Goal: Transaction & Acquisition: Purchase product/service

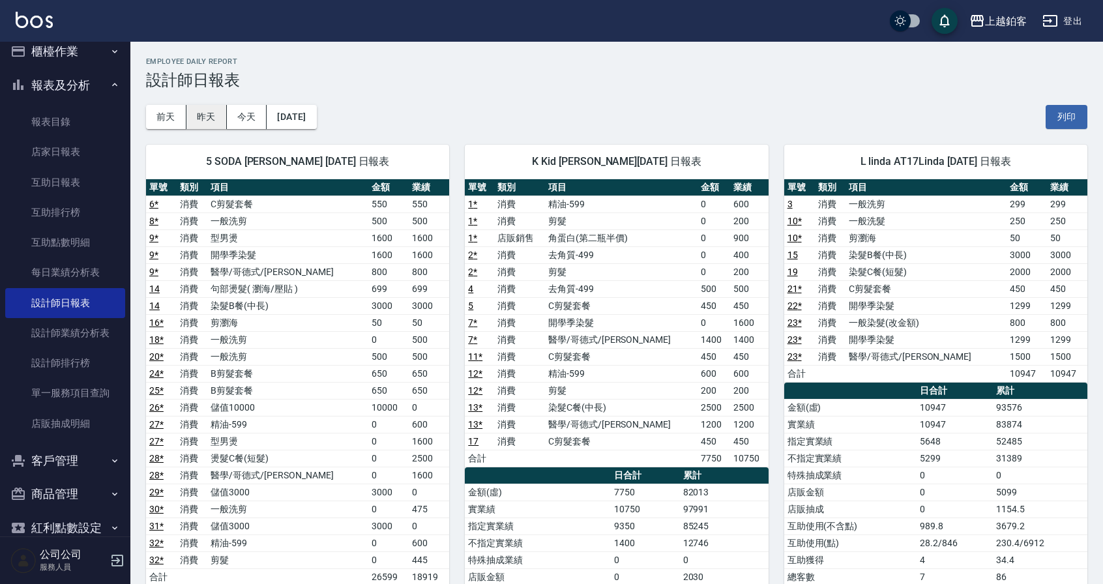
click at [197, 113] on button "昨天" at bounding box center [206, 117] width 40 height 24
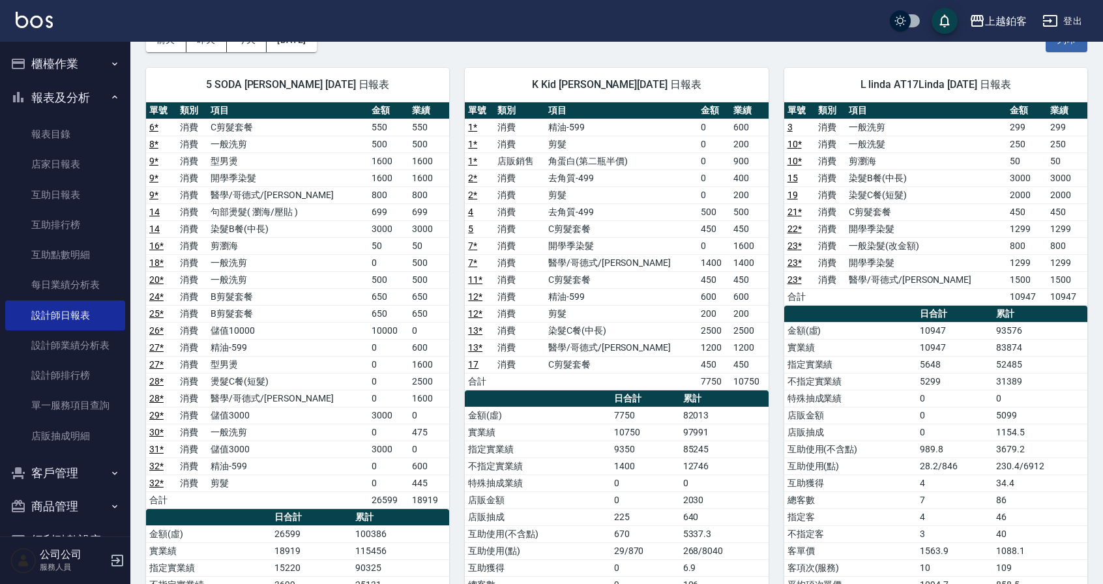
click at [55, 66] on button "櫃檯作業" at bounding box center [65, 64] width 120 height 34
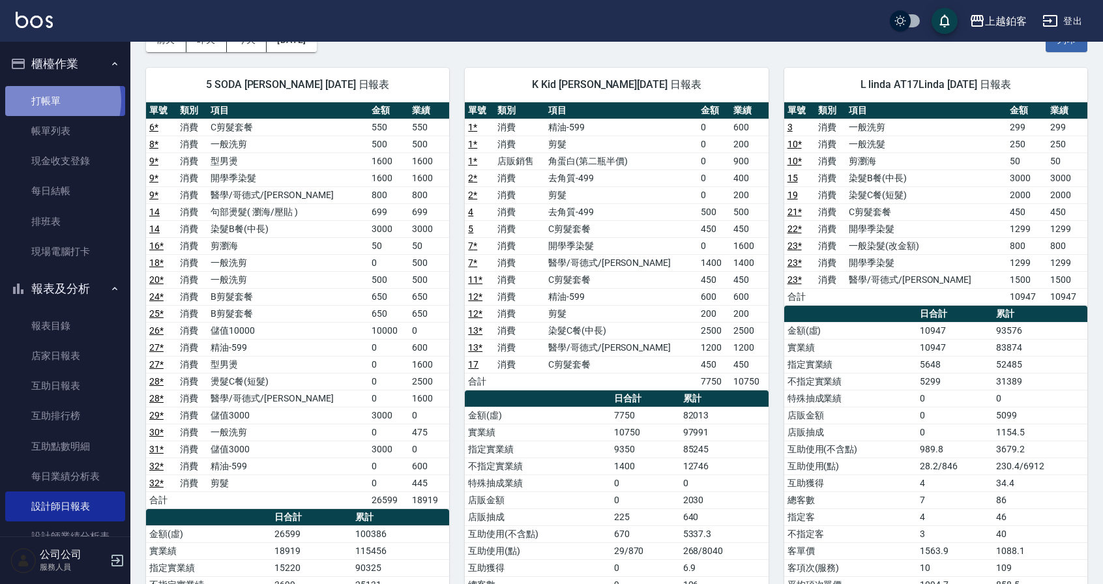
click at [49, 100] on link "打帳單" at bounding box center [65, 101] width 120 height 30
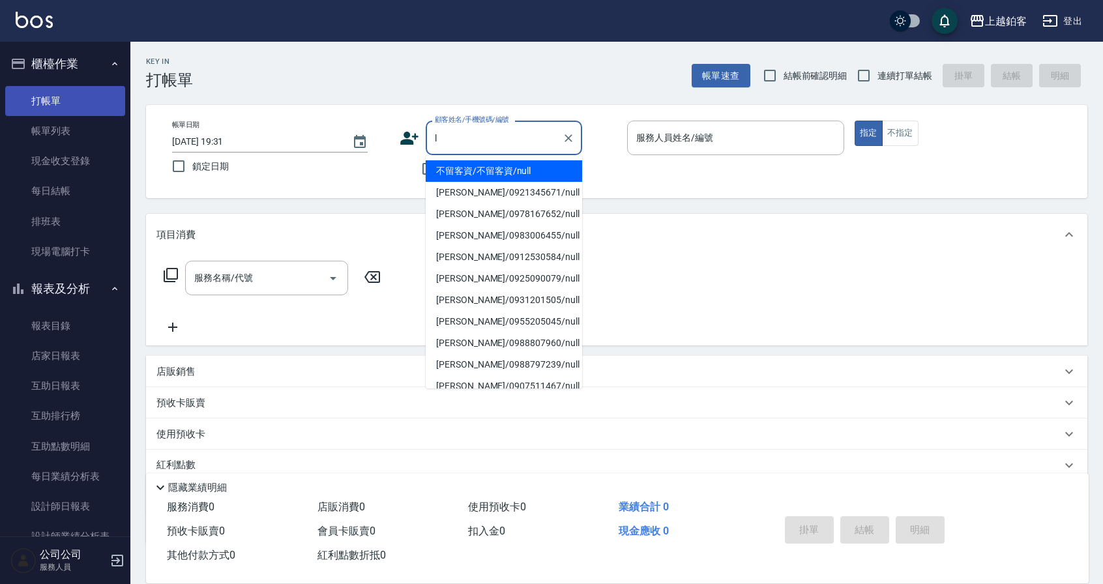
type input "不留客資/不留客資/null"
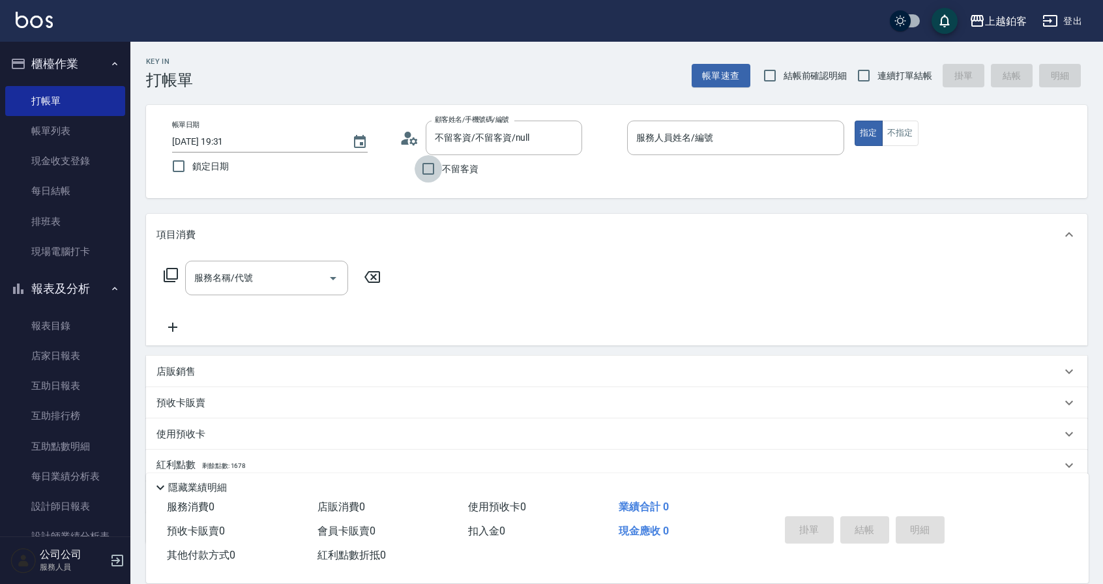
drag, startPoint x: 438, startPoint y: 177, endPoint x: 637, endPoint y: 108, distance: 211.0
click at [438, 177] on input "不留客資" at bounding box center [427, 168] width 27 height 27
checkbox input "true"
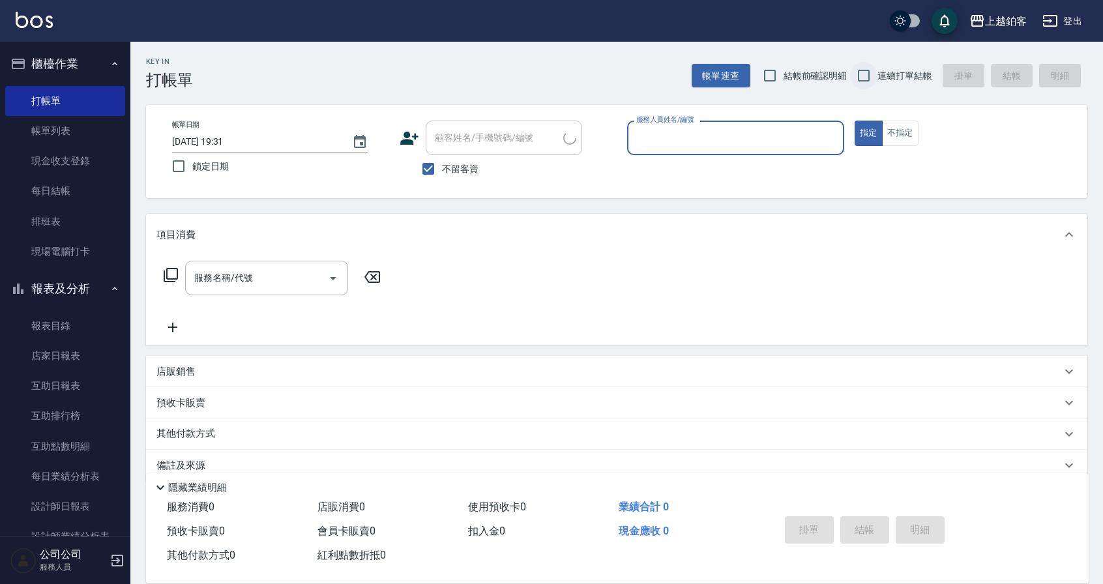
click at [865, 70] on input "連續打單結帳" at bounding box center [863, 75] width 27 height 27
checkbox input "true"
click at [703, 145] on input "服務人員姓名/編號" at bounding box center [735, 137] width 205 height 23
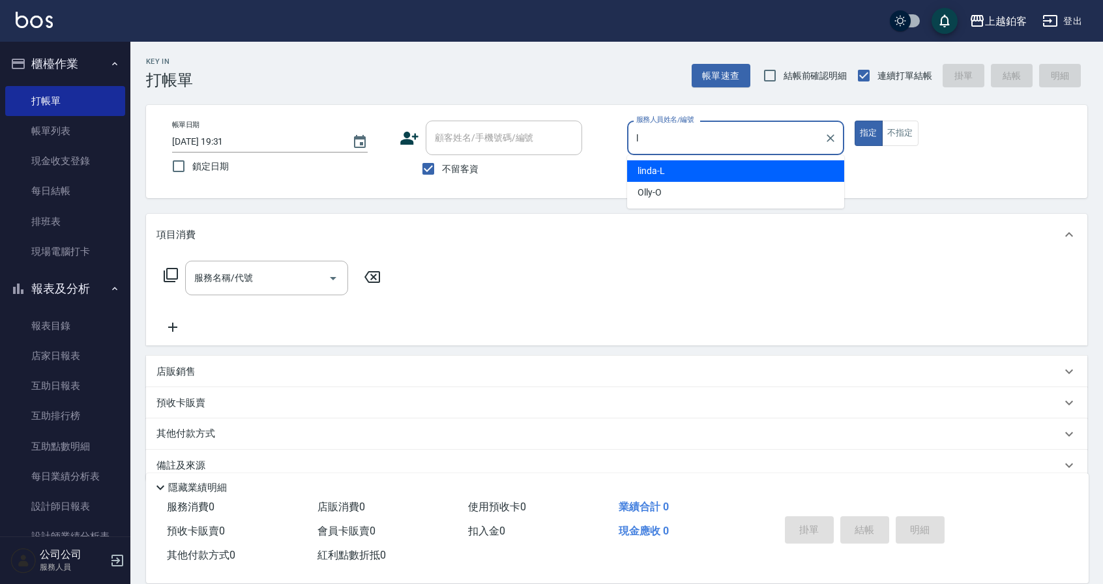
type input "linda-L"
type button "true"
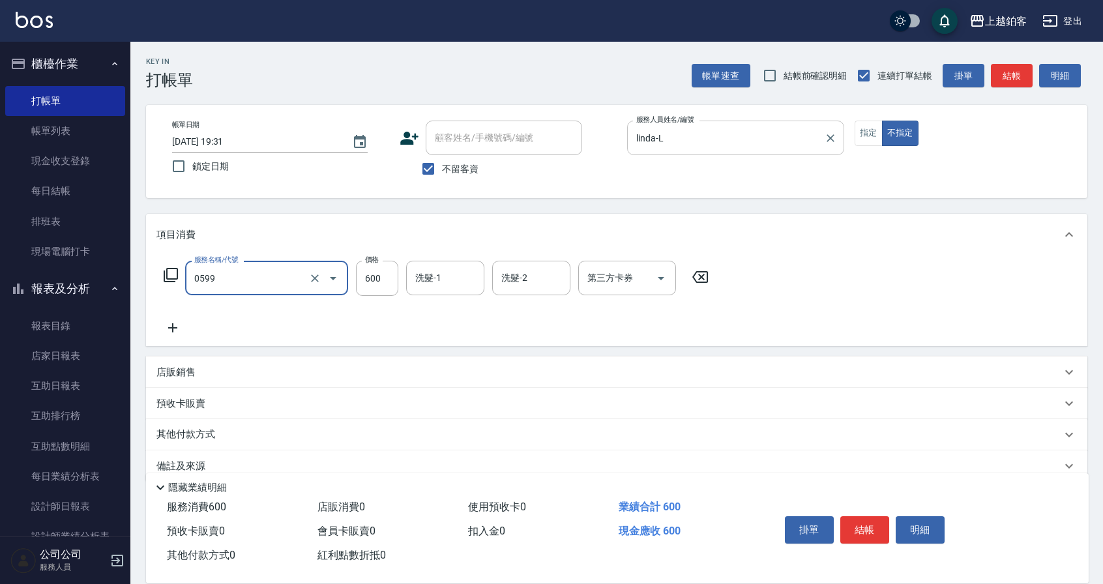
type input "精油-599(0599)"
type input "500"
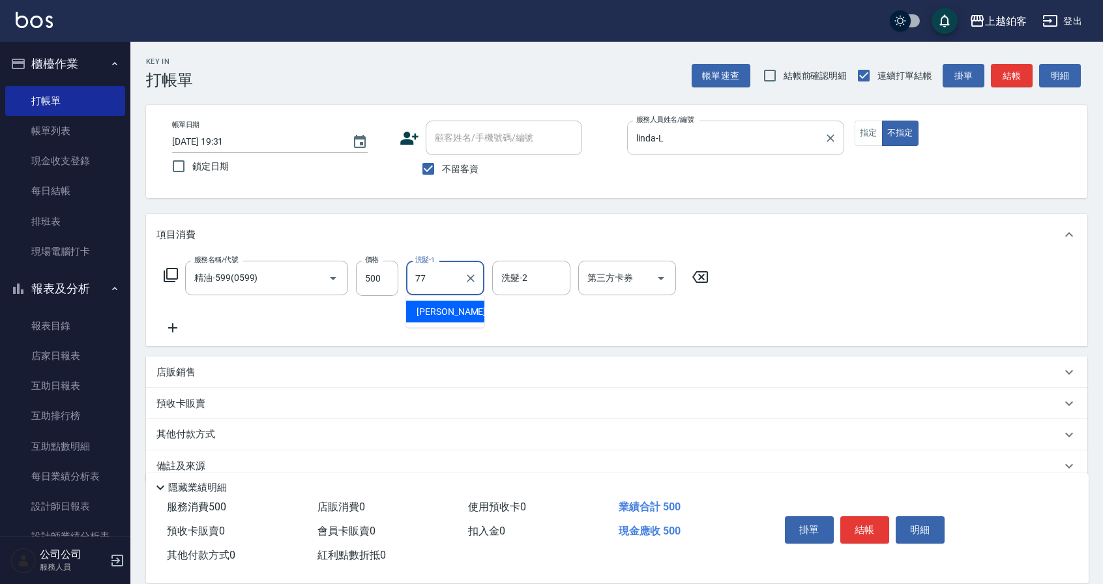
type input "欣麗-77"
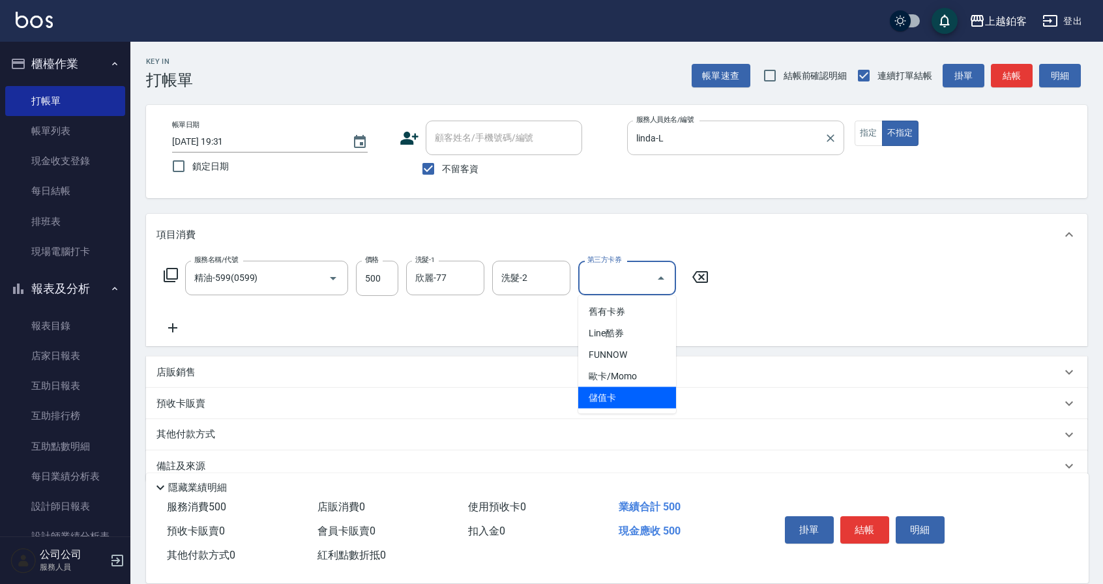
type input "儲值卡"
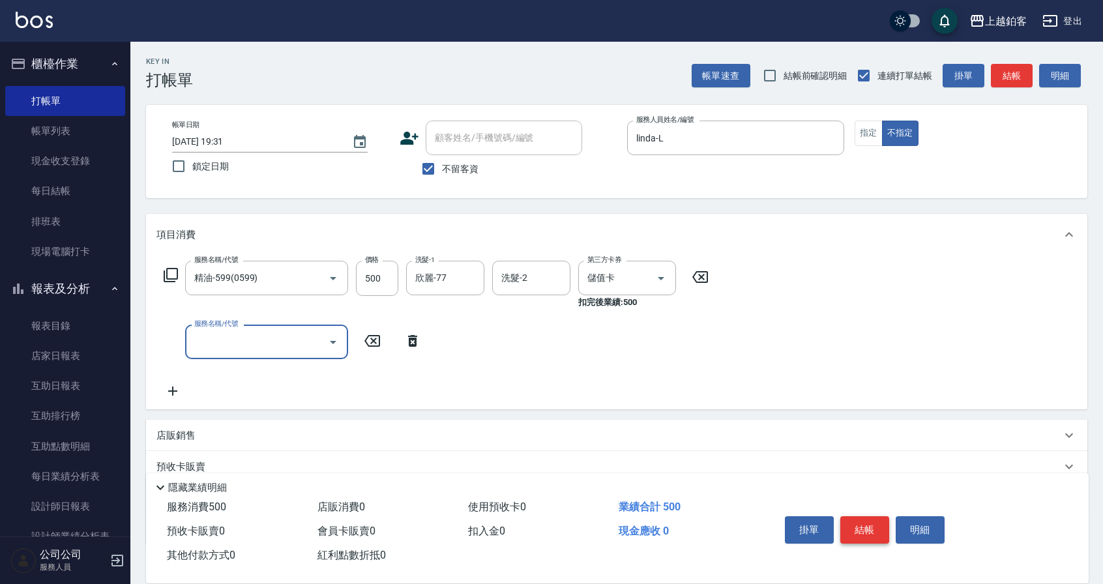
drag, startPoint x: 871, startPoint y: 540, endPoint x: 856, endPoint y: 536, distance: 16.0
click at [869, 540] on div "掛單 結帳 明細" at bounding box center [864, 531] width 170 height 41
click at [855, 532] on button "結帳" at bounding box center [864, 529] width 49 height 27
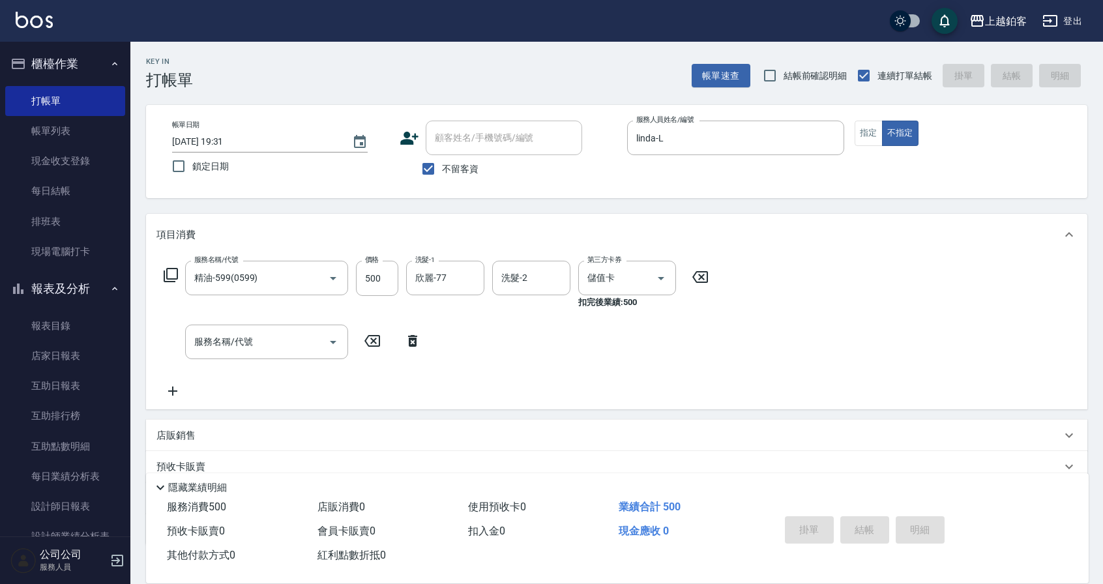
type input "[DATE] 19:32"
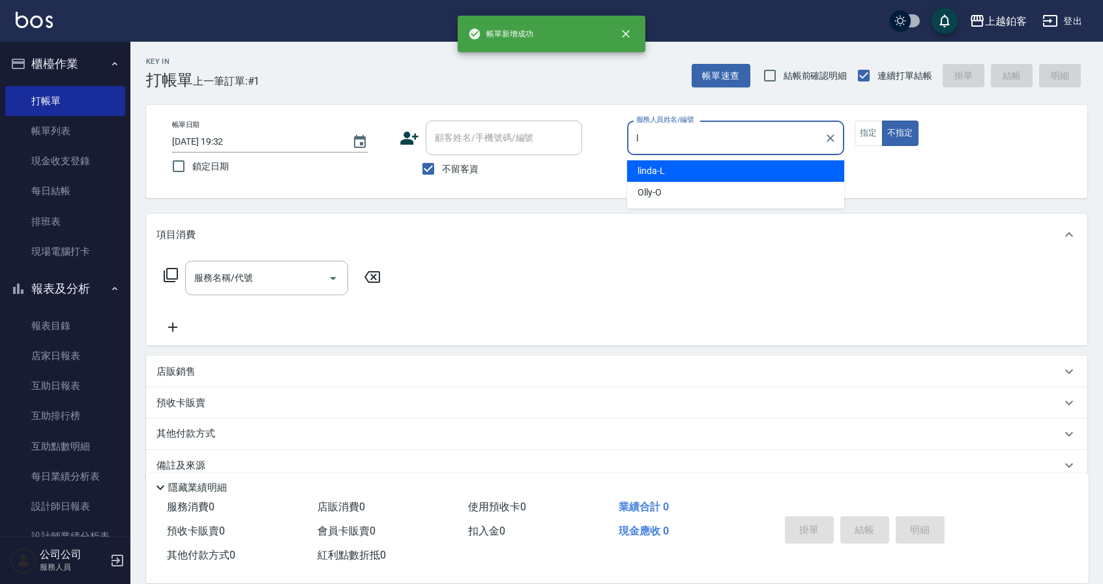
type input "linda-L"
type button "false"
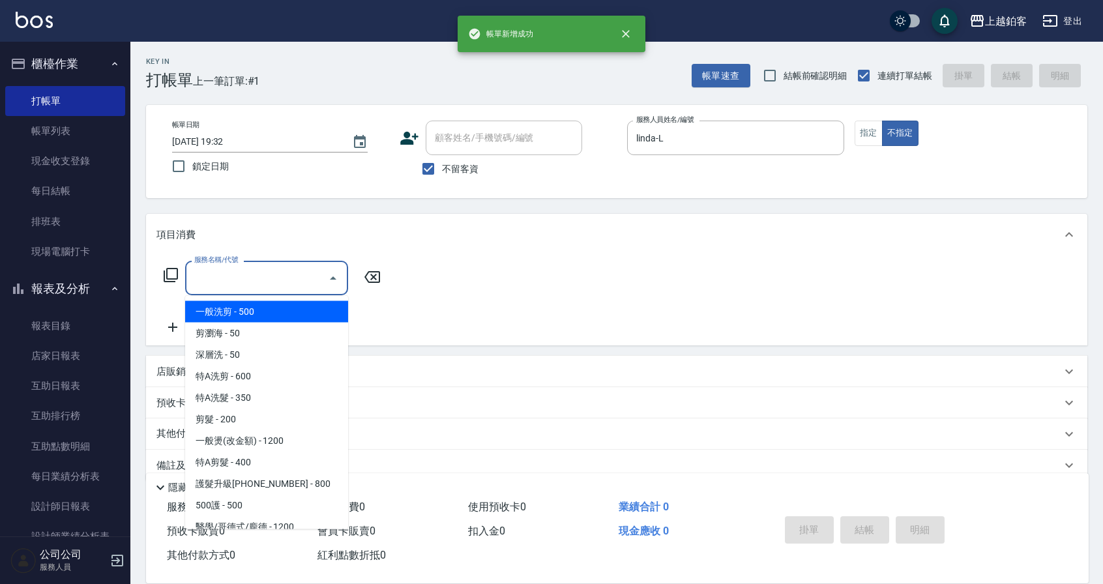
scroll to position [1514, 0]
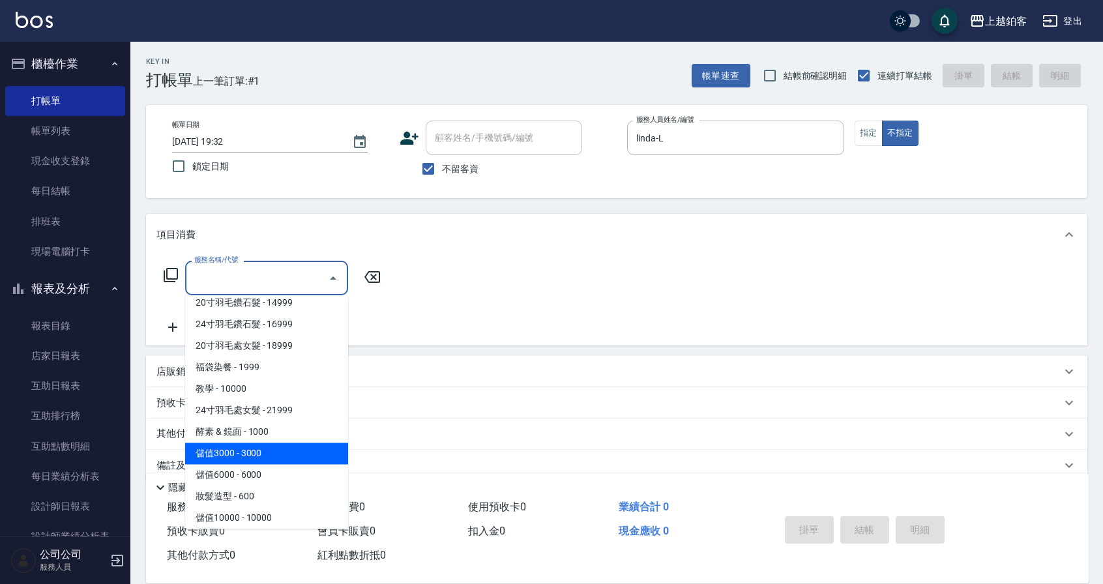
type input "儲值3000(83000)"
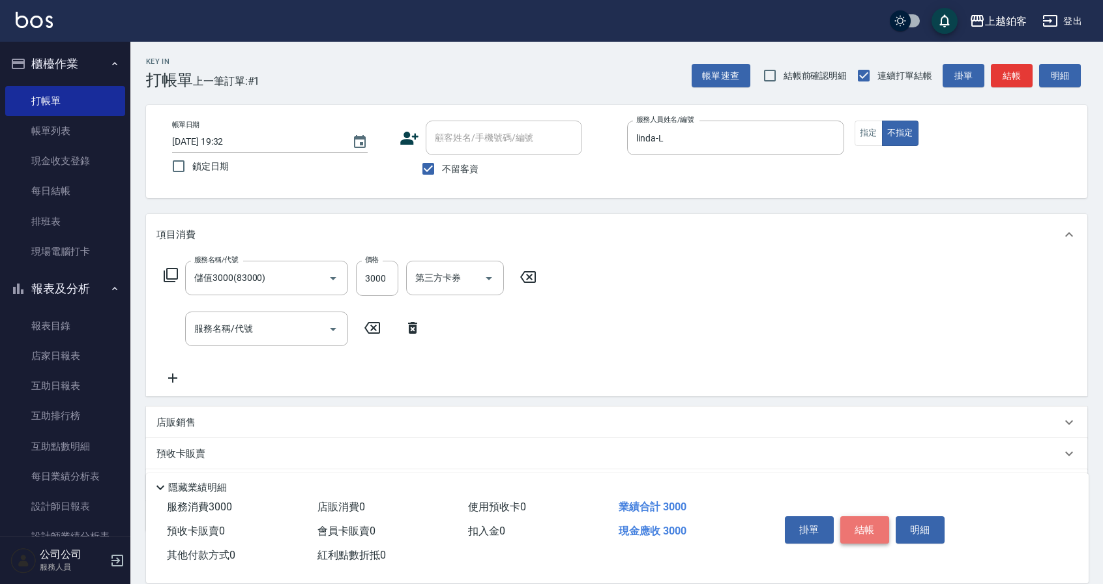
click at [866, 537] on button "結帳" at bounding box center [864, 529] width 49 height 27
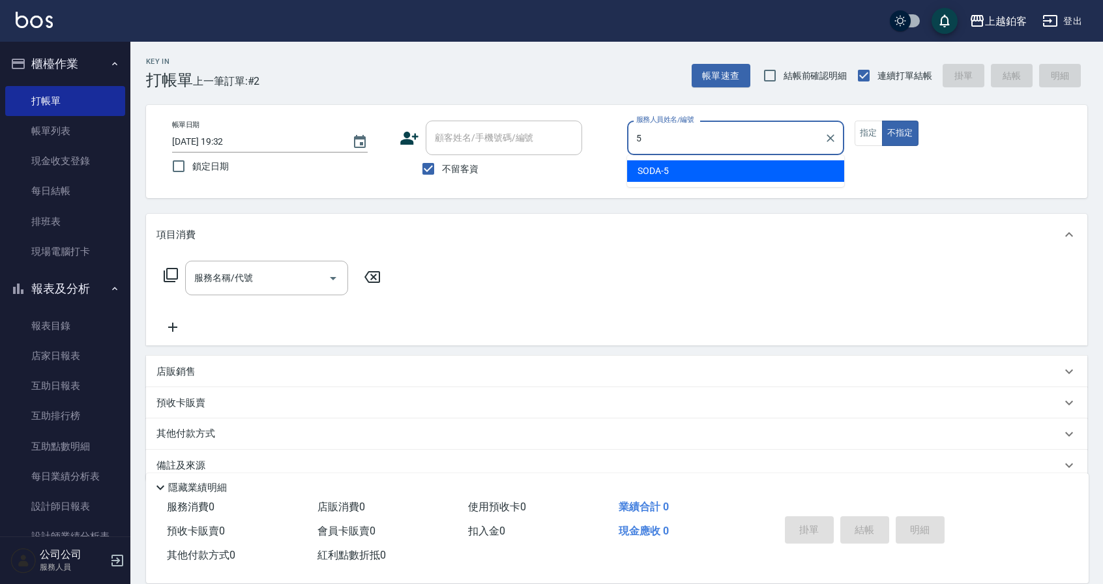
type input "SODA-5"
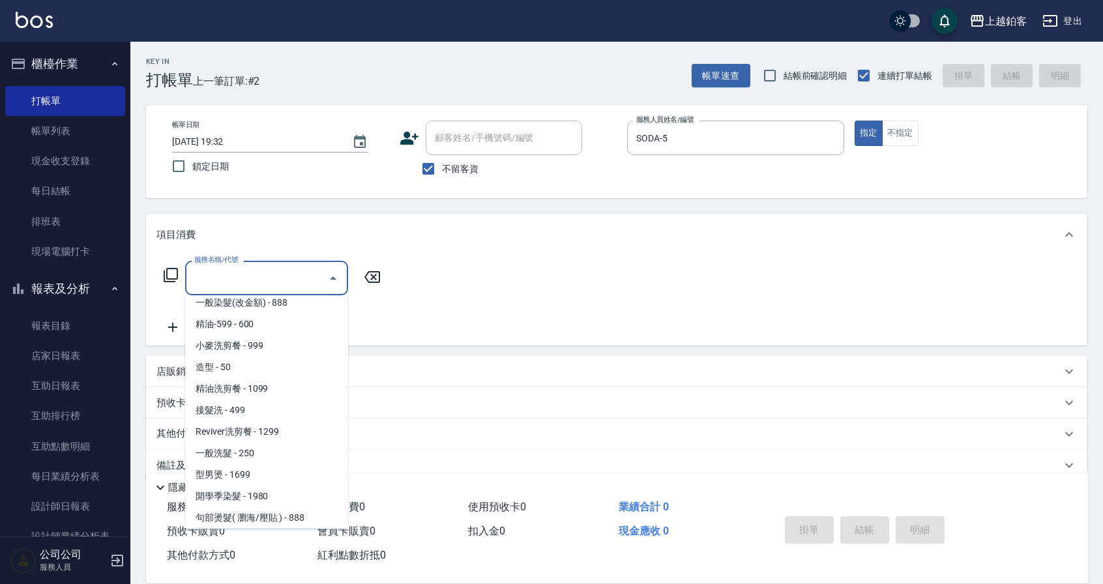
scroll to position [331, 0]
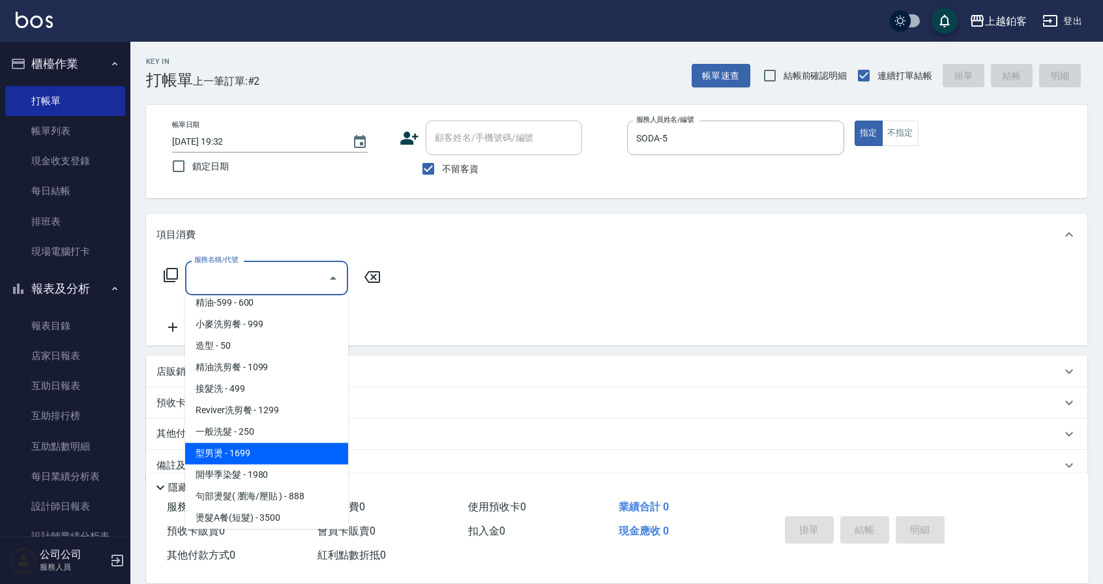
type input "型男燙(1699)"
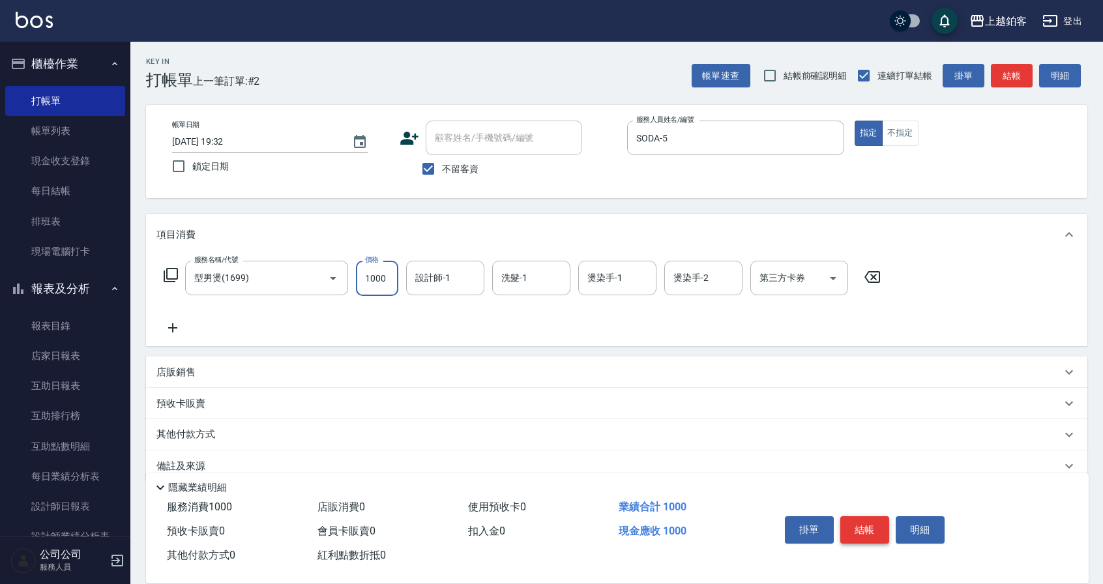
type input "1000"
type input "SODA-5"
type input "欣麗-77"
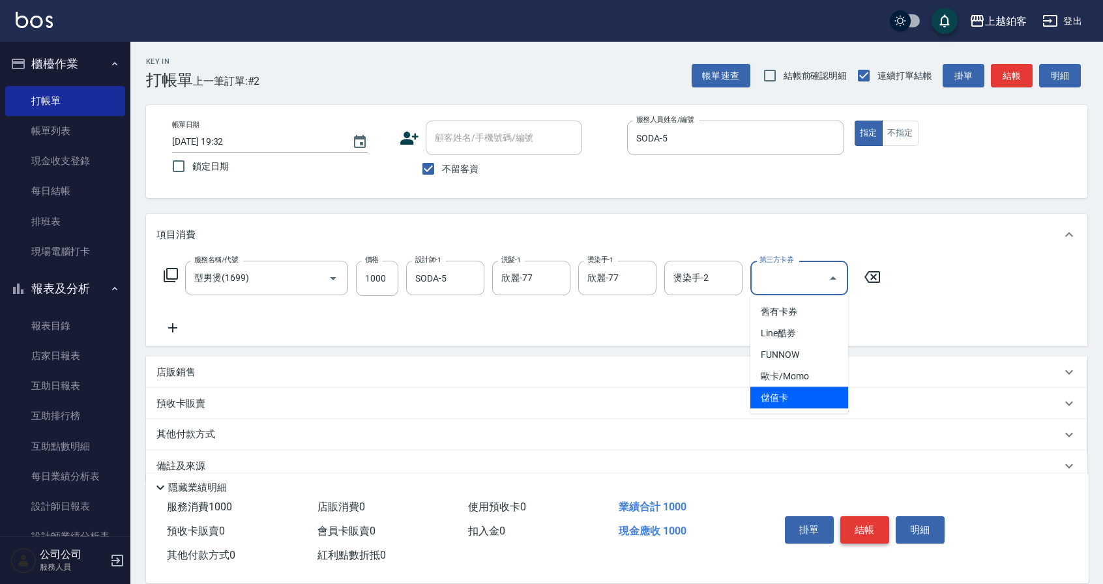
type input "儲值卡"
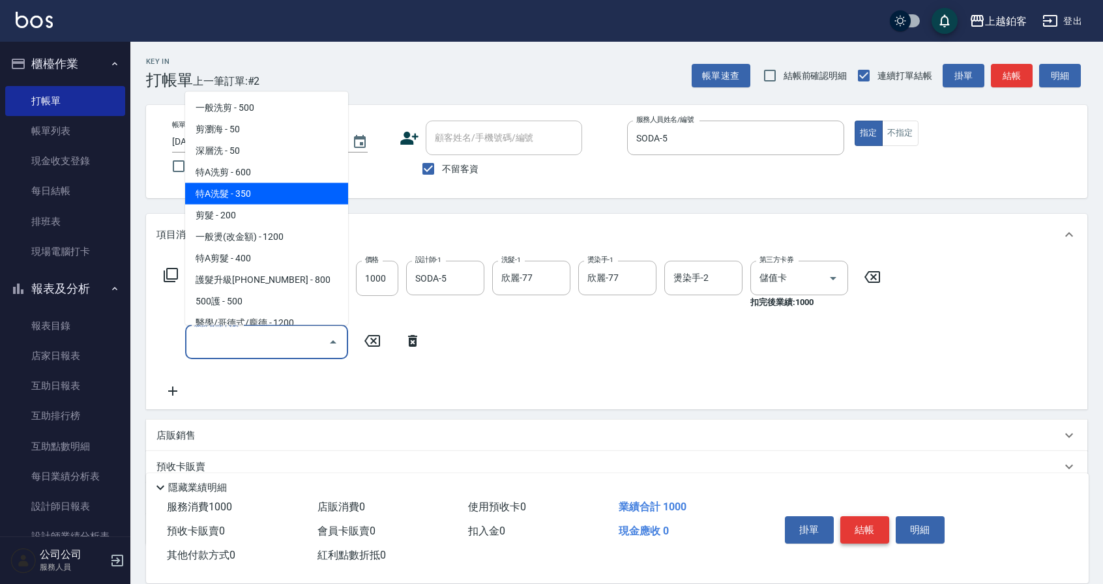
type input "剪髮(200)"
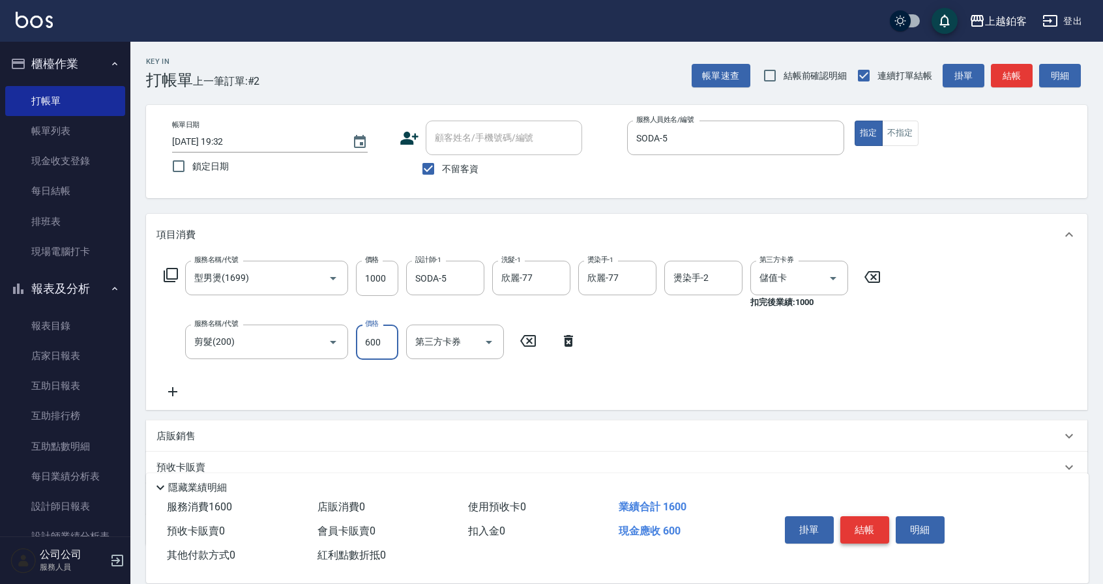
type input "600"
click at [731, 366] on div "服務名稱/代號 型男燙(1699) 服務名稱/代號 價格 1000 價格 設計師-1 SODA-5 設計師-1 洗髮-1 欣麗-77 洗髮-1 燙染手-1 欣…" at bounding box center [522, 330] width 732 height 139
click at [875, 525] on button "結帳" at bounding box center [864, 529] width 49 height 27
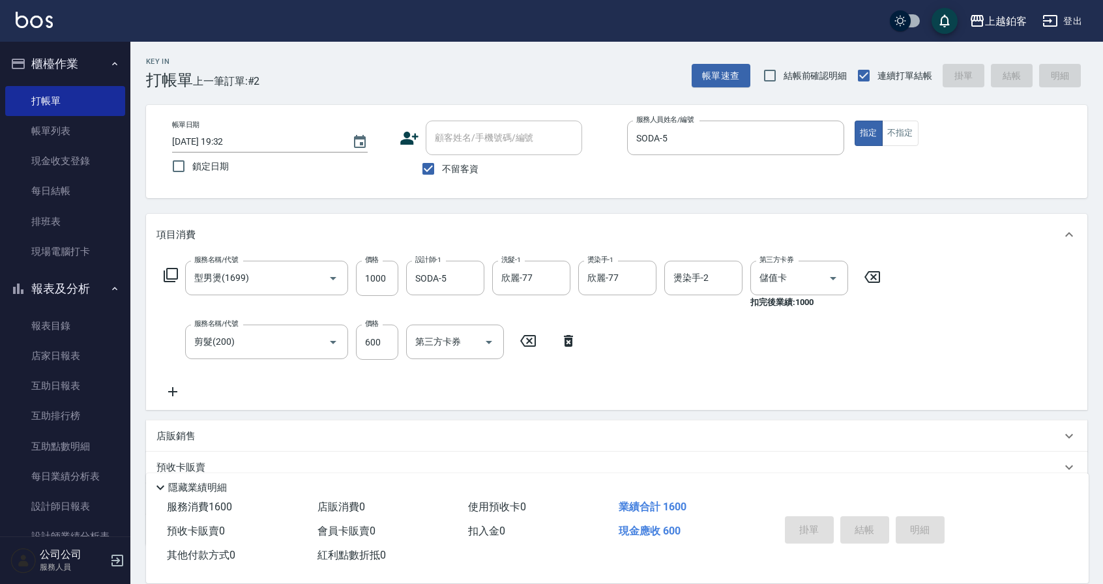
type input "[DATE] 19:33"
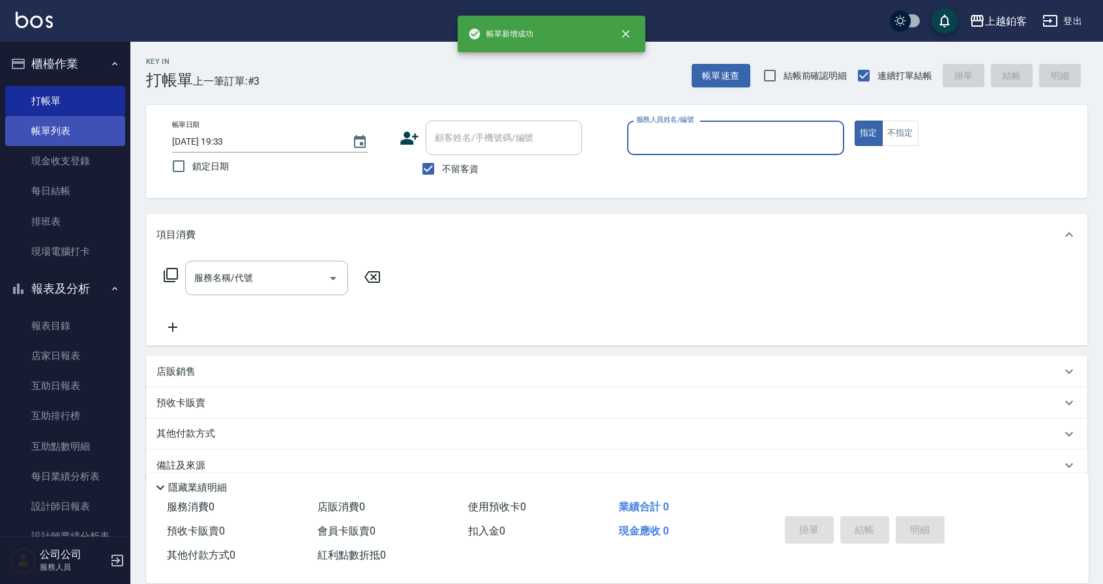
click at [64, 126] on link "帳單列表" at bounding box center [65, 131] width 120 height 30
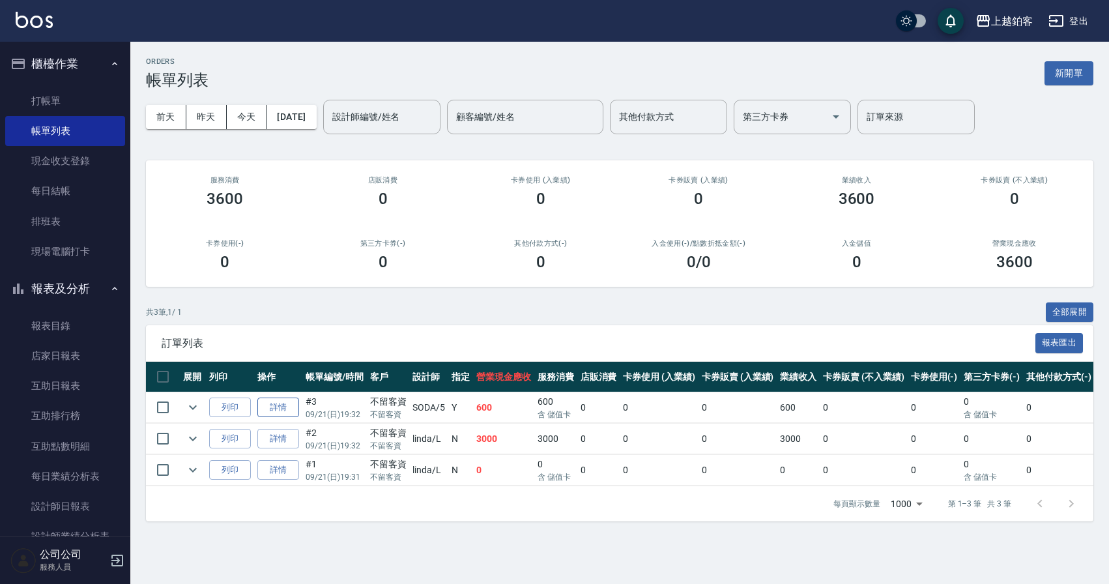
click at [285, 414] on link "詳情" at bounding box center [278, 408] width 42 height 20
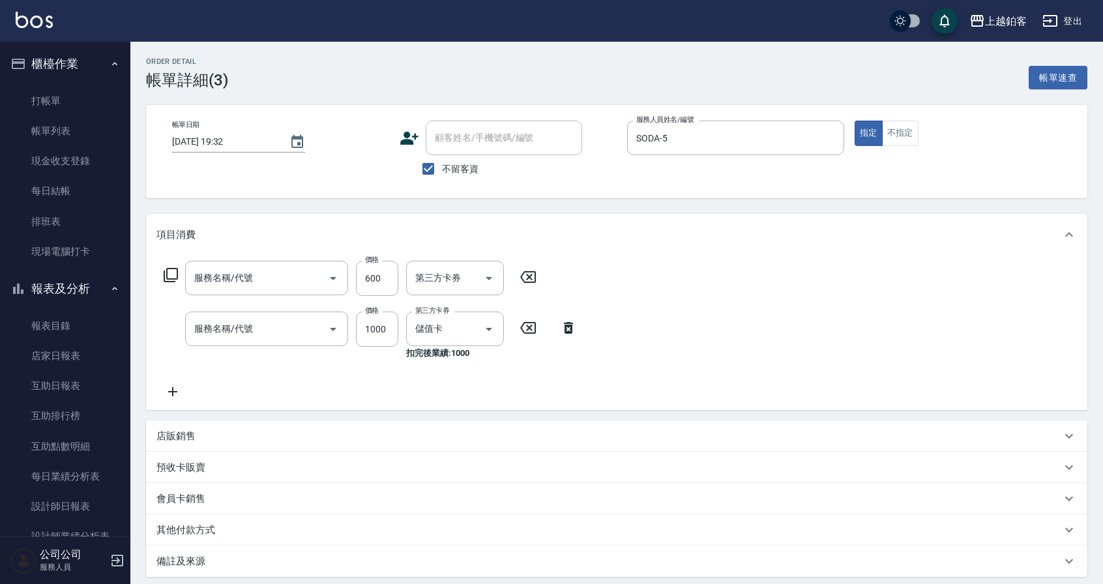
type input "[DATE] 19:32"
checkbox input "true"
type input "SODA-5"
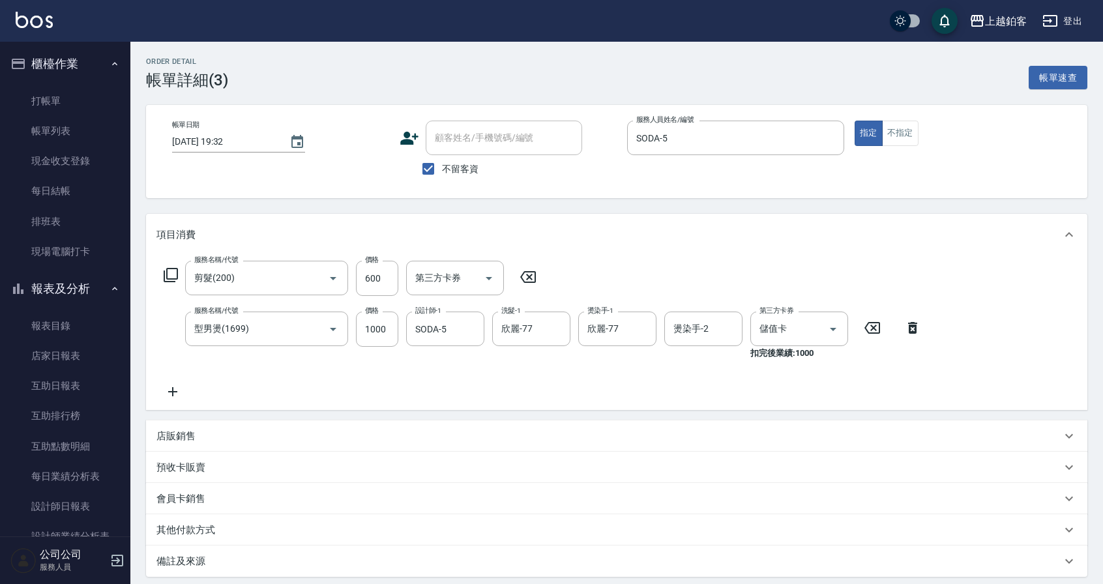
type input "剪髮(200)"
type input "型男燙(1699)"
click at [484, 283] on icon "Open" at bounding box center [489, 278] width 16 height 16
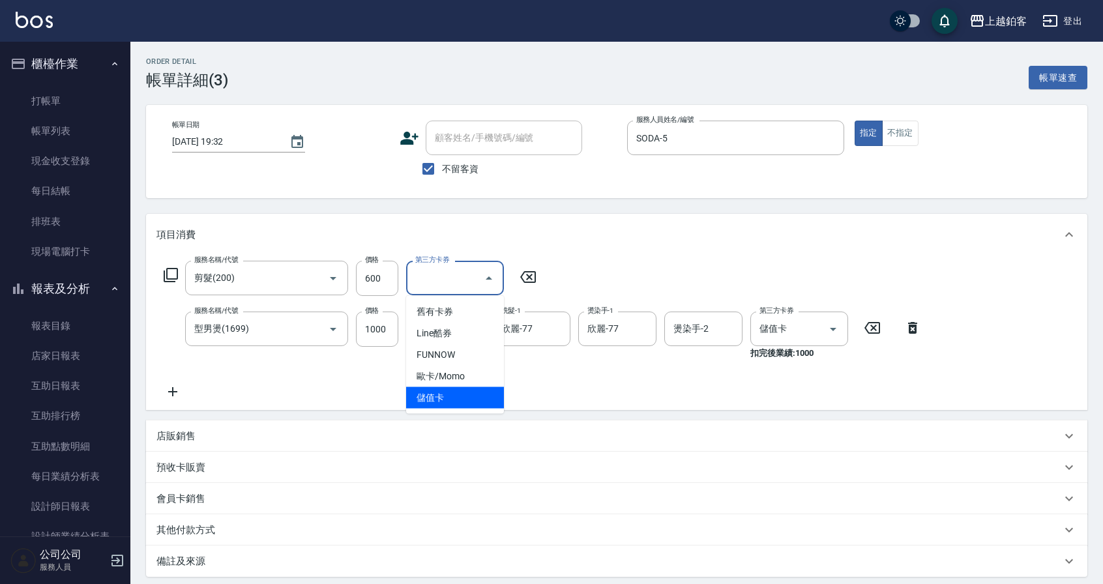
click at [428, 401] on span "儲值卡" at bounding box center [455, 398] width 98 height 22
type input "儲值卡"
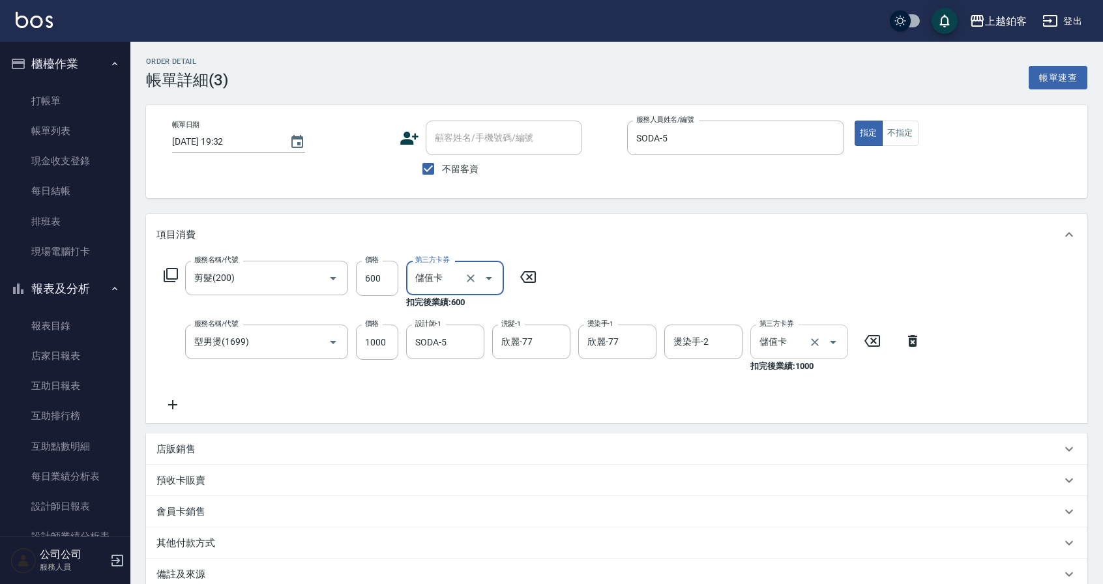
click at [832, 343] on icon "Open" at bounding box center [833, 342] width 16 height 16
click at [918, 400] on div "服務名稱/代號 剪髮(200) 服務名稱/代號 價格 600 價格 第三方卡券 儲值卡 第三方卡券 扣完後業績: 600 服務名稱/代號 型男燙(1699) …" at bounding box center [542, 337] width 772 height 152
click at [815, 347] on icon "Clear" at bounding box center [814, 342] width 13 height 13
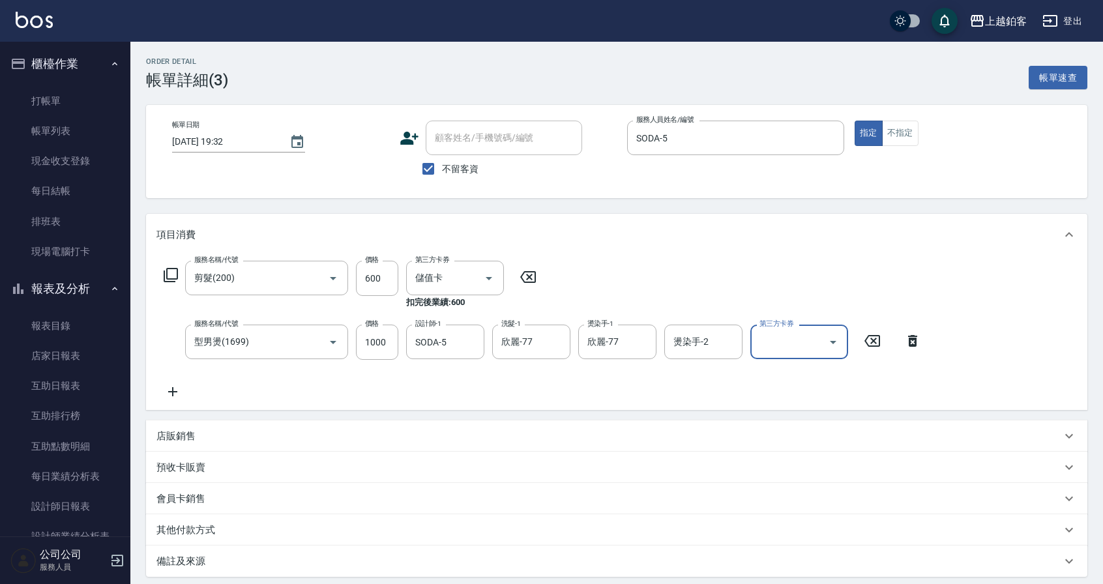
click at [925, 381] on div "服務名稱/代號 剪髮(200) 服務名稱/代號 價格 600 價格 第三方卡券 儲值卡 第三方卡券 扣完後業績: 600 服務名稱/代號 型男燙(1699) …" at bounding box center [542, 330] width 772 height 139
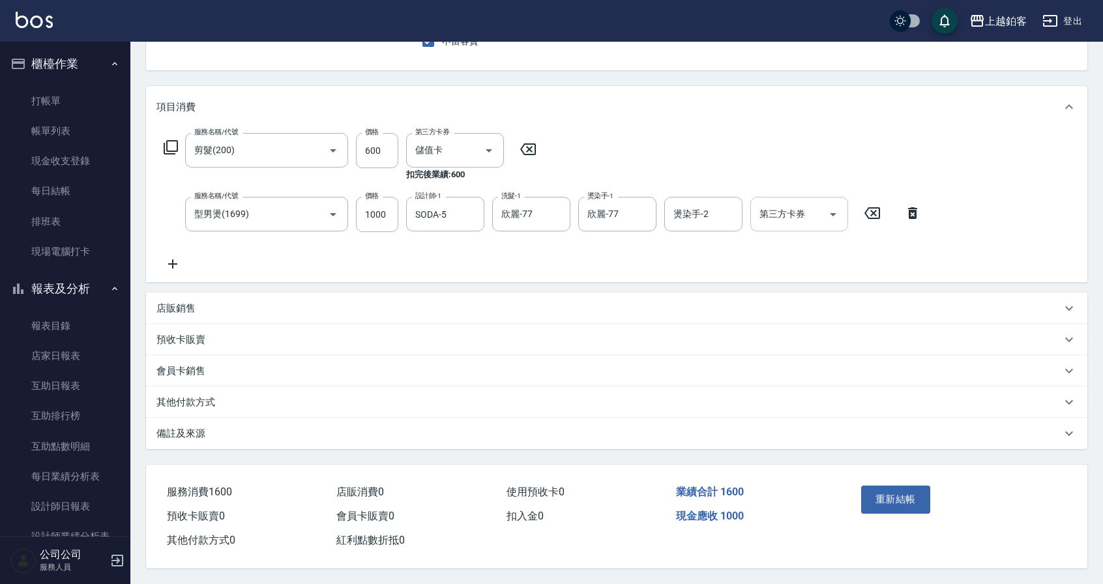
scroll to position [132, 0]
click at [886, 498] on button "重新結帳" at bounding box center [895, 499] width 69 height 27
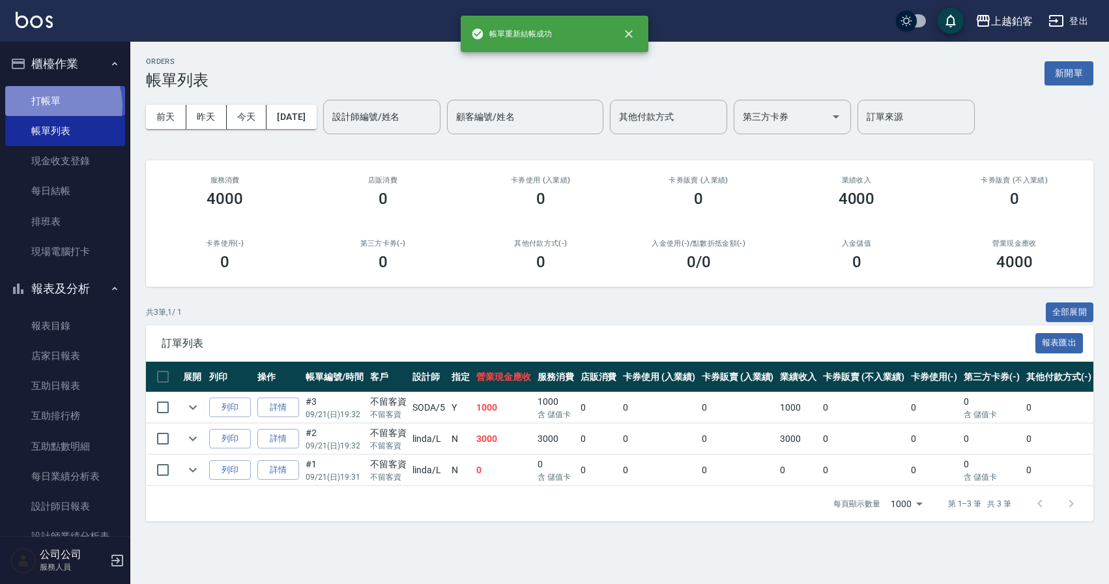
click at [55, 105] on link "打帳單" at bounding box center [65, 101] width 120 height 30
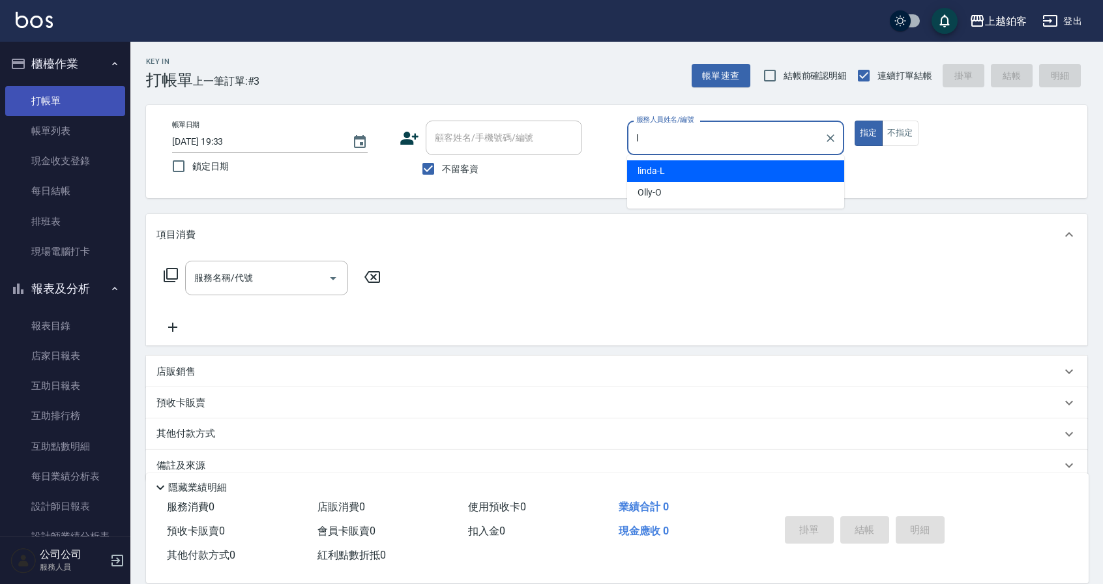
type input "linda-L"
type button "true"
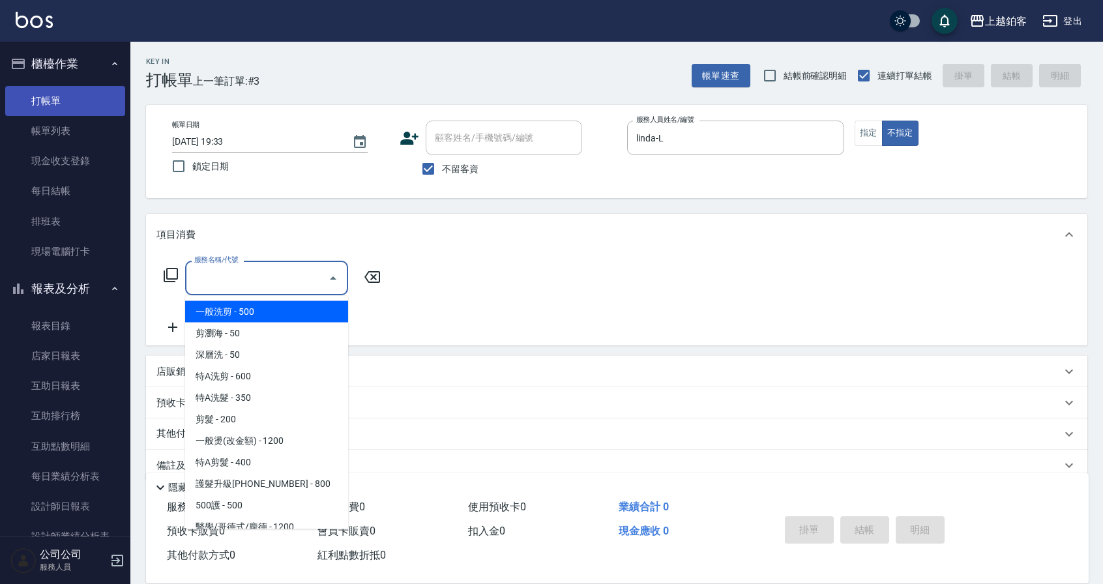
type input "一般洗剪(5)"
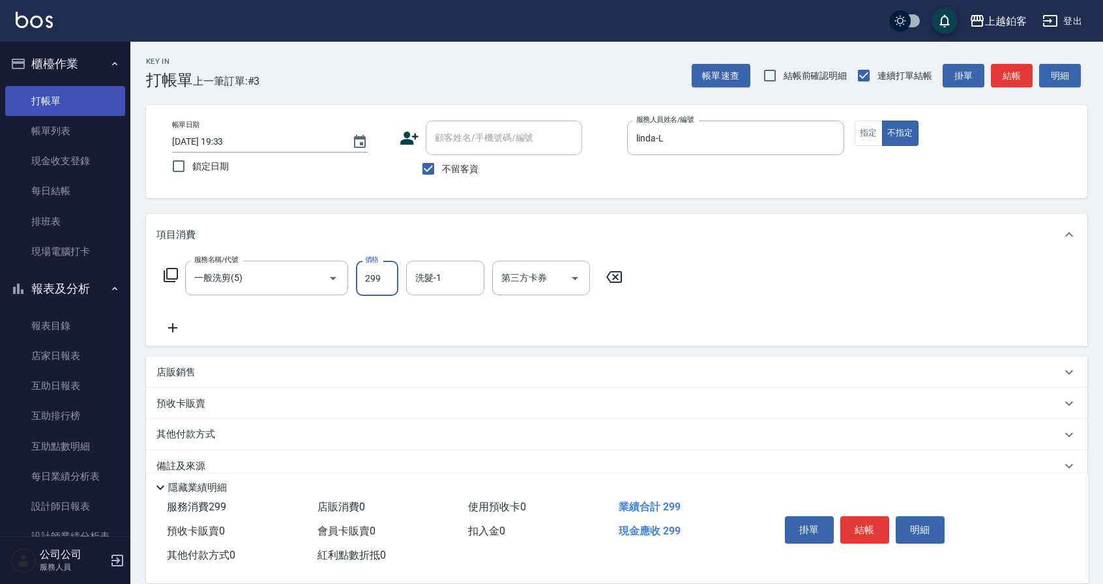
type input "299"
type input "欣麗-77"
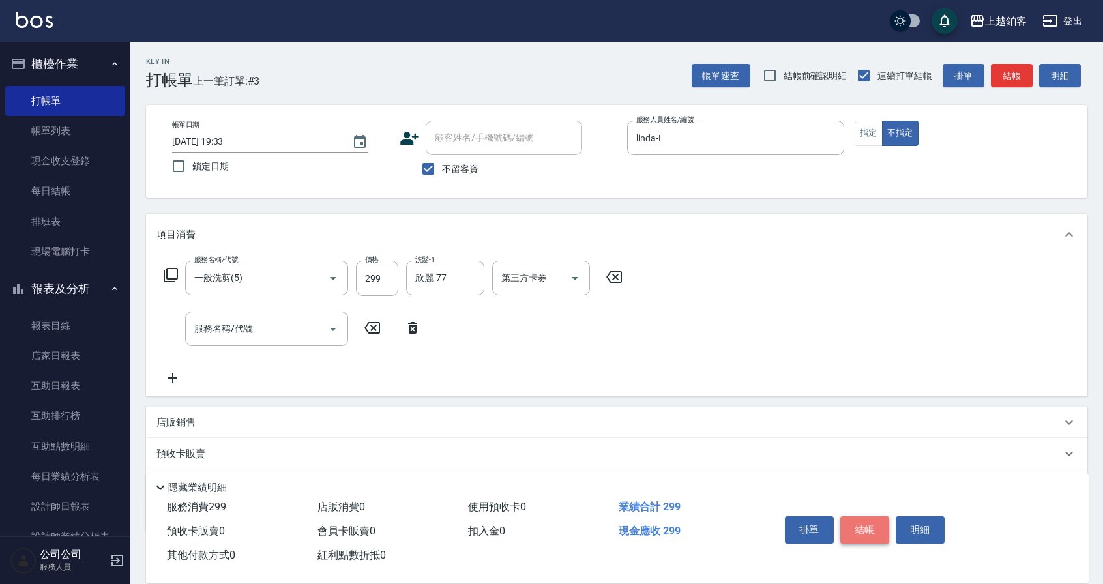
click at [860, 525] on button "結帳" at bounding box center [864, 529] width 49 height 27
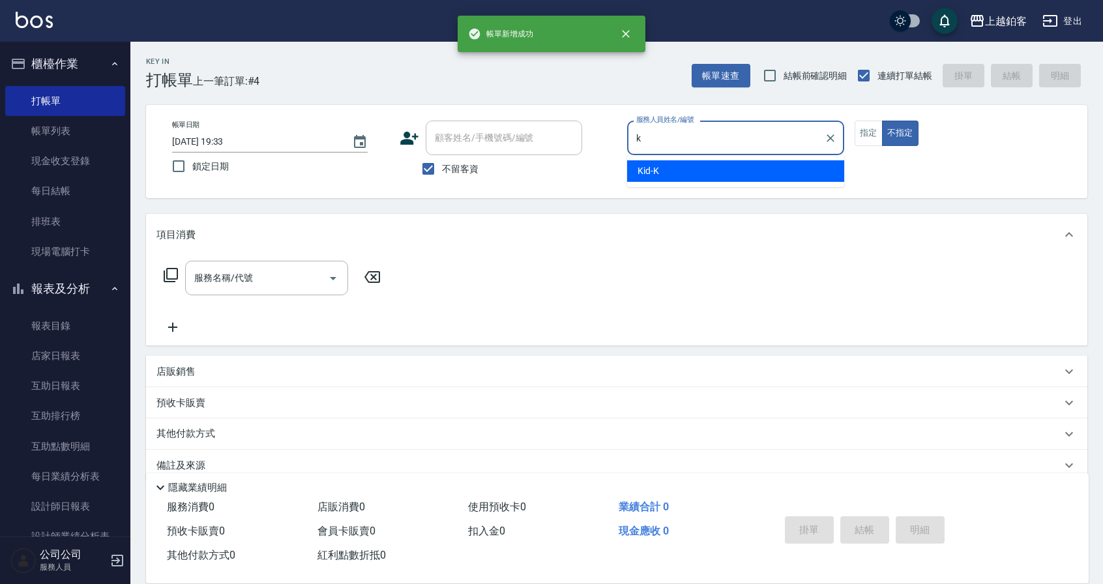
type input "Kid-K"
type button "false"
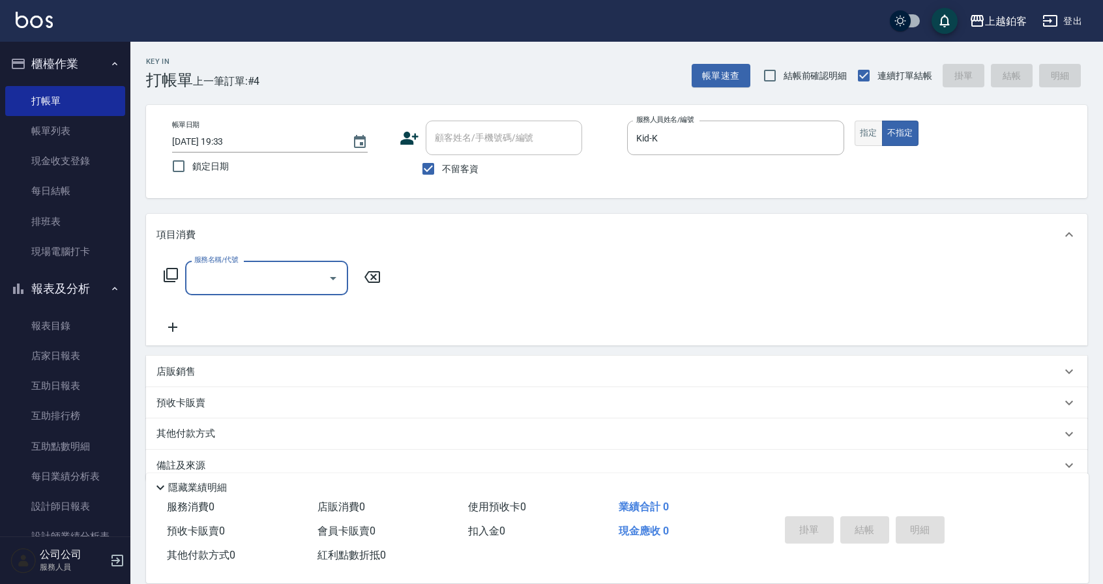
click at [872, 130] on button "指定" at bounding box center [868, 133] width 28 height 25
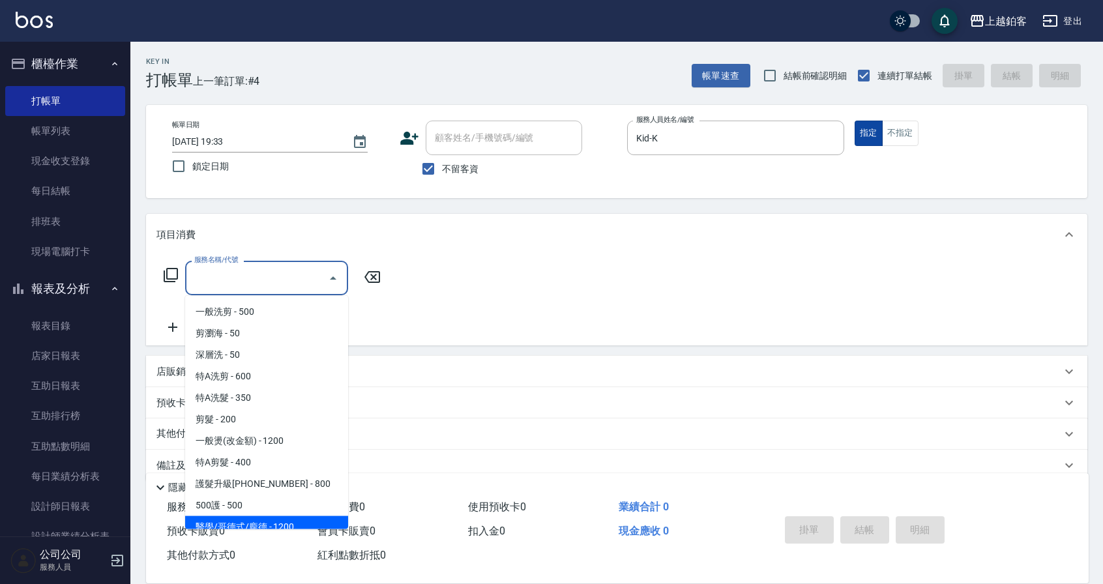
scroll to position [8, 0]
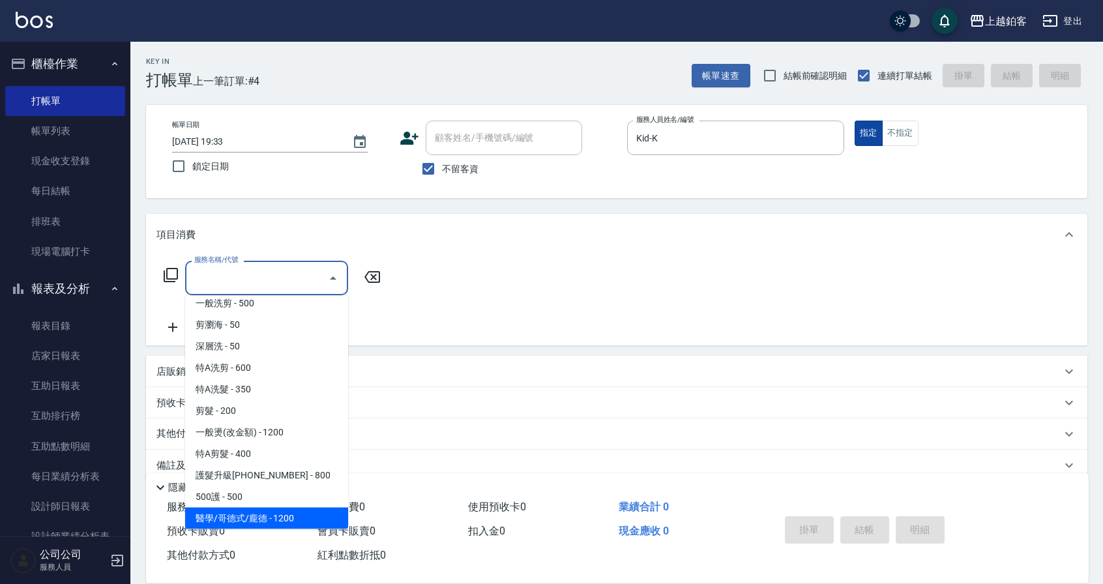
type input "醫學/哥德式/龐德(417)"
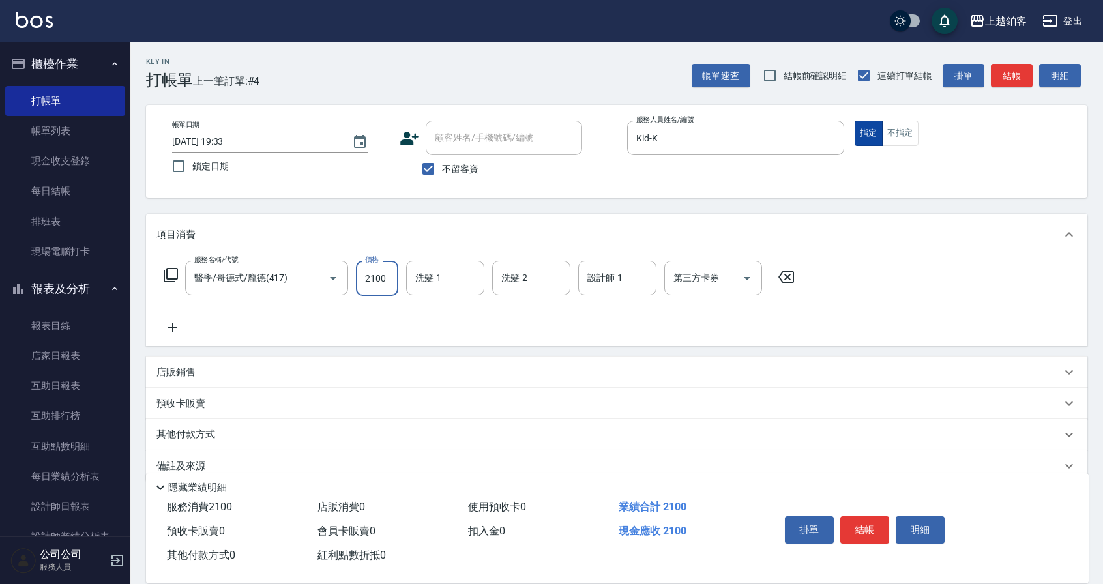
type input "2100"
type input "欣麗-77"
type input "Kid-K"
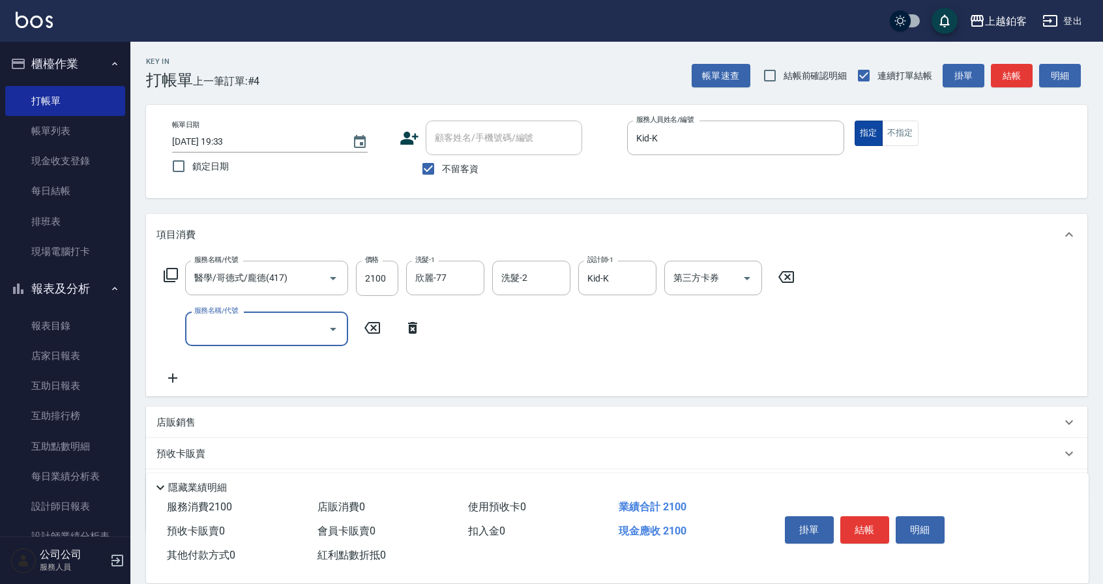
scroll to position [3, 0]
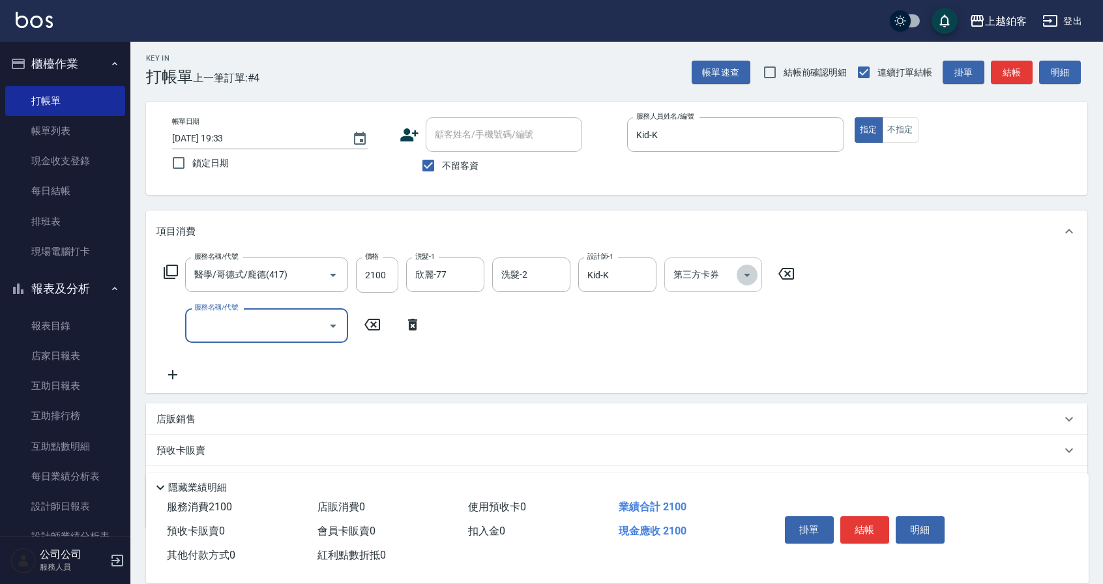
click at [751, 270] on icon "Open" at bounding box center [747, 275] width 16 height 16
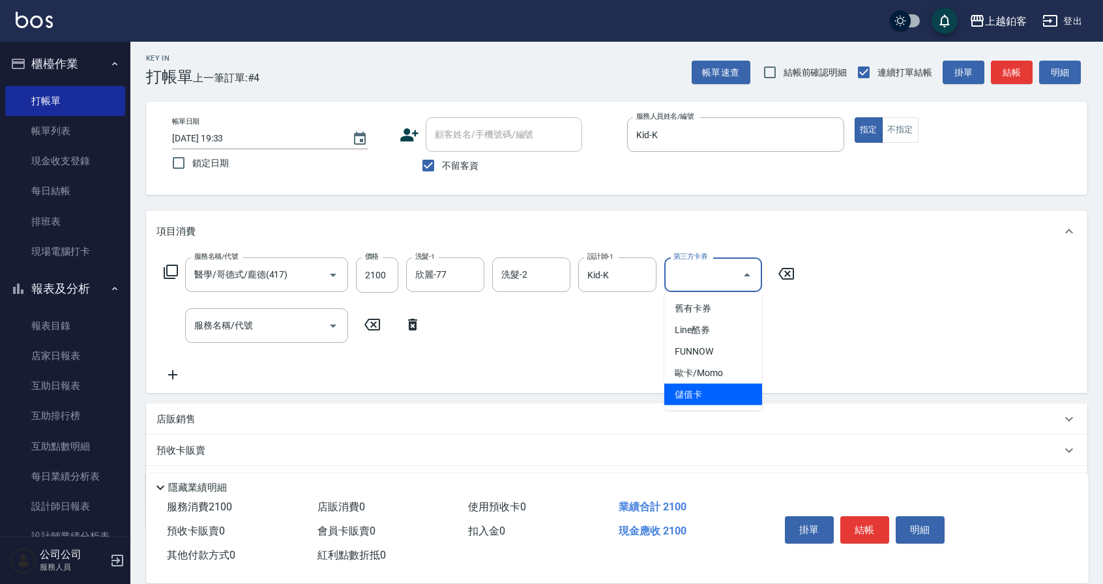
click at [730, 398] on span "儲值卡" at bounding box center [713, 395] width 98 height 22
type input "儲值卡"
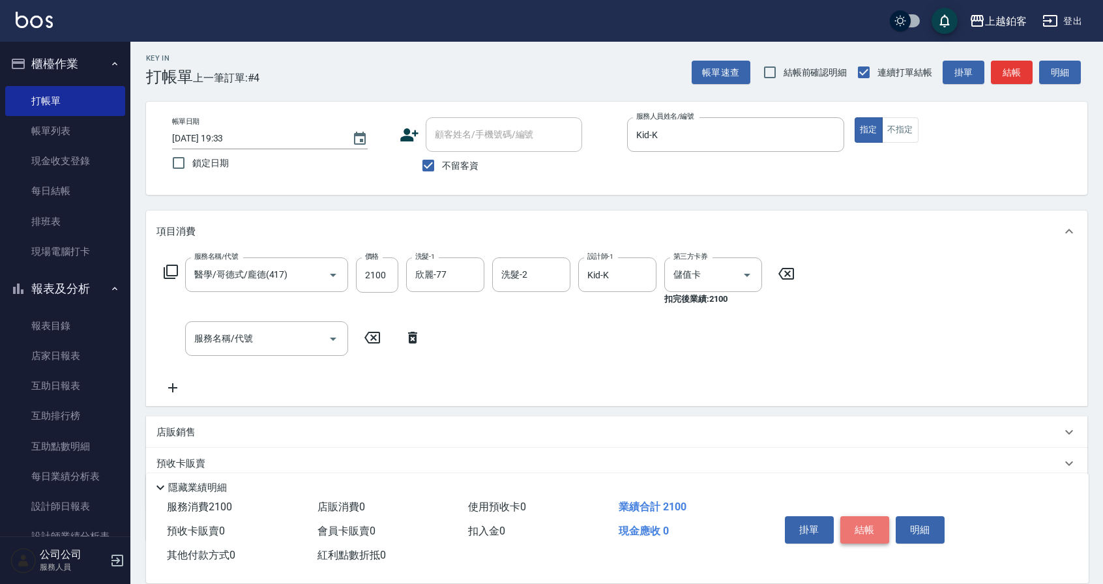
click at [873, 530] on button "結帳" at bounding box center [864, 529] width 49 height 27
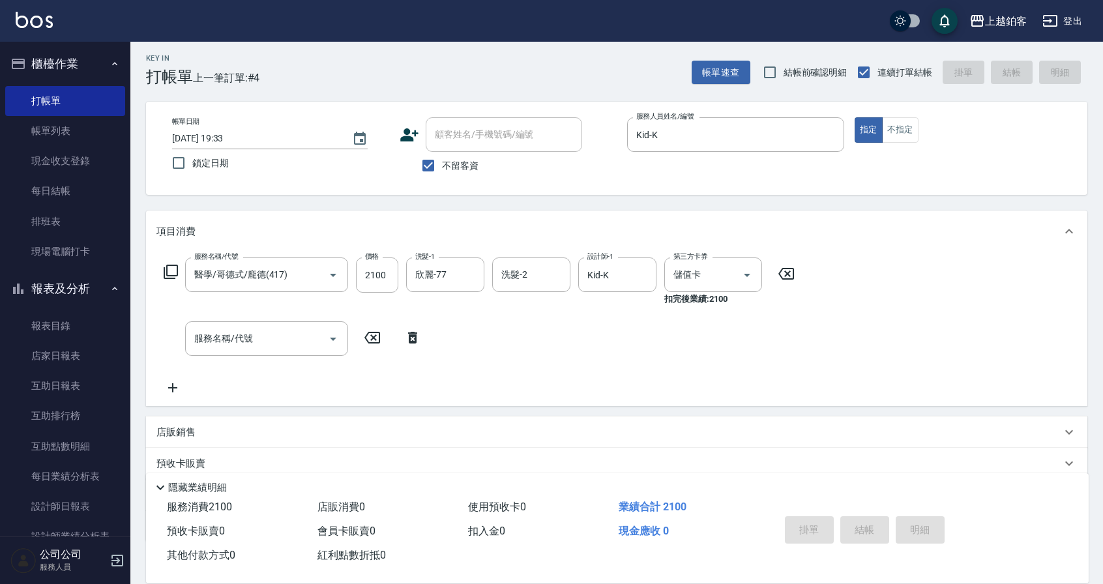
type input "[DATE] 19:34"
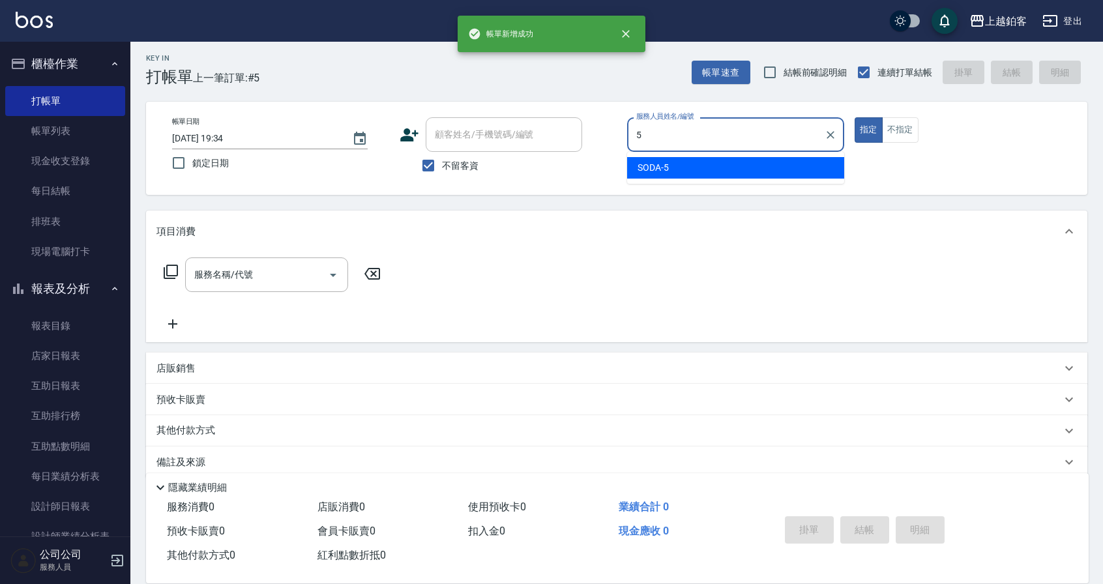
type input "SODA-5"
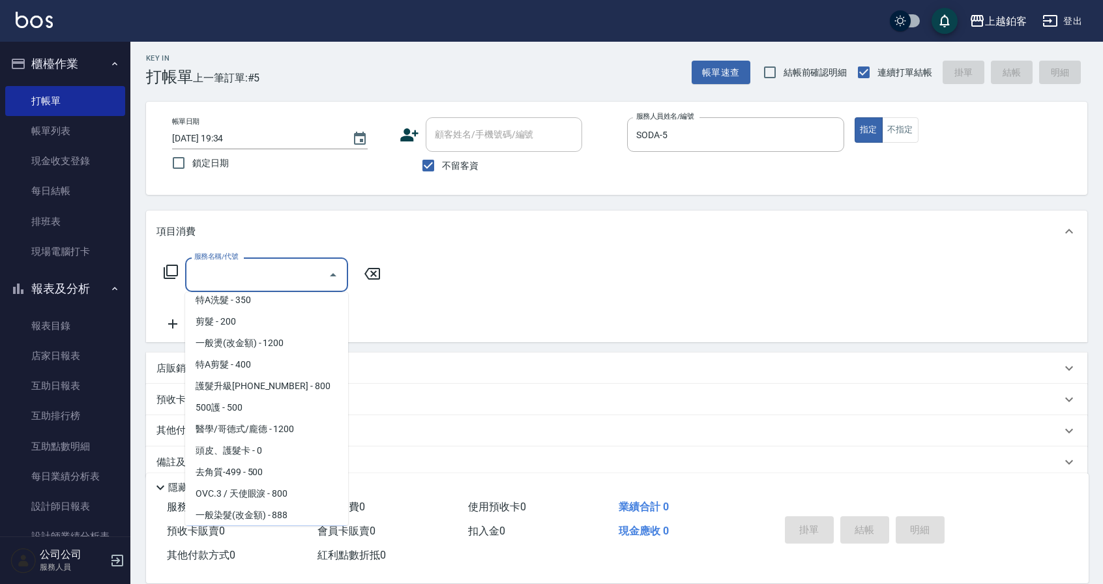
scroll to position [116, 0]
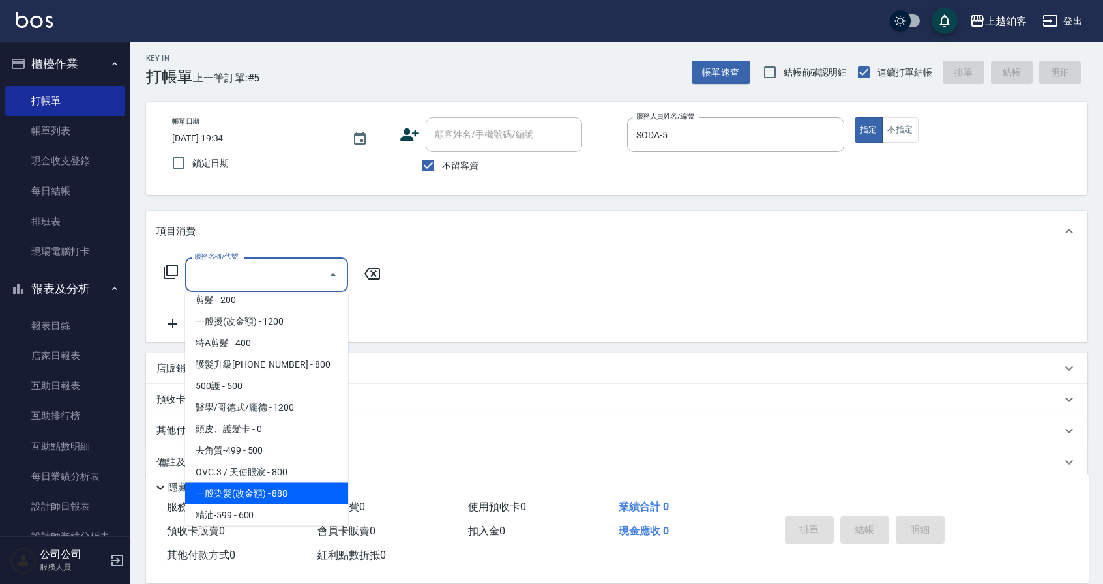
type input "一般染髮(改金額)(501)"
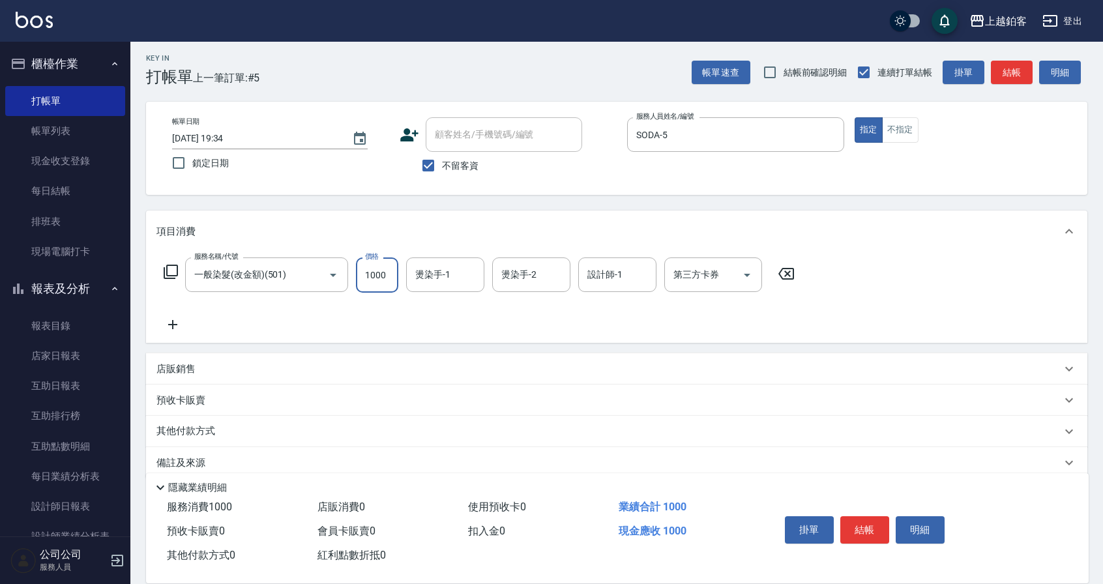
type input "1000"
type input "欣麗-77"
type input "SODA-5"
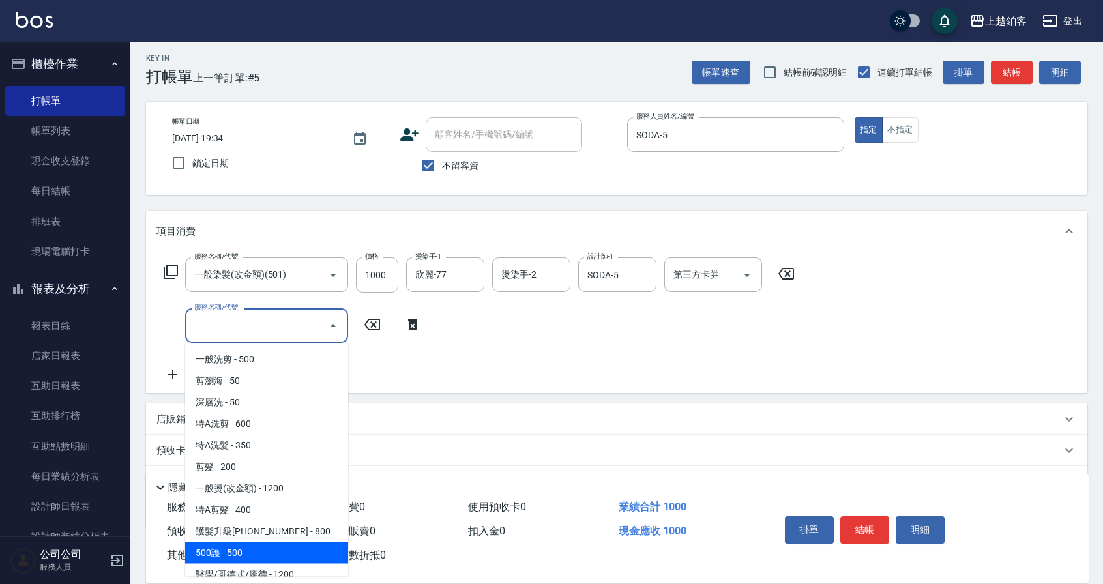
scroll to position [8, 0]
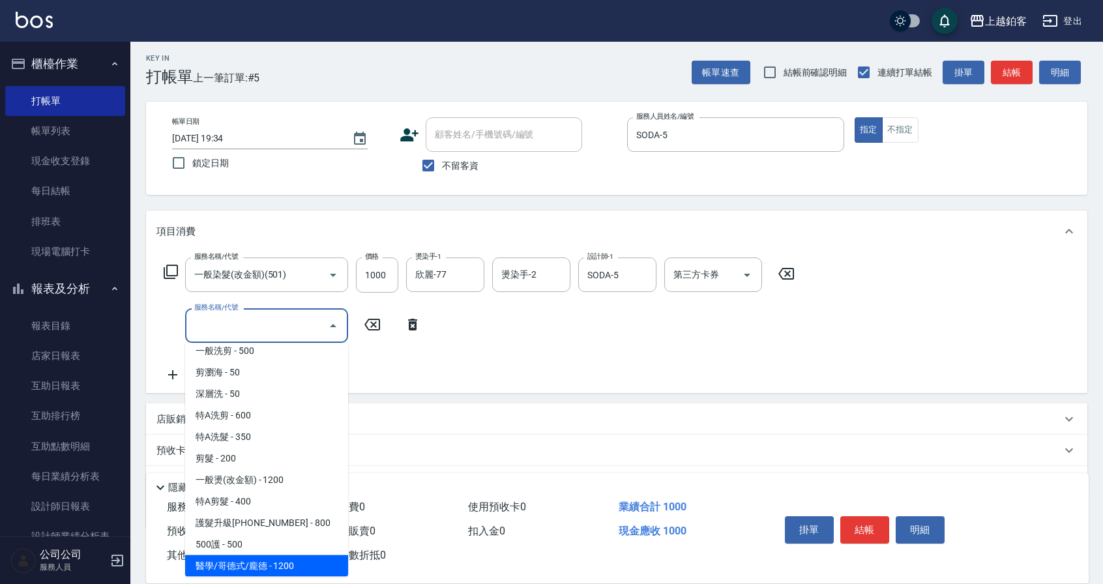
type input "醫學/哥德式/龐德(417)"
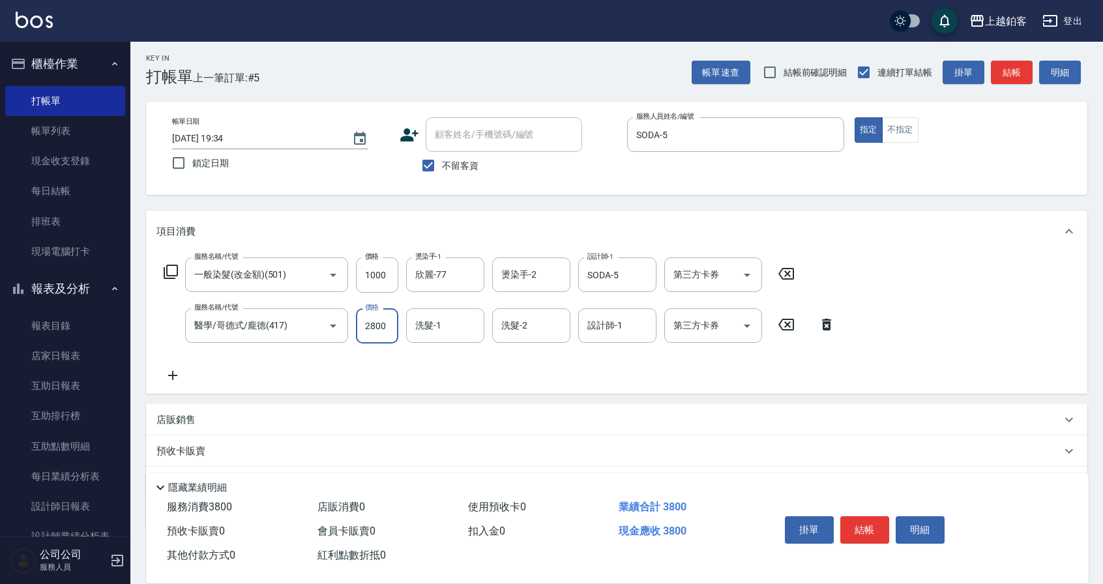
type input "2800"
type input "欣麗-77"
type input "SODA-5"
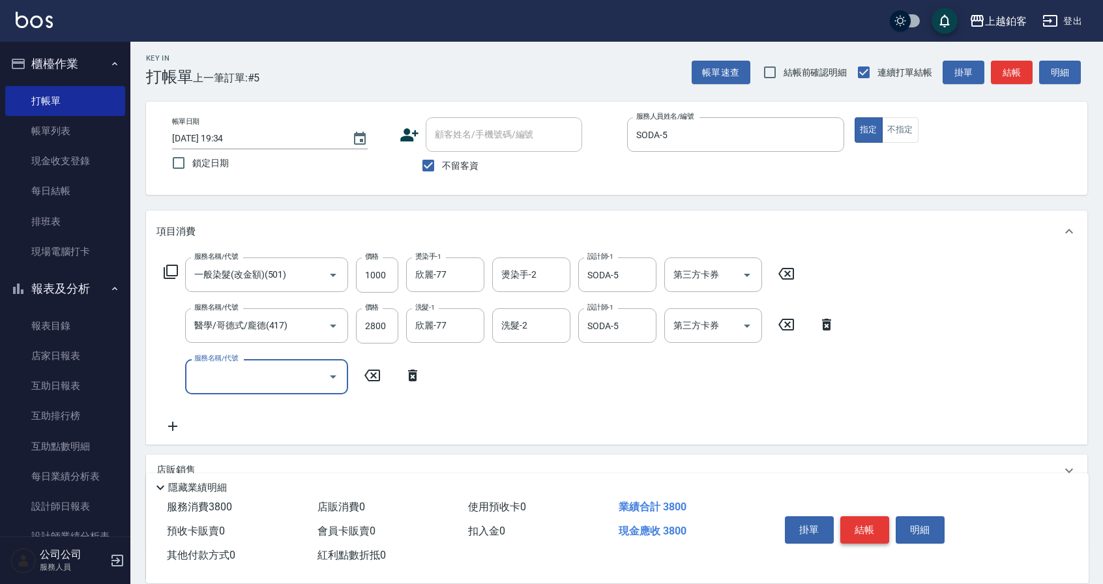
click at [850, 523] on button "結帳" at bounding box center [864, 529] width 49 height 27
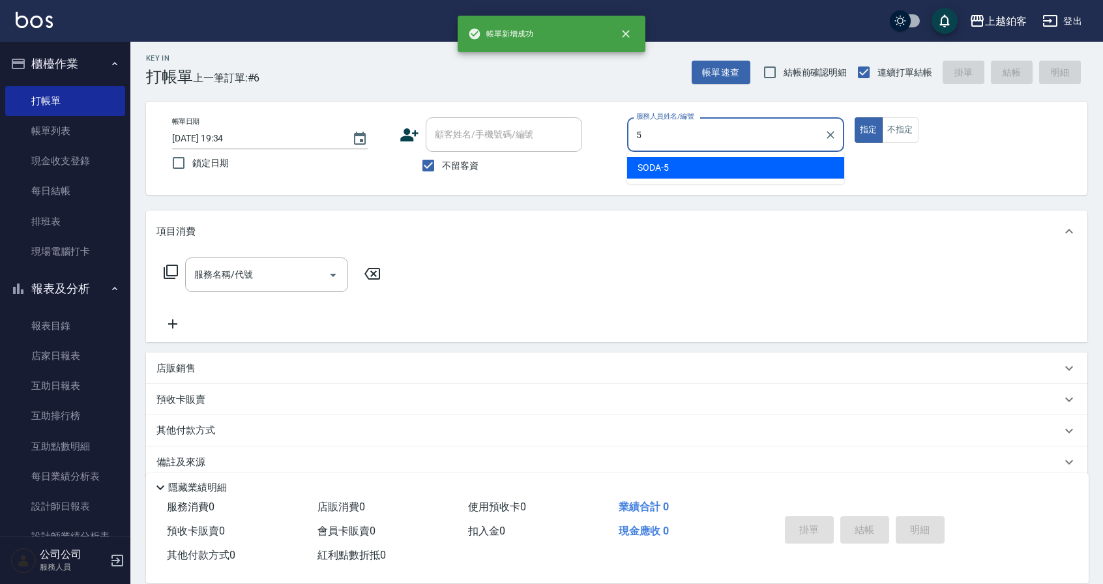
type input "SODA-5"
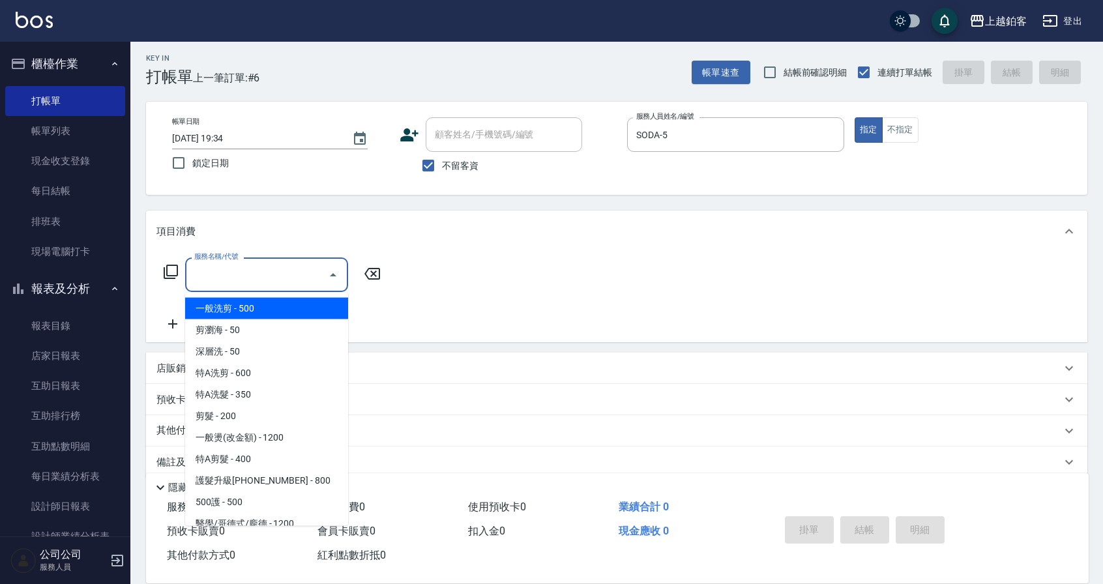
type input "一般洗剪(5)"
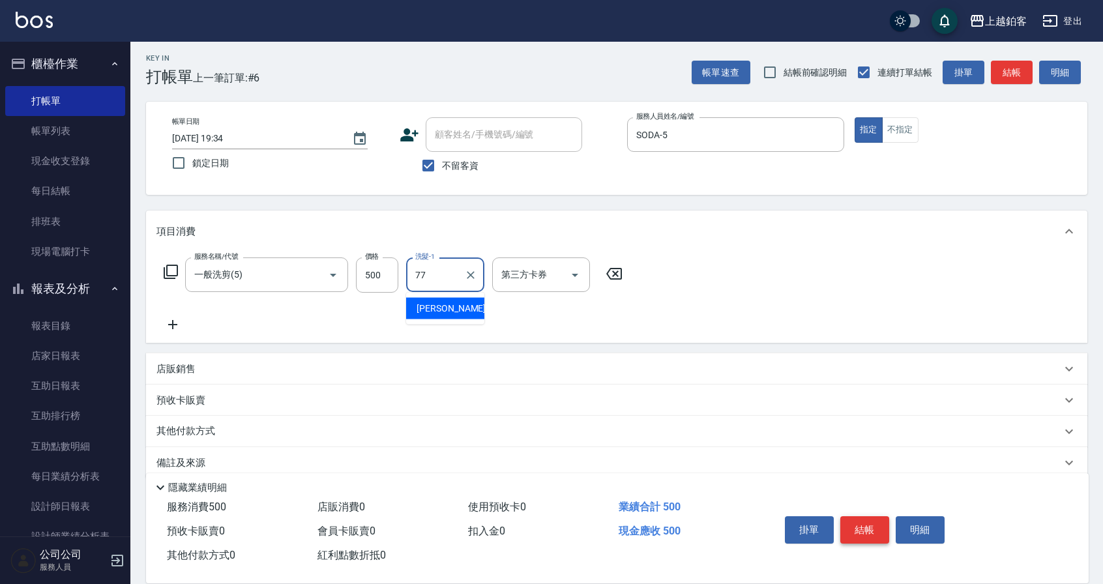
type input "欣麗-77"
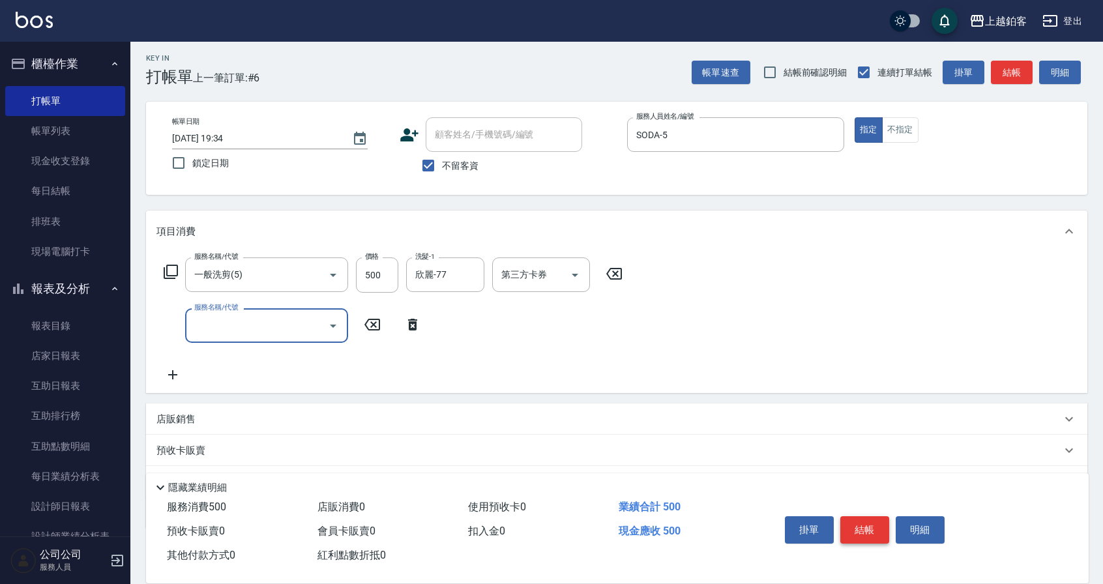
scroll to position [0, 0]
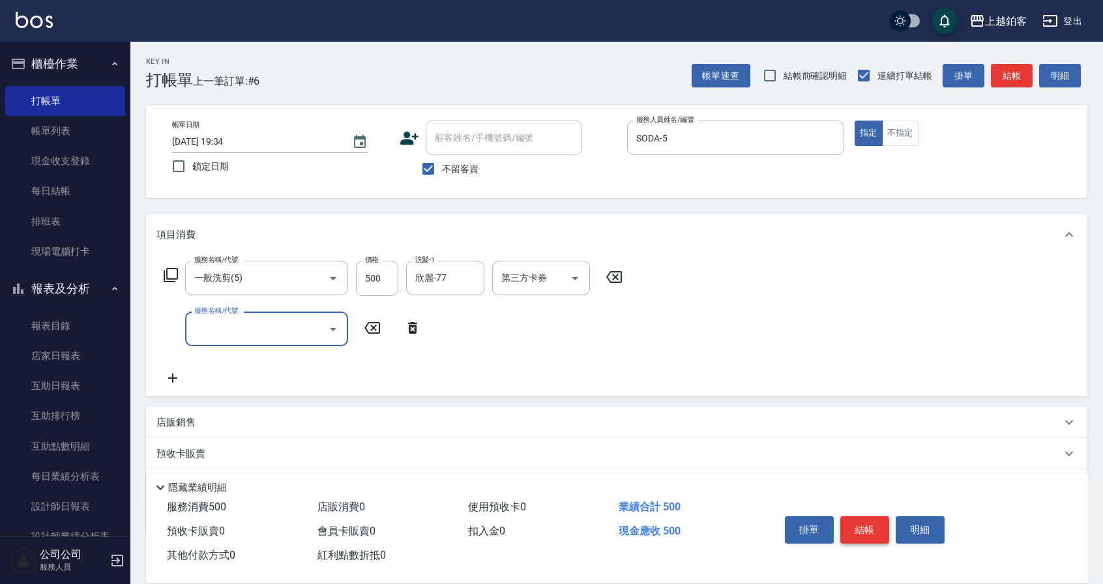
click at [863, 530] on button "結帳" at bounding box center [864, 529] width 49 height 27
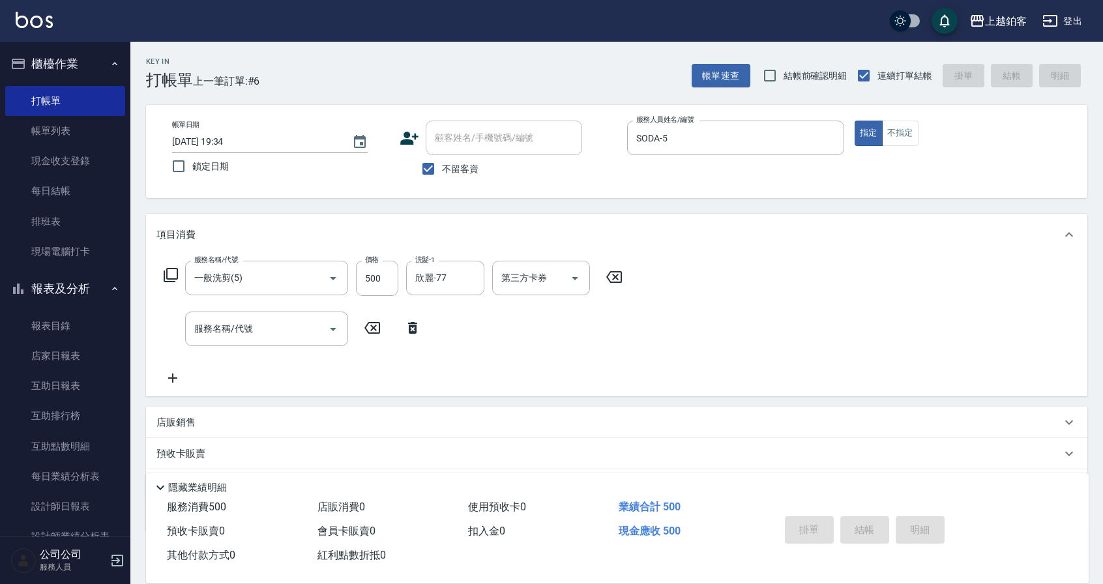
type input "[DATE] 19:35"
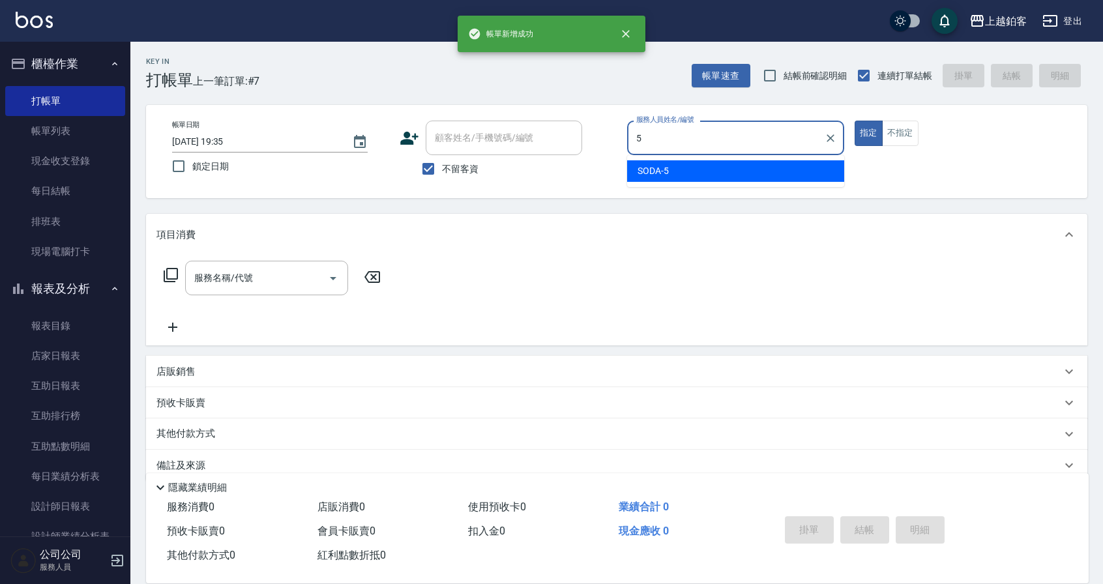
type input "SODA-5"
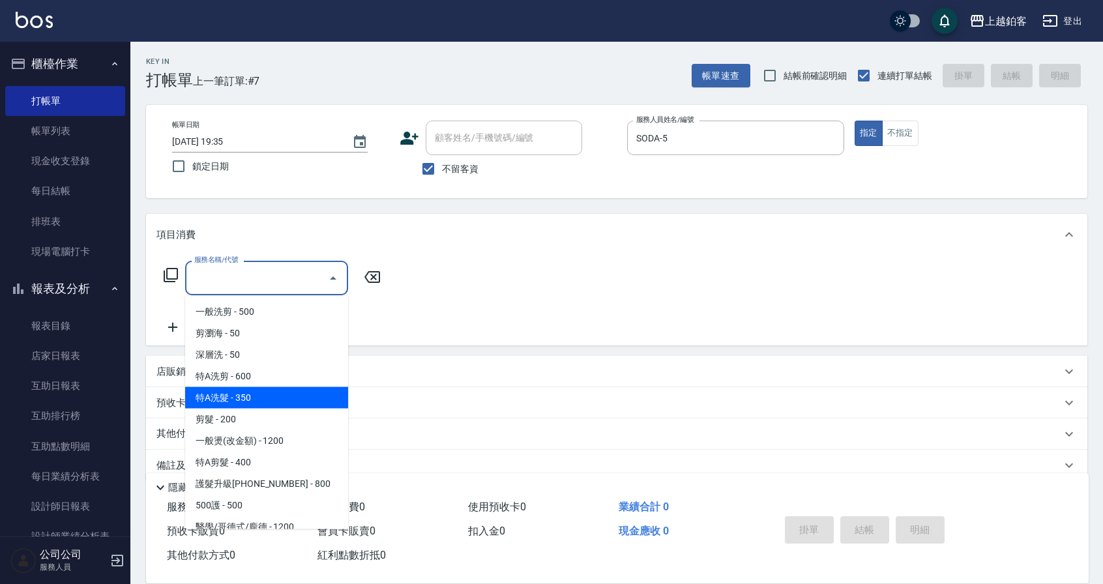
type input "剪髮(200)"
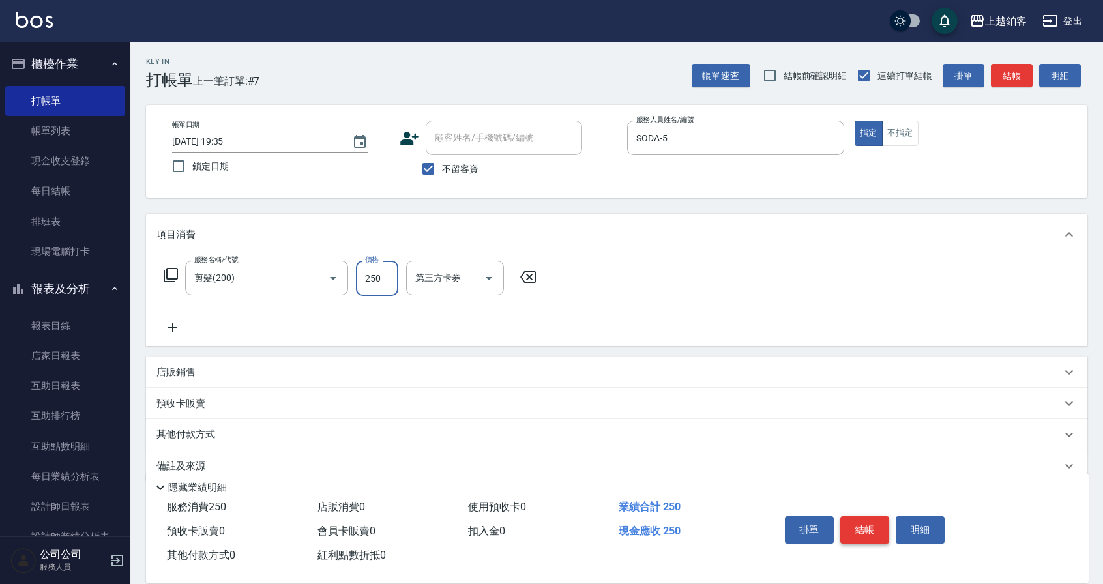
type input "250"
click at [336, 285] on icon "Open" at bounding box center [333, 278] width 16 height 16
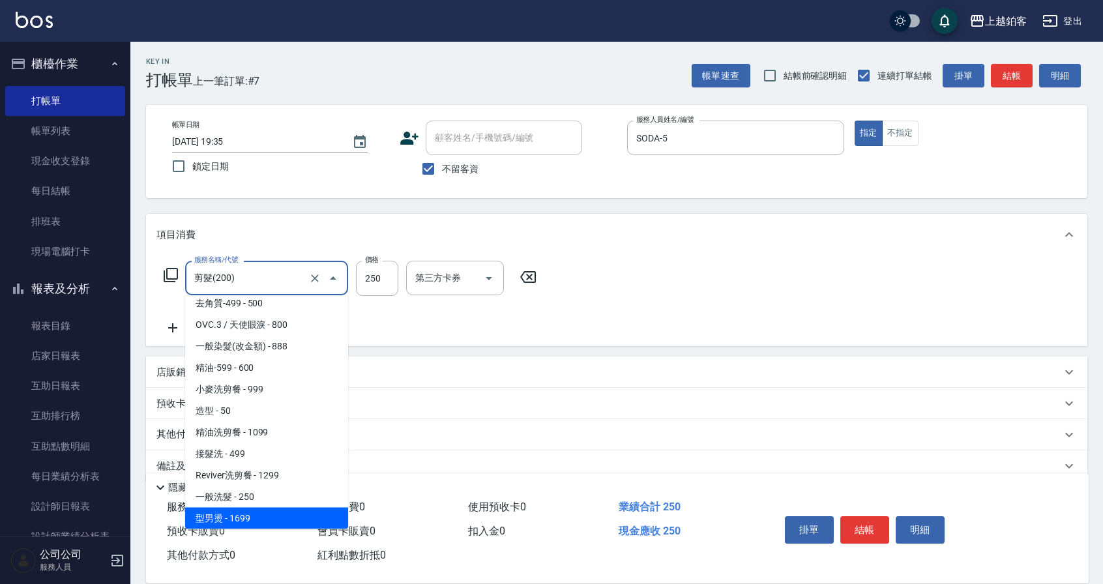
scroll to position [288, 0]
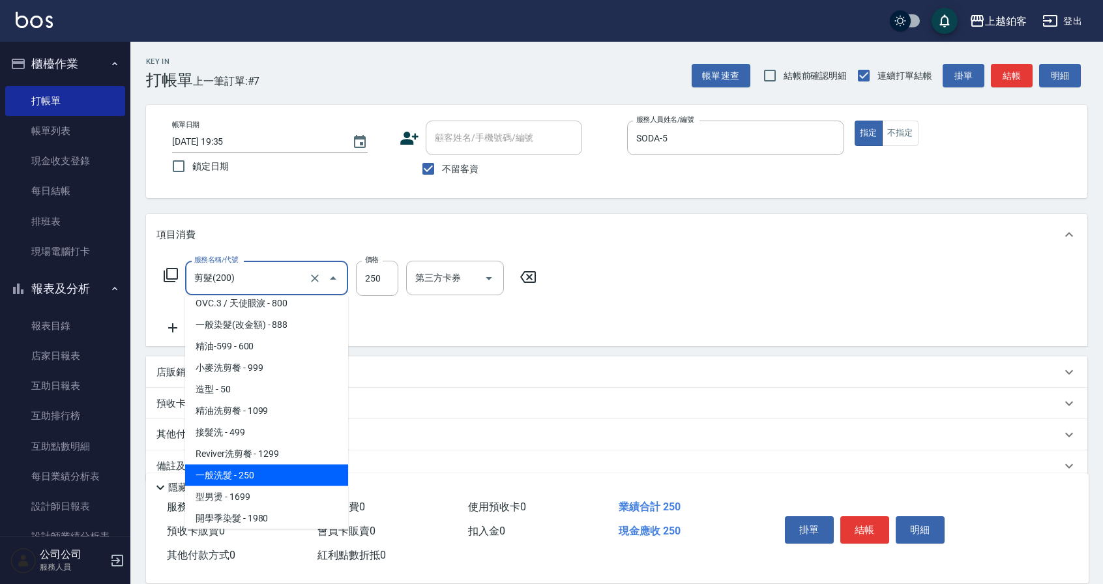
type input "一般洗髮(1300)"
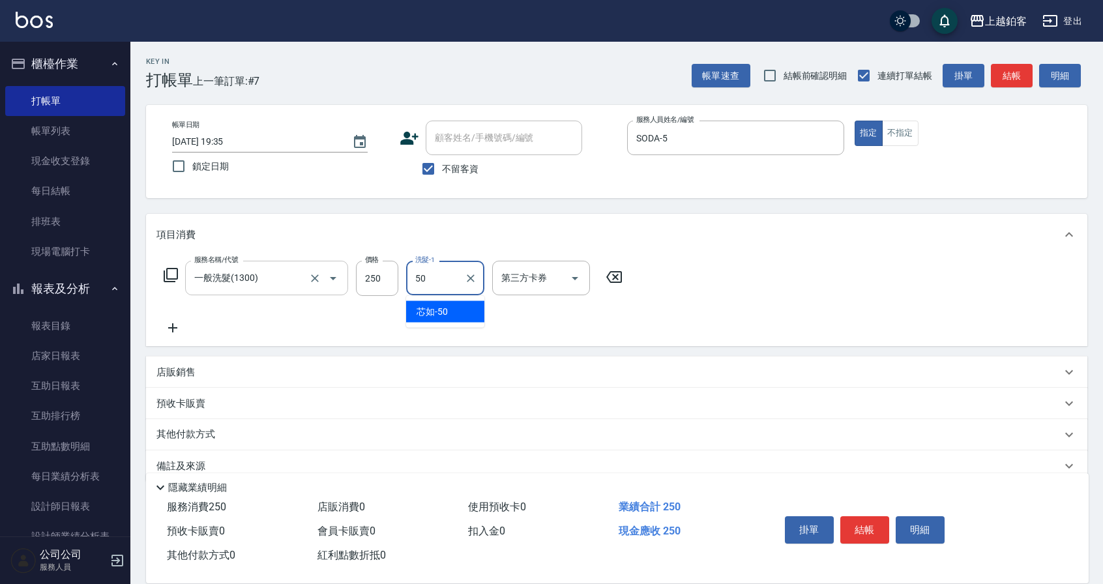
type input "芯如-50"
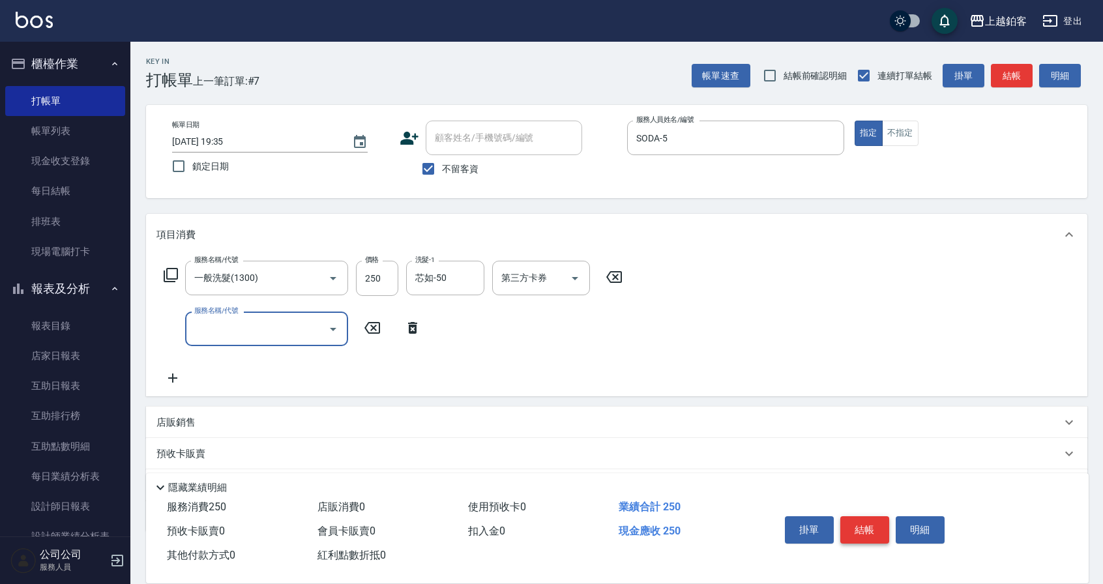
click at [876, 525] on button "結帳" at bounding box center [864, 529] width 49 height 27
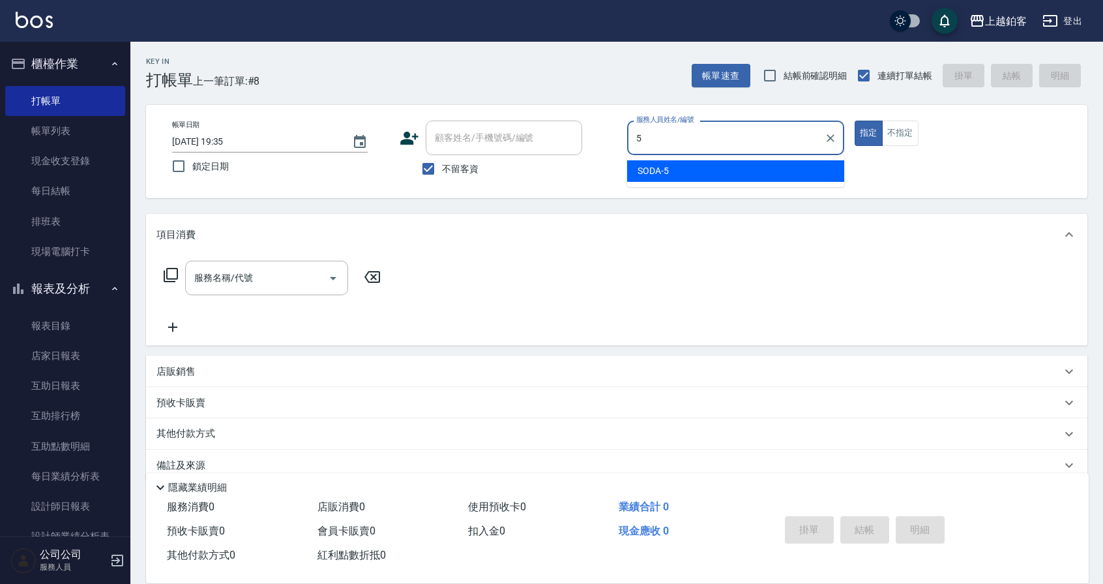
type input "SODA-5"
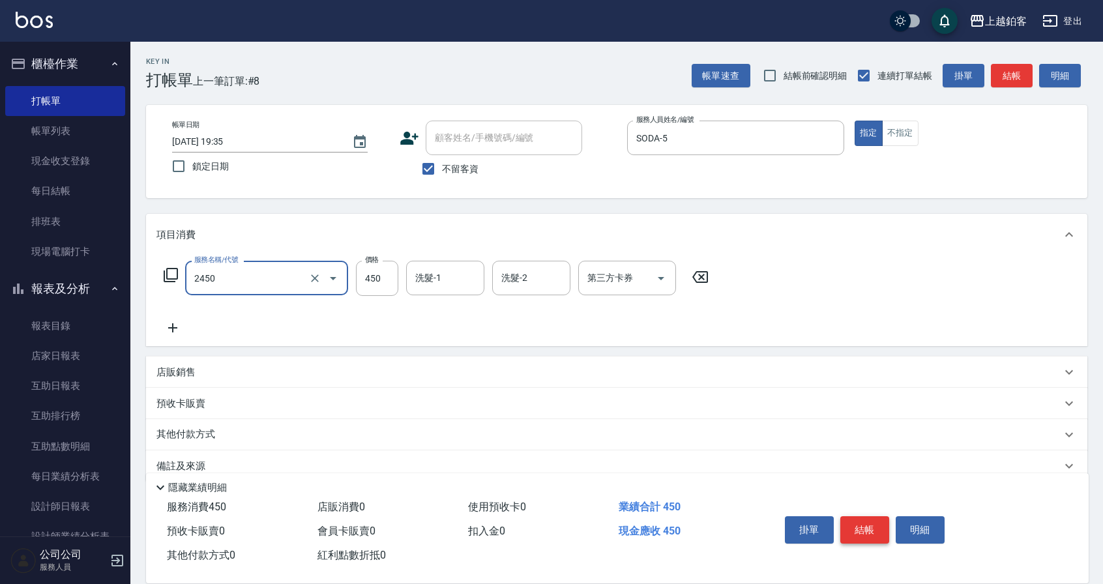
type input "C剪髮套餐(2450)"
type input "550"
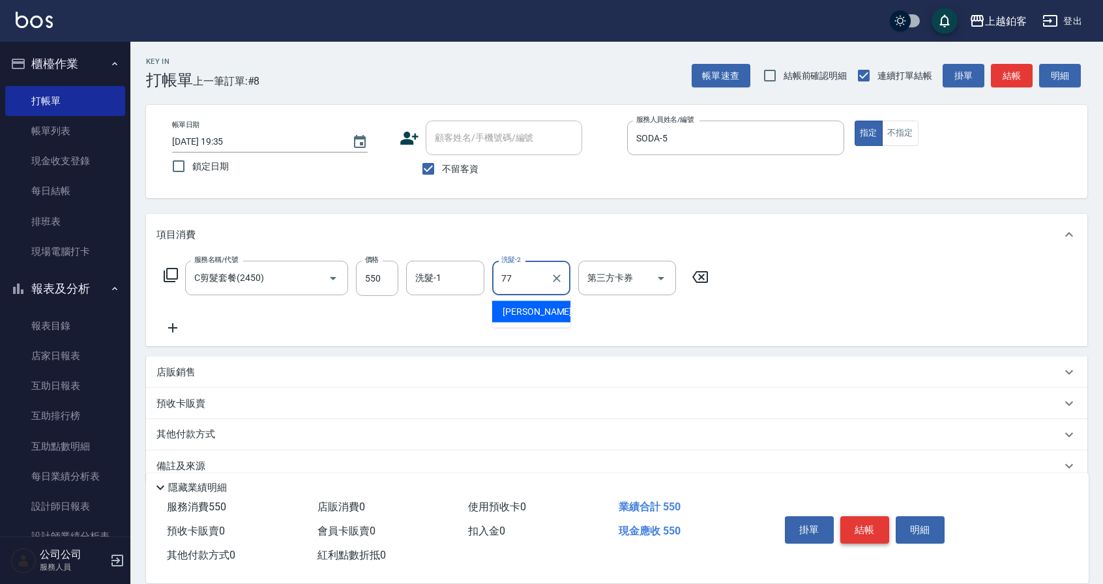
type input "欣麗-77"
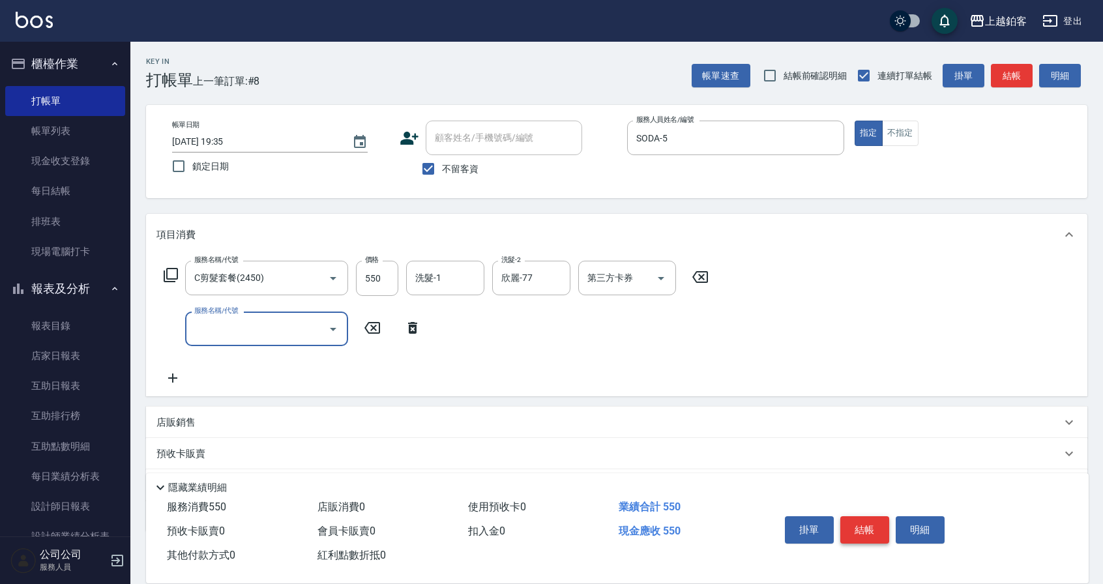
click at [859, 519] on button "結帳" at bounding box center [864, 529] width 49 height 27
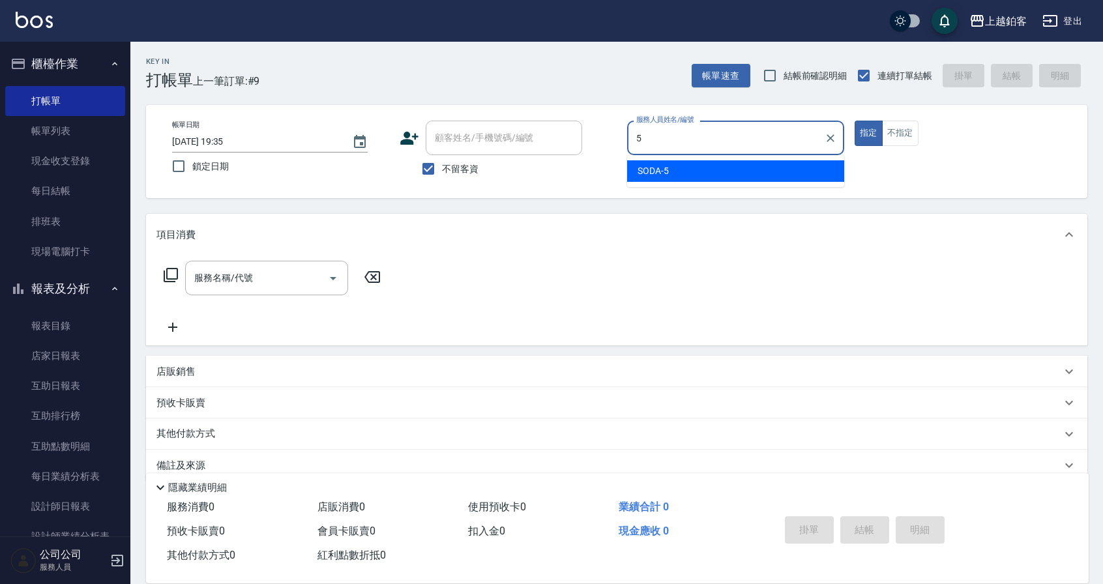
type input "SODA-5"
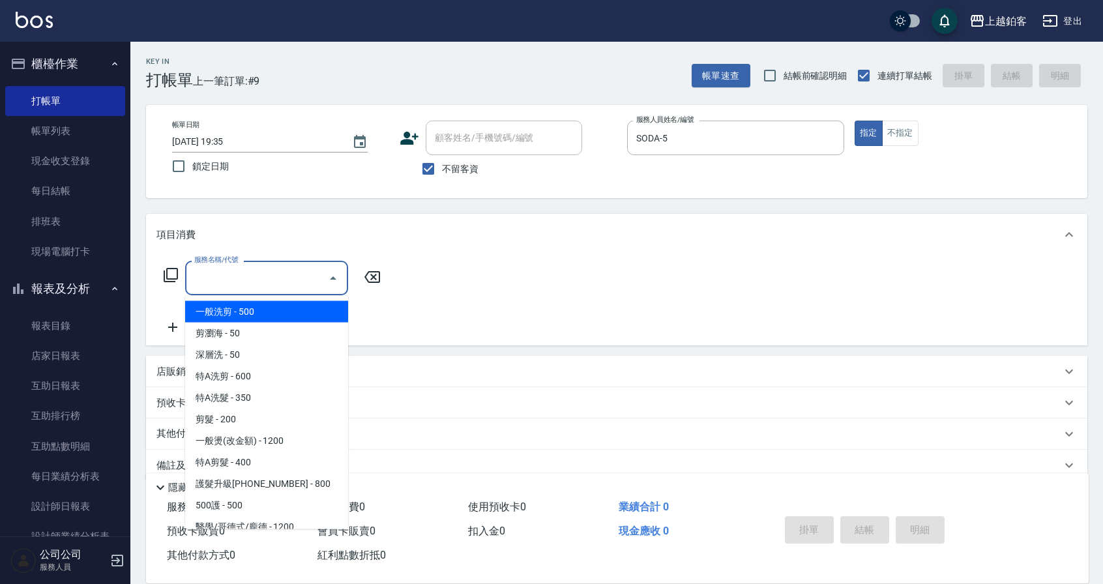
type input "一般洗剪(5)"
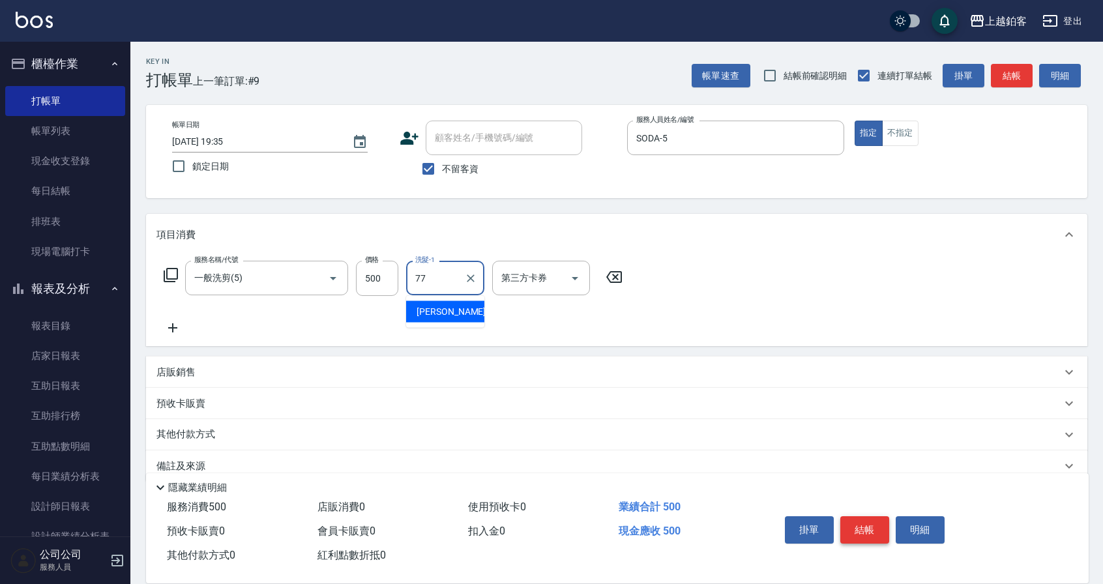
type input "欣麗-77"
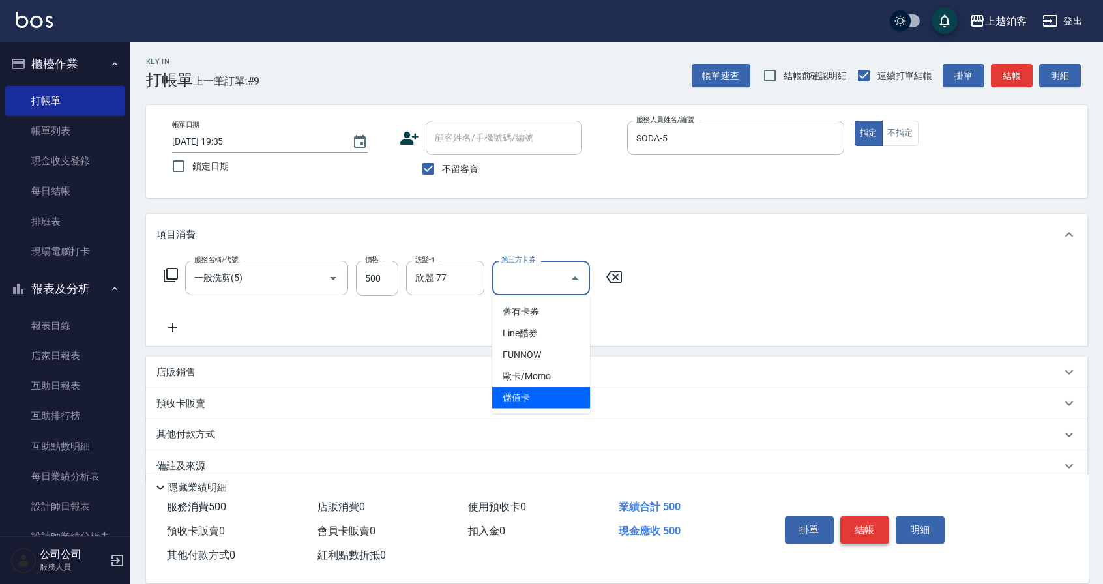
type input "儲值卡"
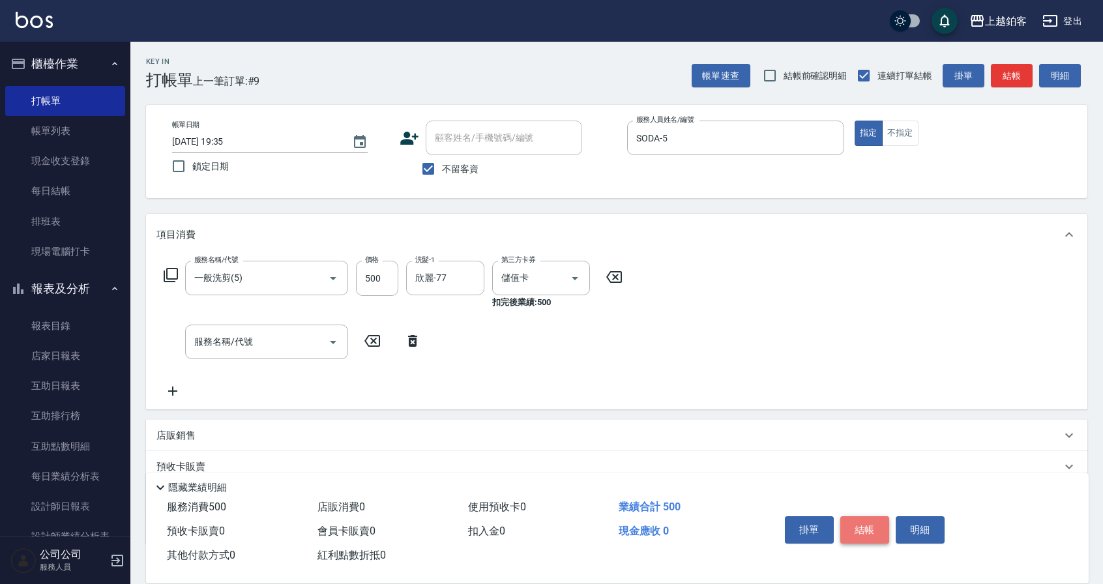
click at [876, 521] on button "結帳" at bounding box center [864, 529] width 49 height 27
type input "[DATE] 19:36"
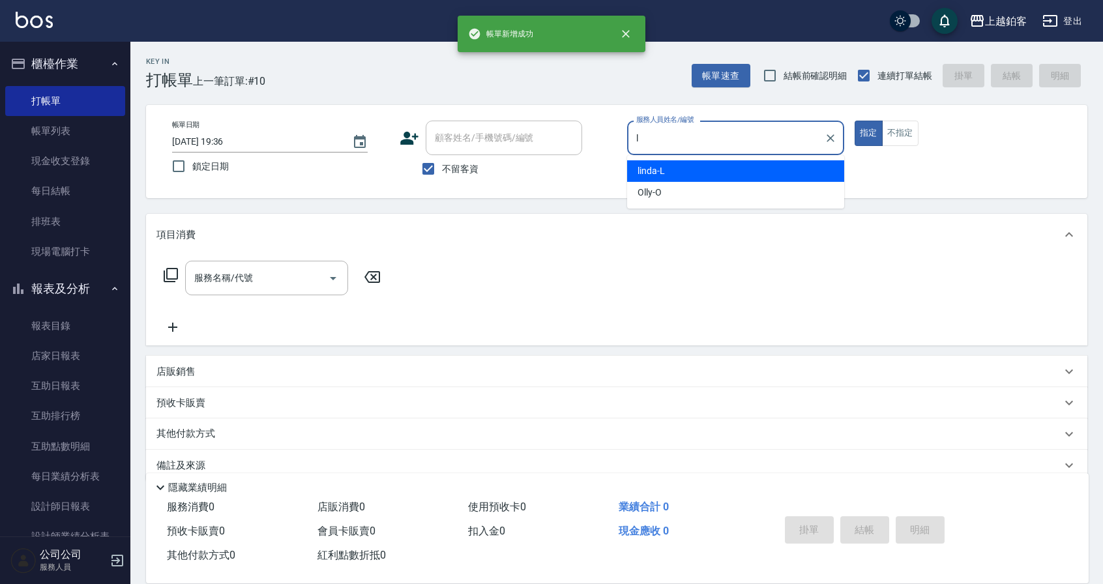
type input "linda-L"
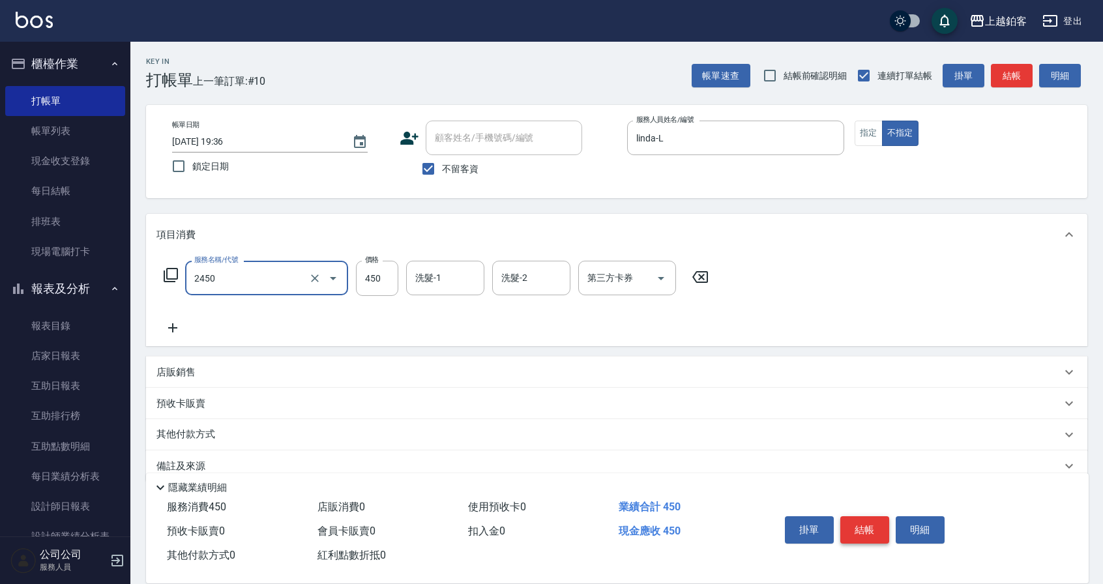
type input "C剪髮套餐(2450)"
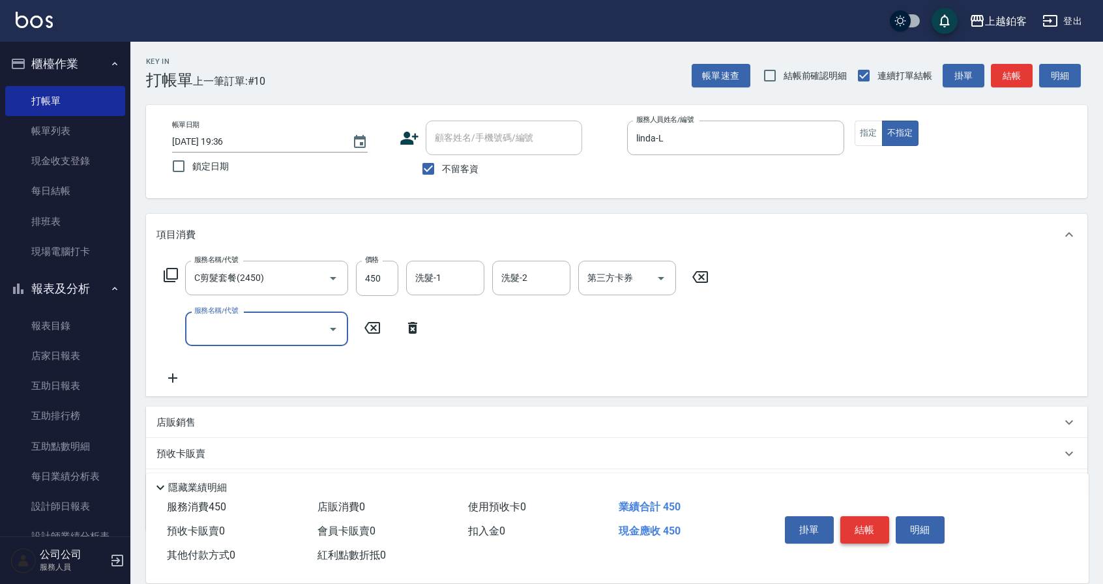
click at [873, 527] on button "結帳" at bounding box center [864, 529] width 49 height 27
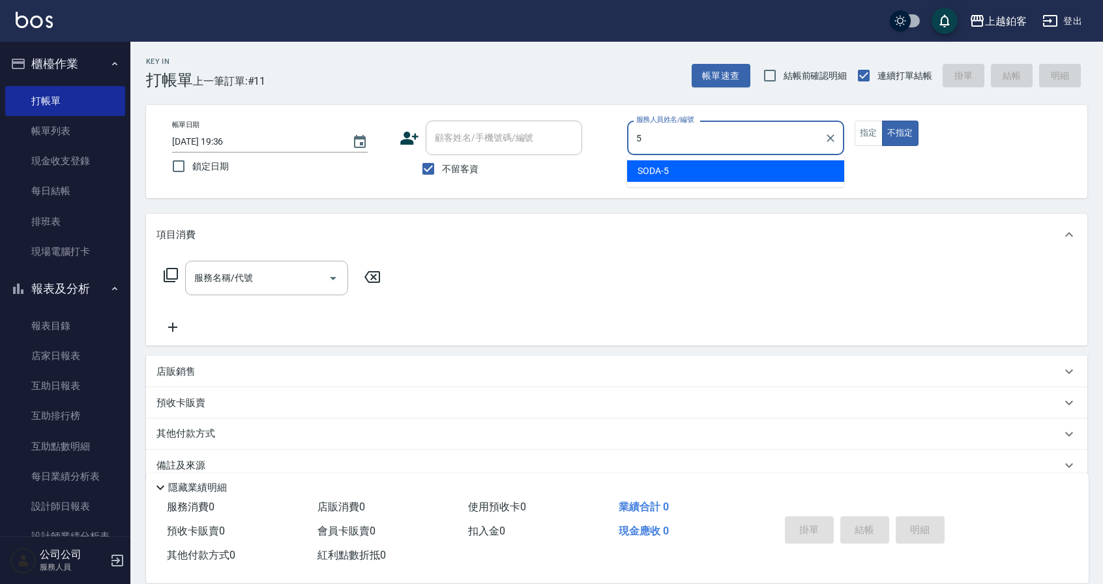
type input "SODA-5"
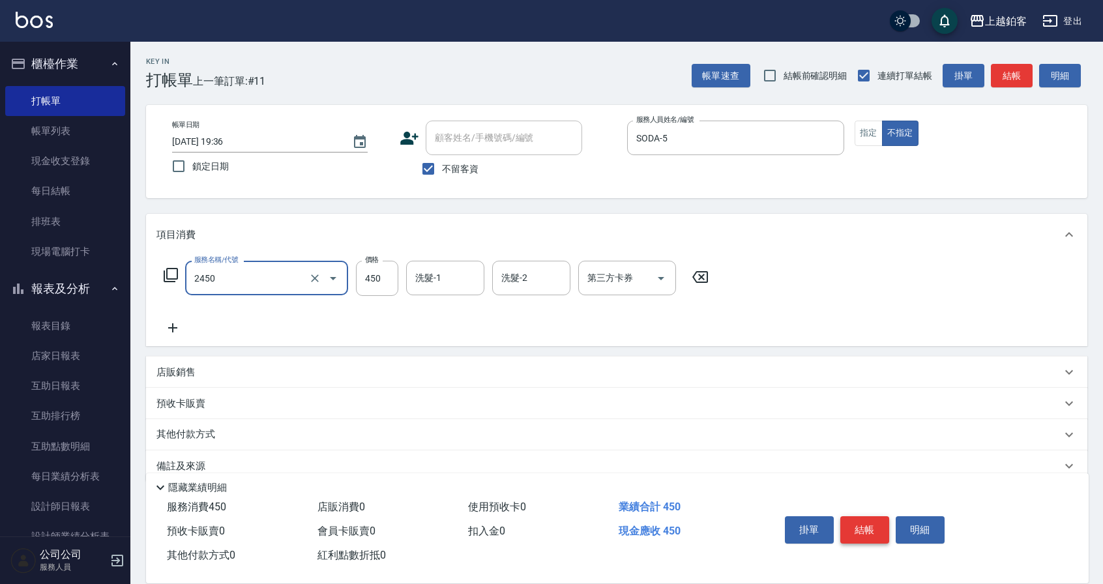
type input "C剪髮套餐(2450)"
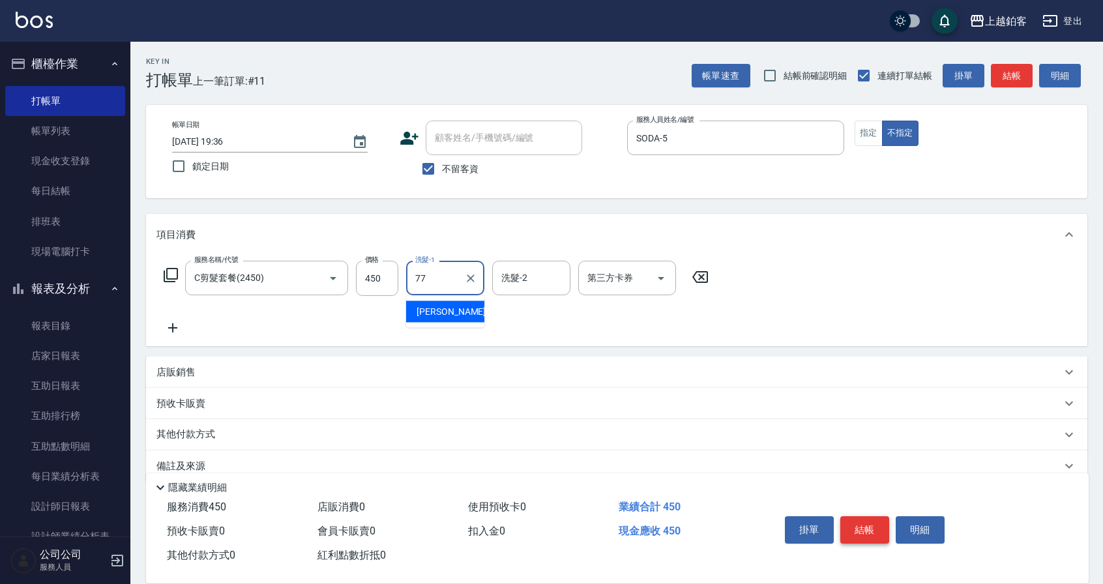
type input "欣麗-77"
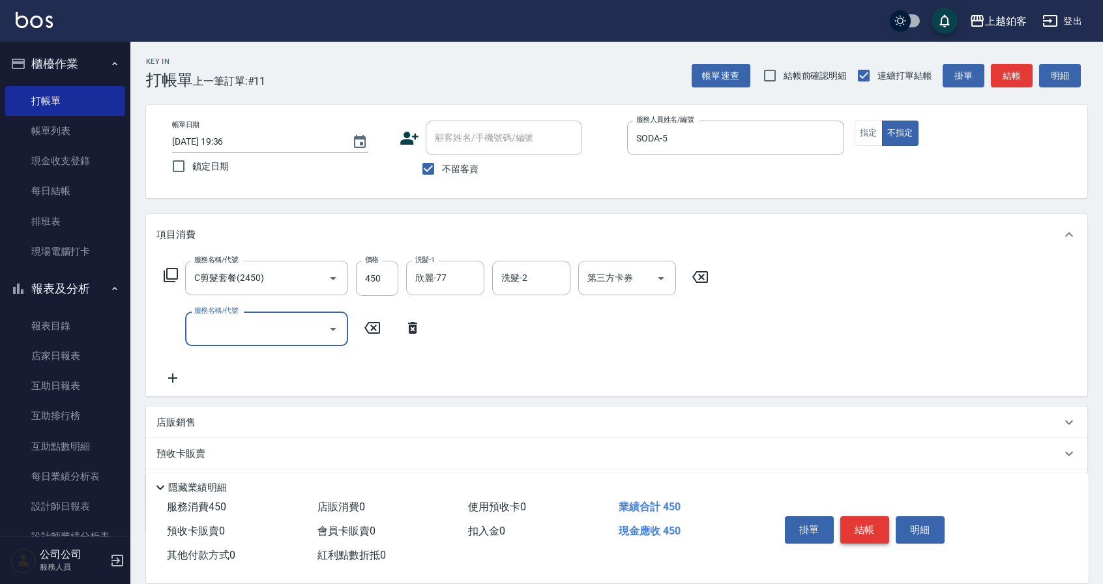
click at [871, 520] on button "結帳" at bounding box center [864, 529] width 49 height 27
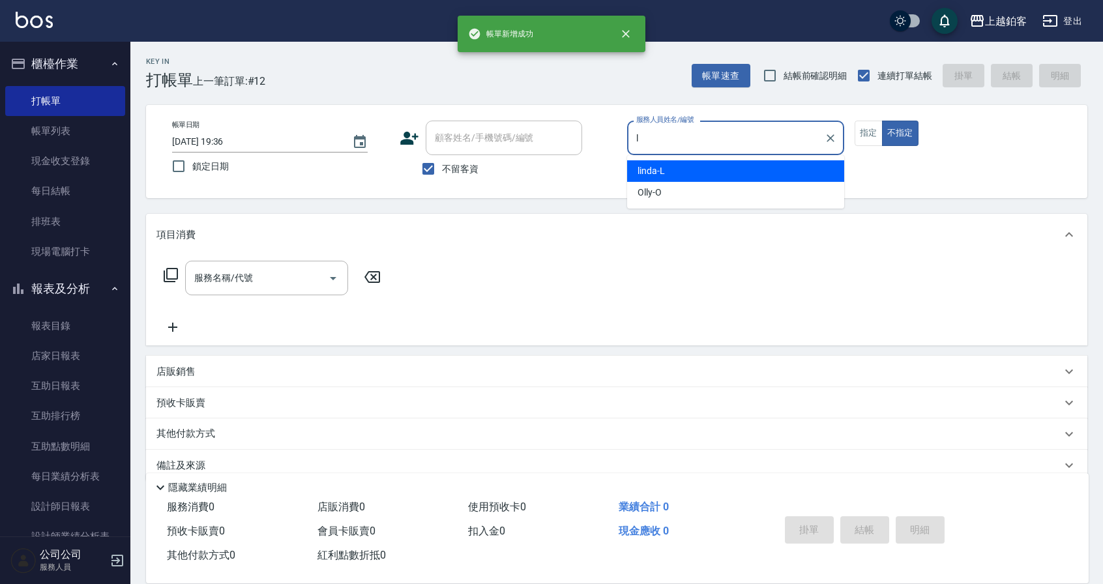
type input "linda-L"
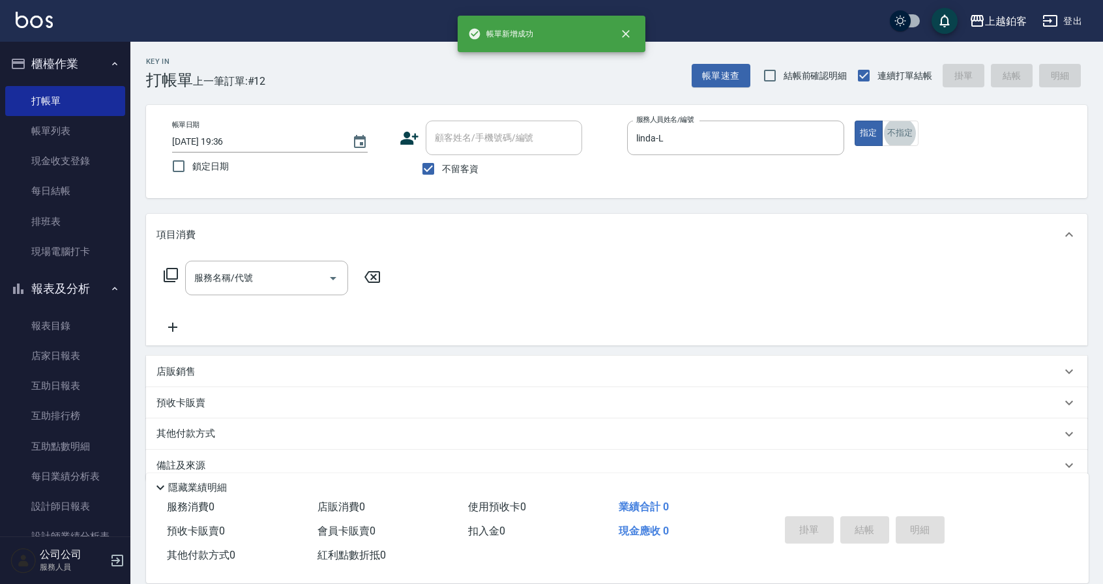
type input "\"
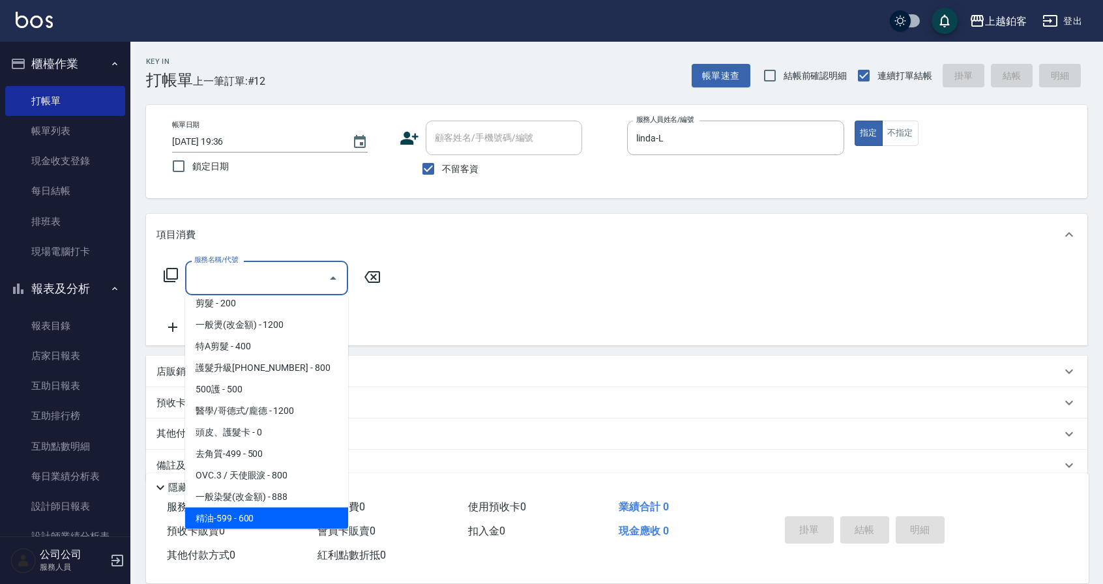
scroll to position [138, 0]
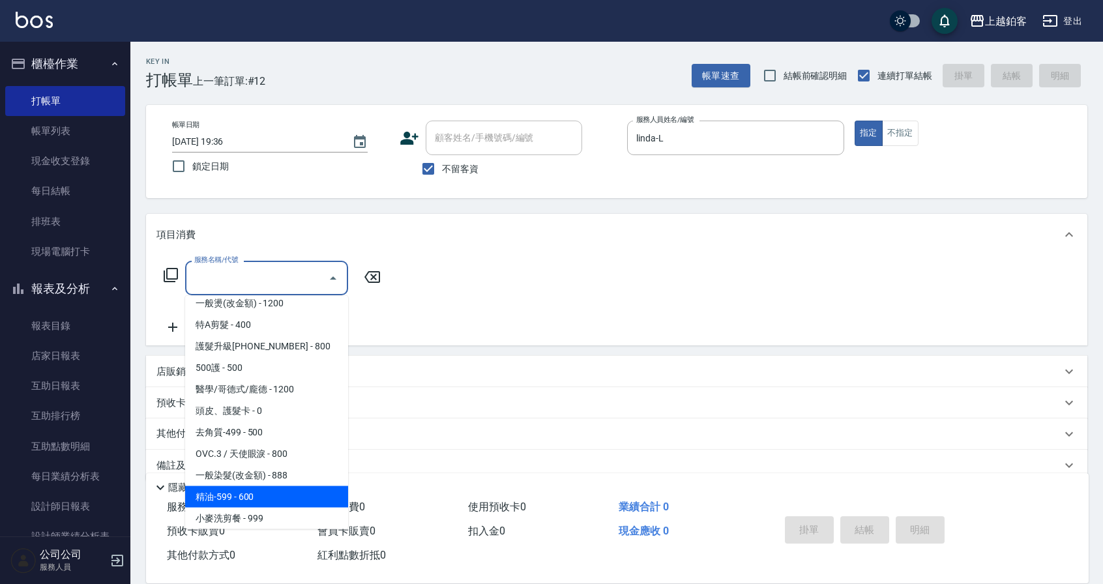
type input "一般染髮(改金額)(501)"
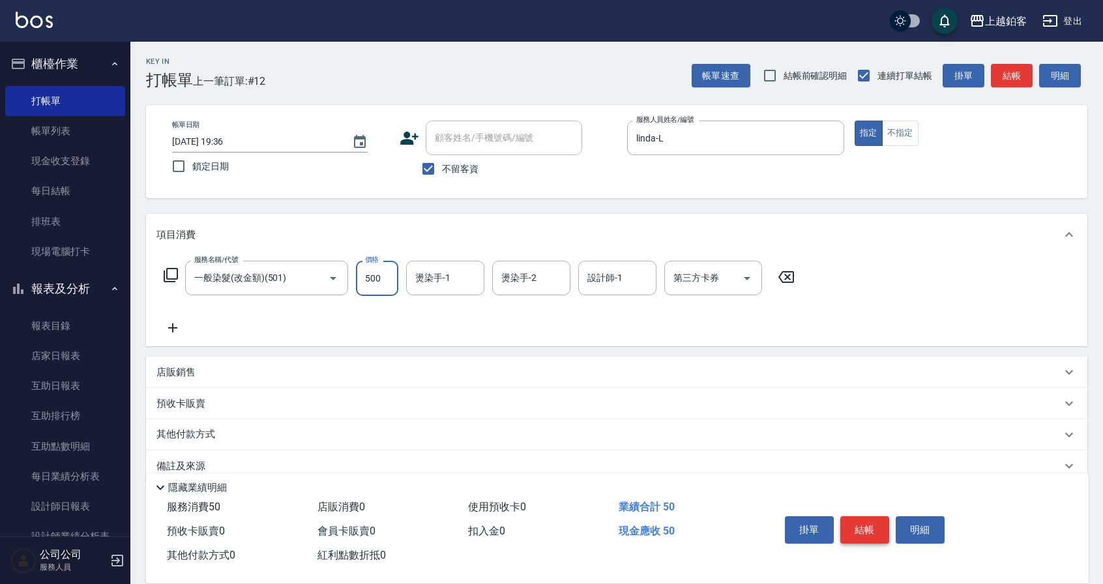
type input "500"
type input "芯如-50"
type input "linda-L"
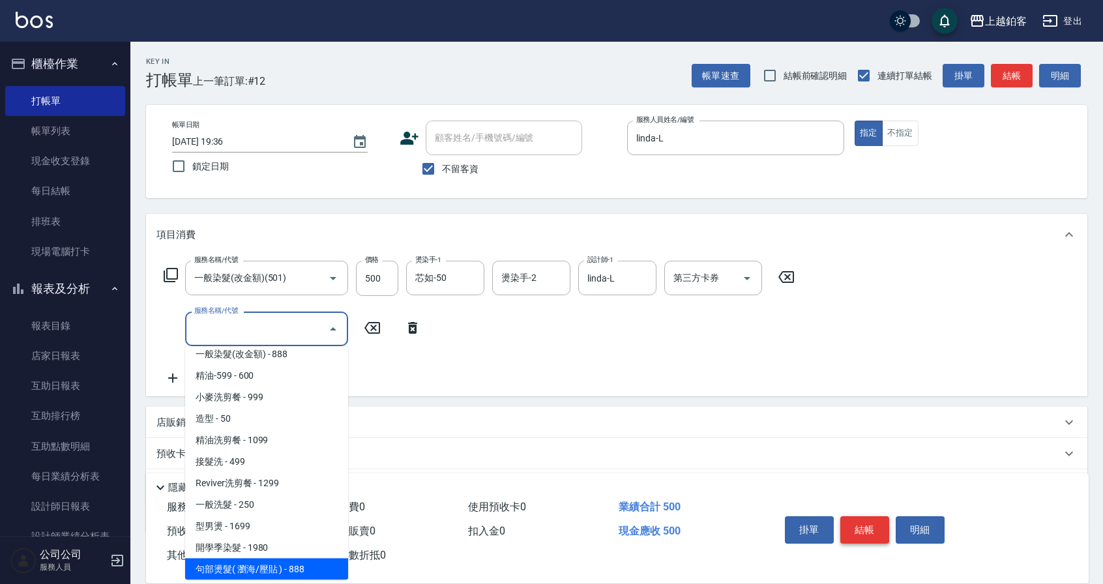
scroll to position [331, 0]
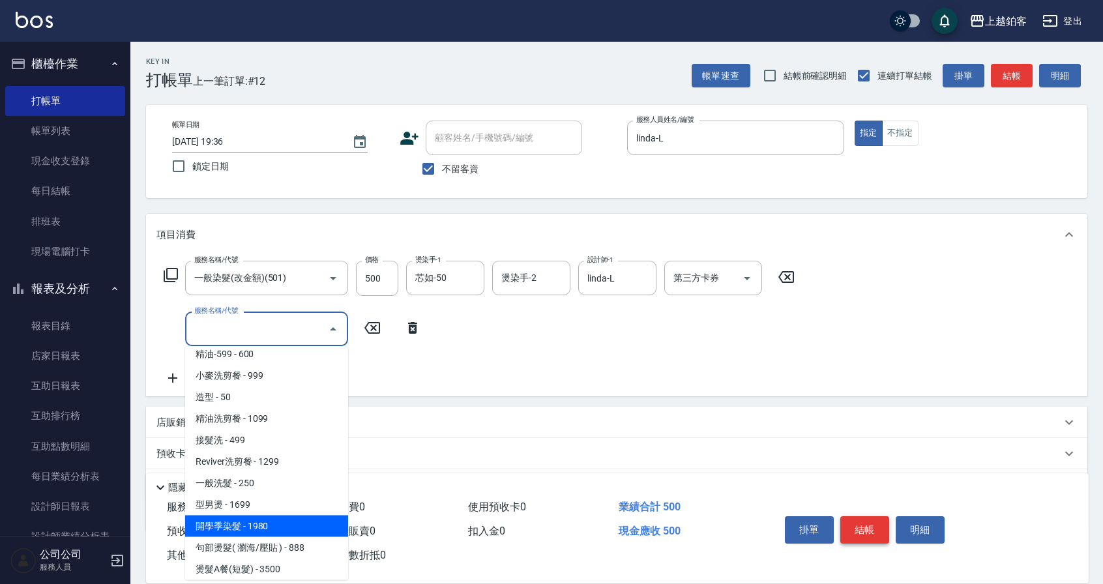
type input "開學季染髮(1980)"
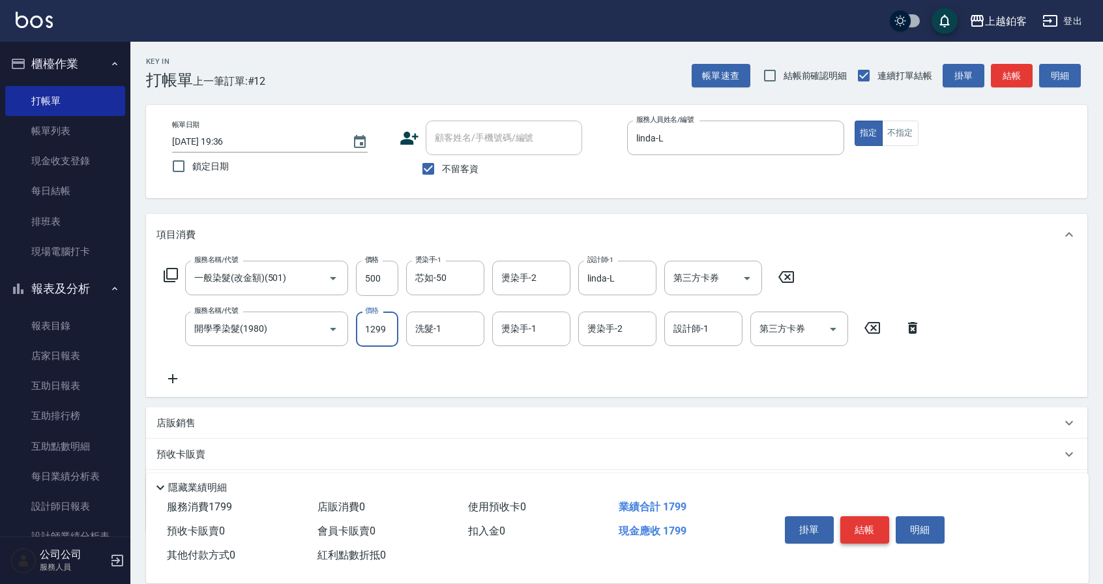
type input "1299"
type input "芯如-50"
type input "linda-L"
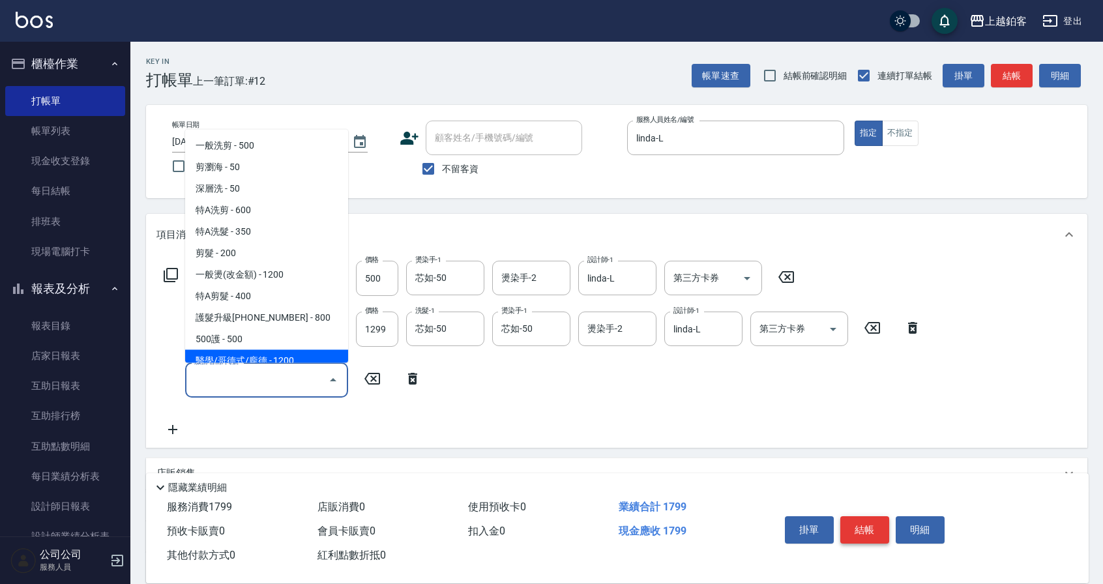
scroll to position [8, 0]
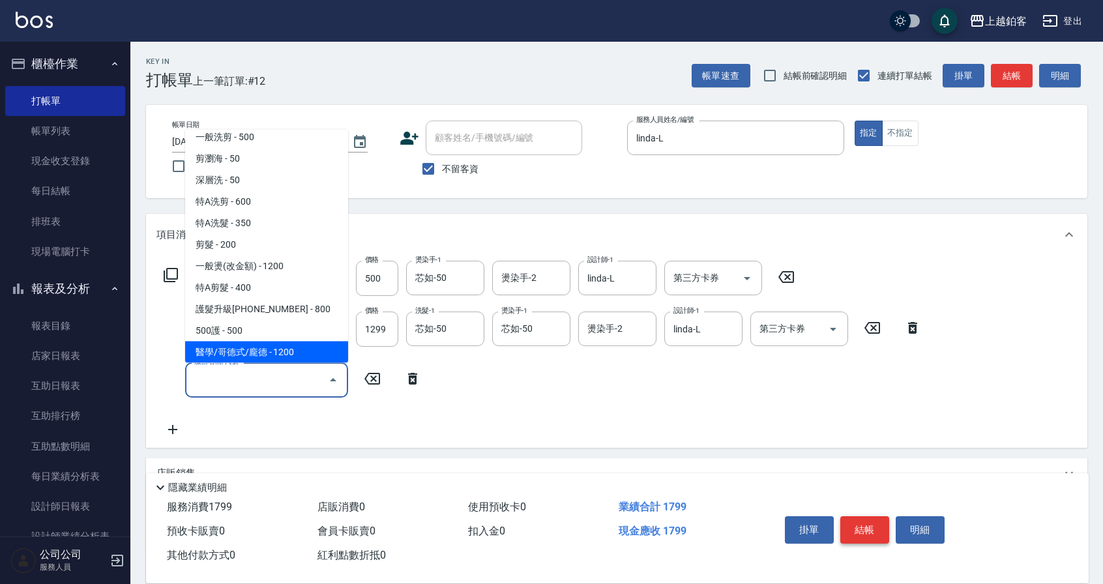
type input "醫學/哥德式/龐德(417)"
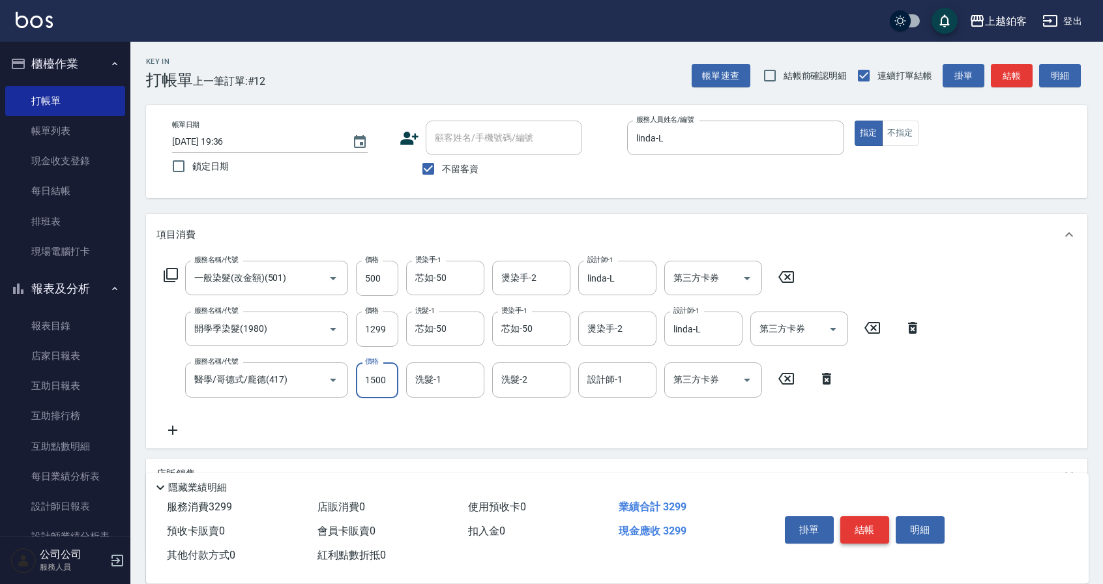
type input "1500"
type input "芯如-50"
type input "linda-L"
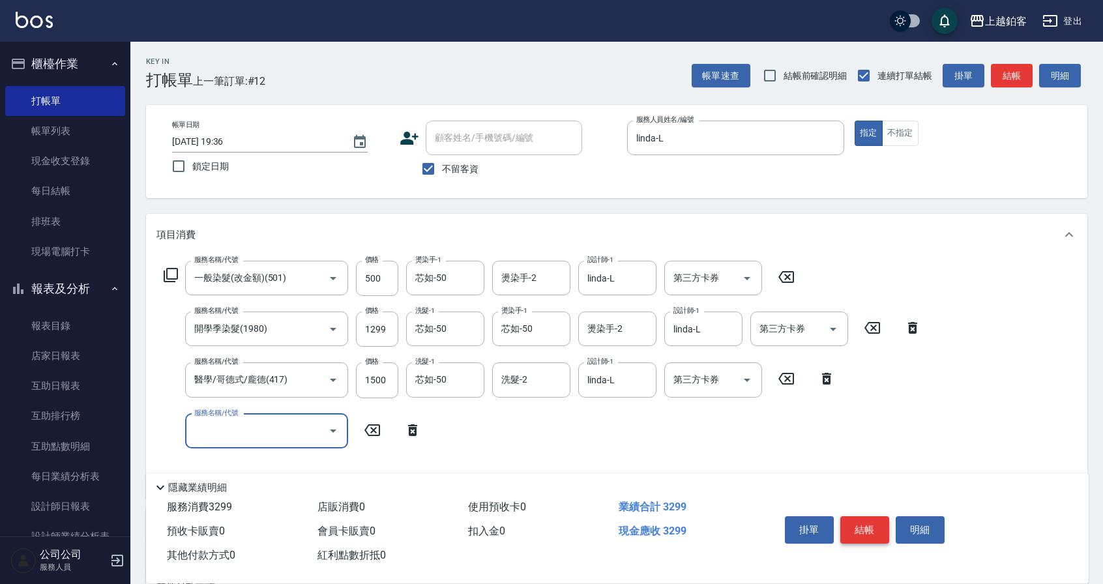
scroll to position [5, 0]
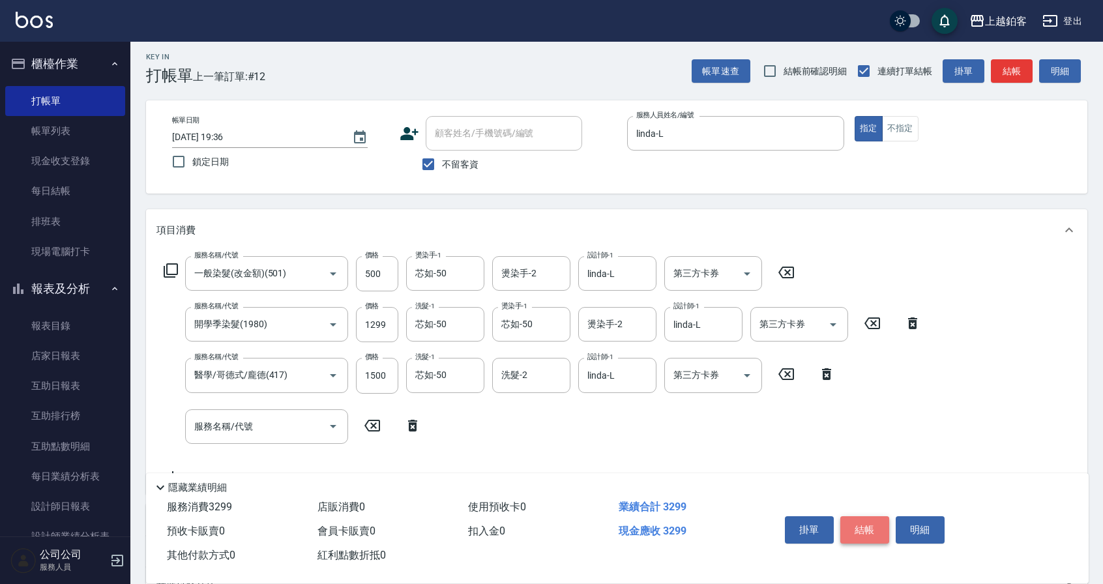
click at [869, 524] on button "結帳" at bounding box center [864, 529] width 49 height 27
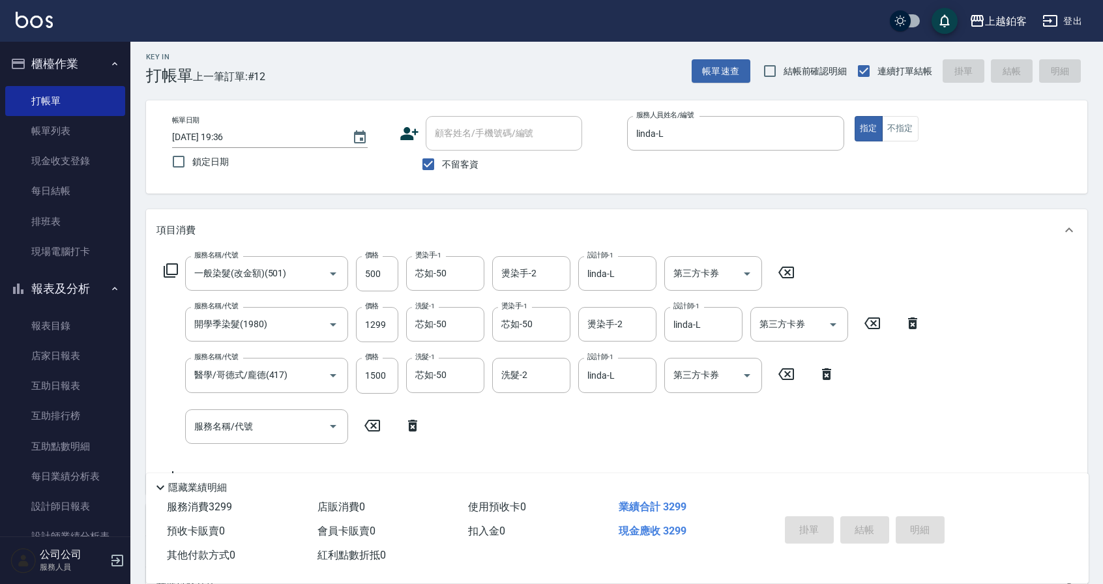
type input "[DATE] 19:37"
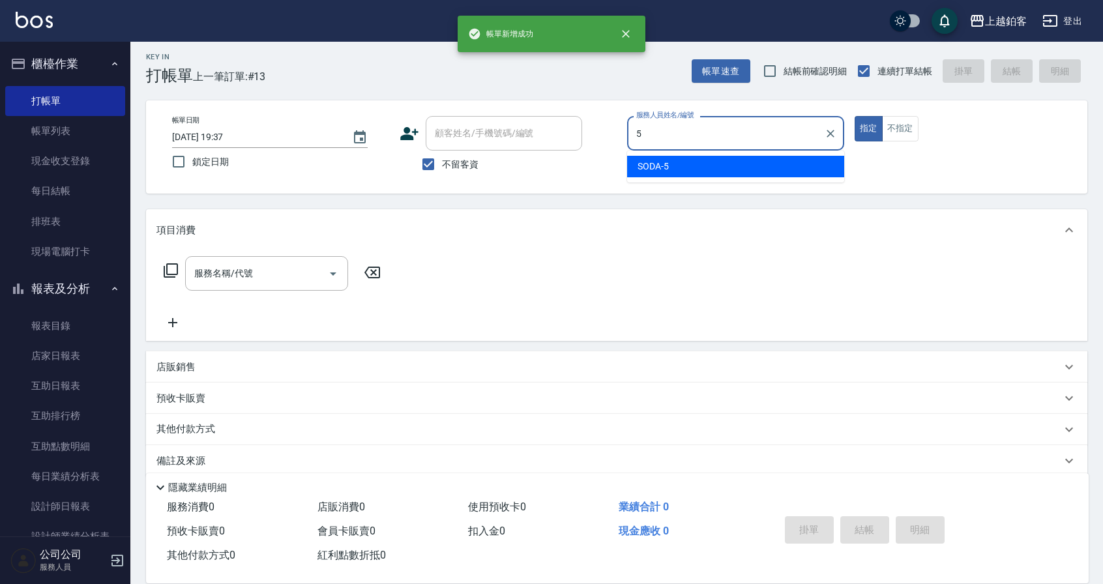
type input "SODA-5"
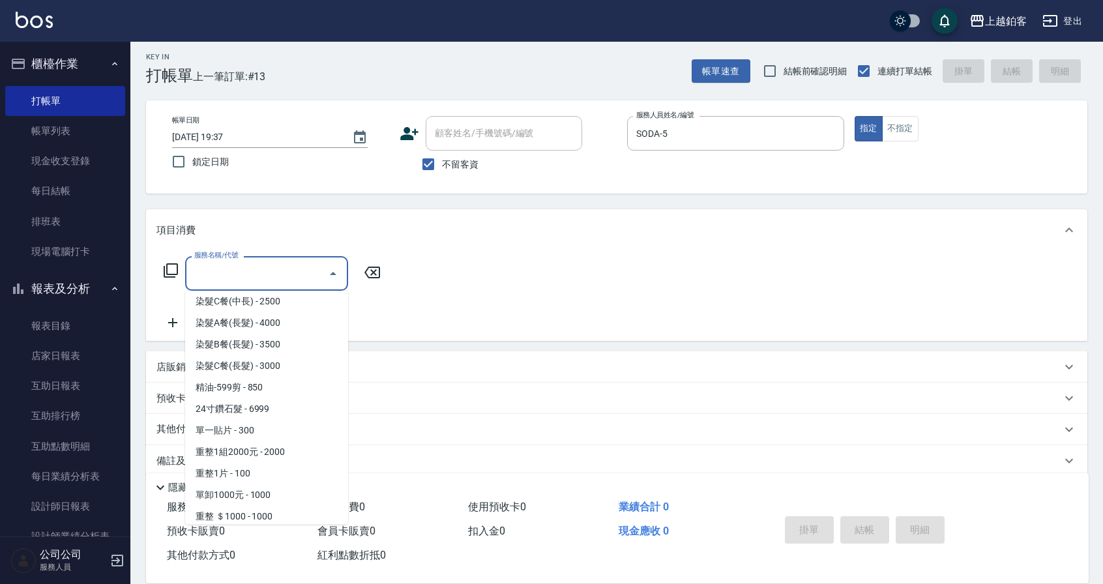
scroll to position [1145, 0]
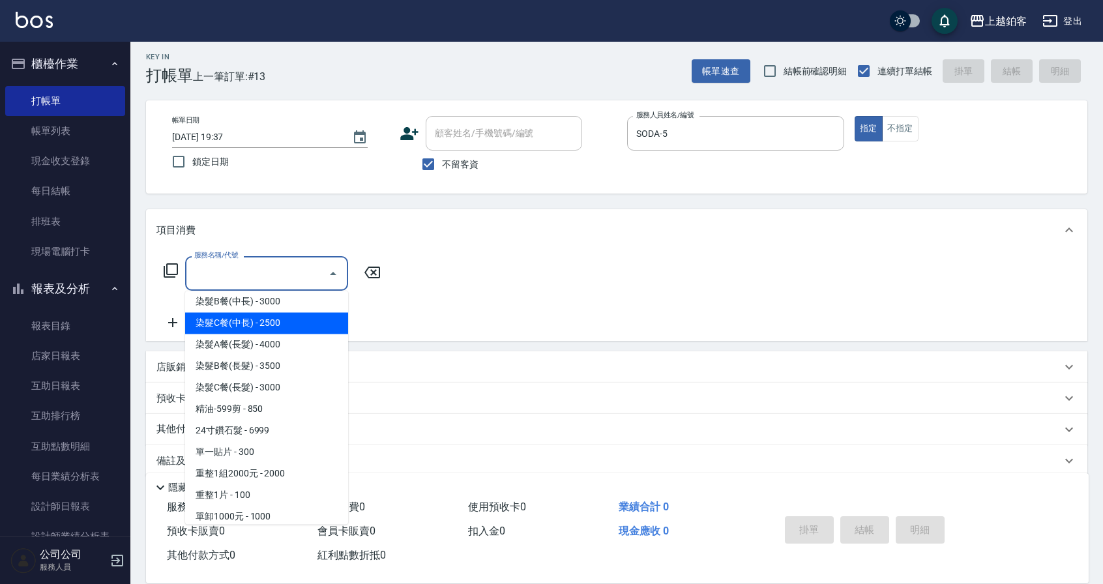
type input "染髮C餐(中長)(5303)"
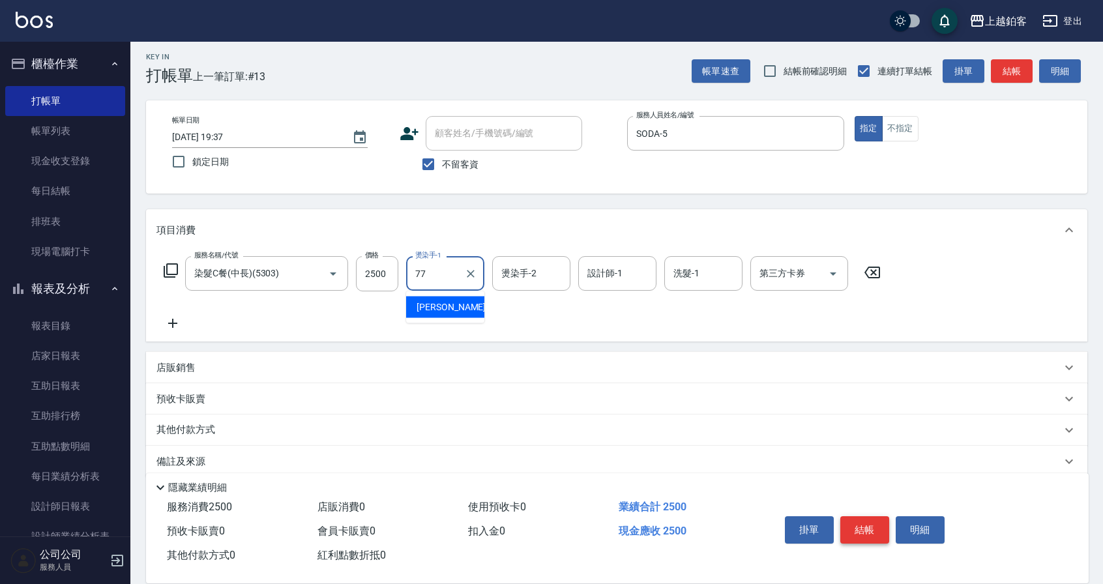
type input "欣麗-77"
click at [618, 271] on input "linda-L" at bounding box center [607, 273] width 47 height 23
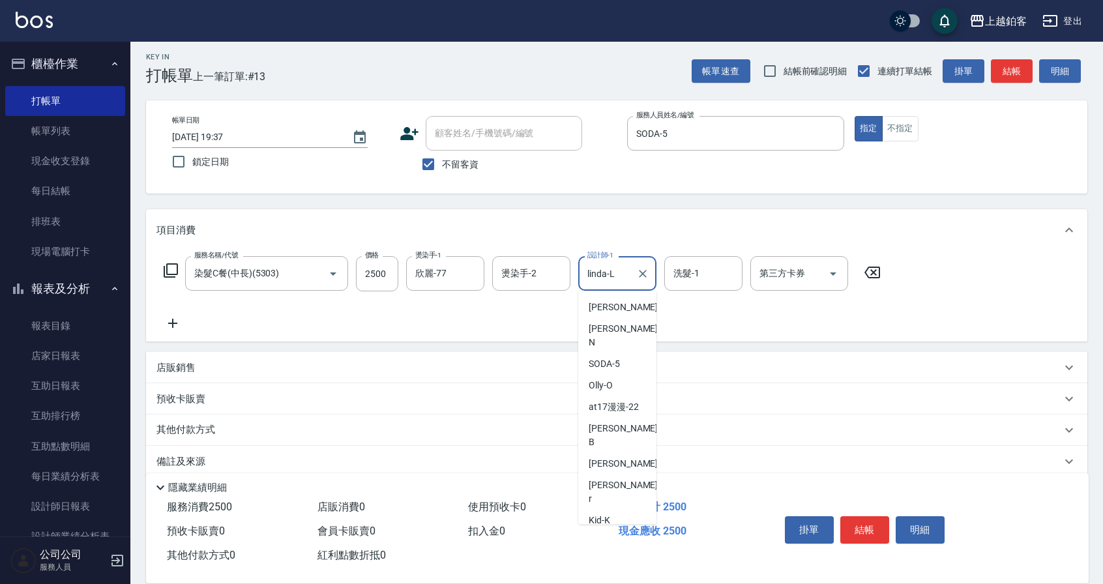
scroll to position [30, 0]
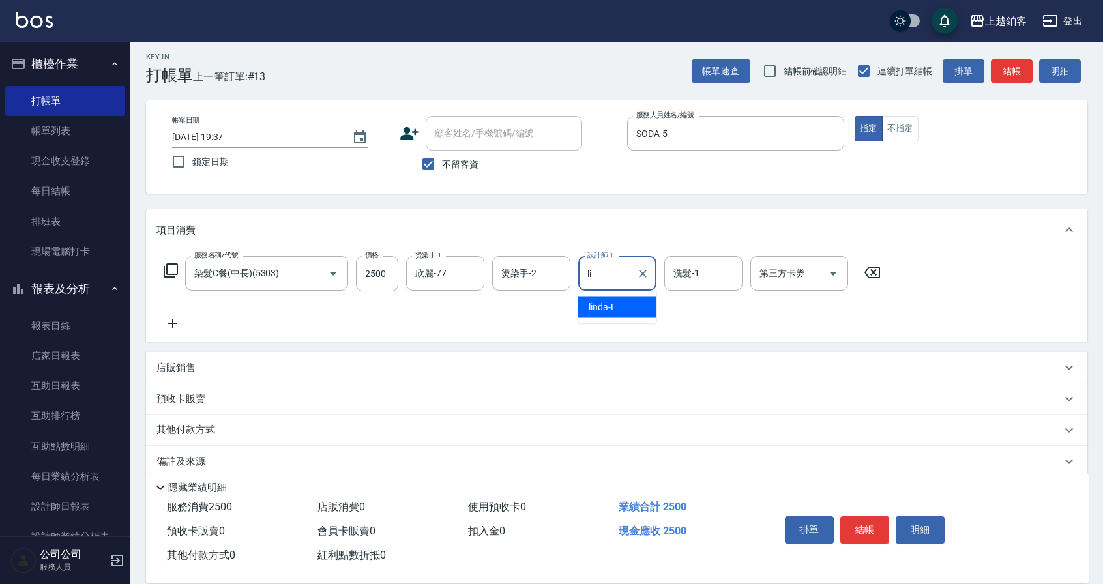
type input "l"
type input "SODA-5"
type input "欣麗-77"
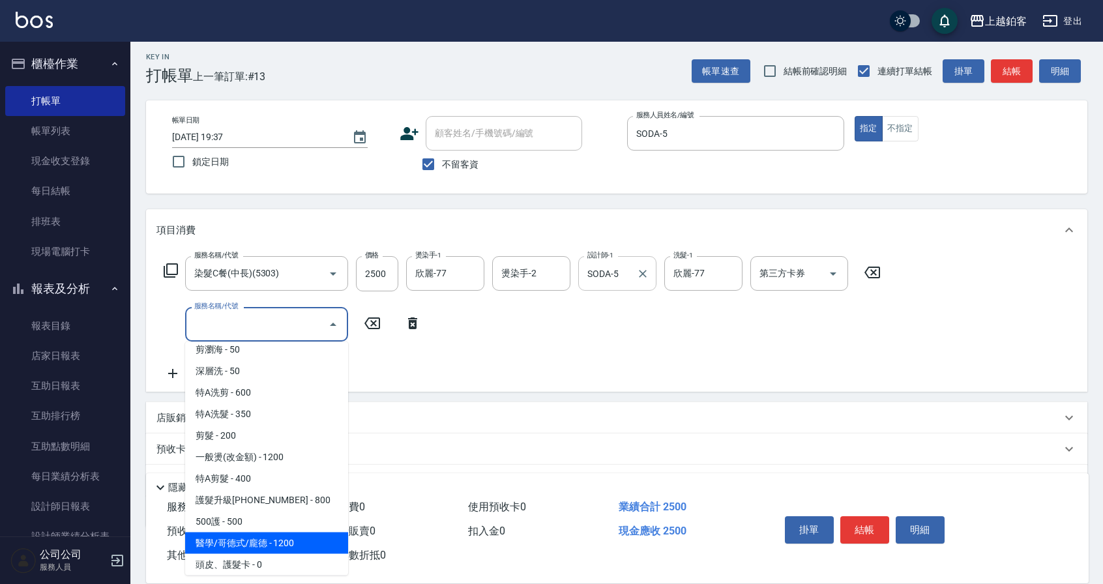
type input "醫學/哥德式/龐德(417)"
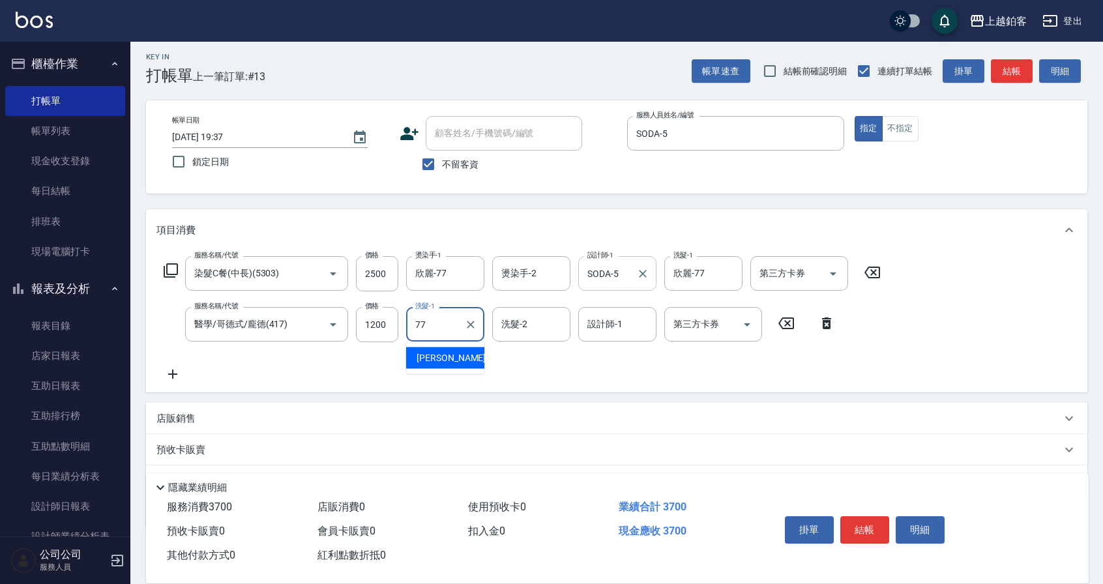
type input "欣麗-77"
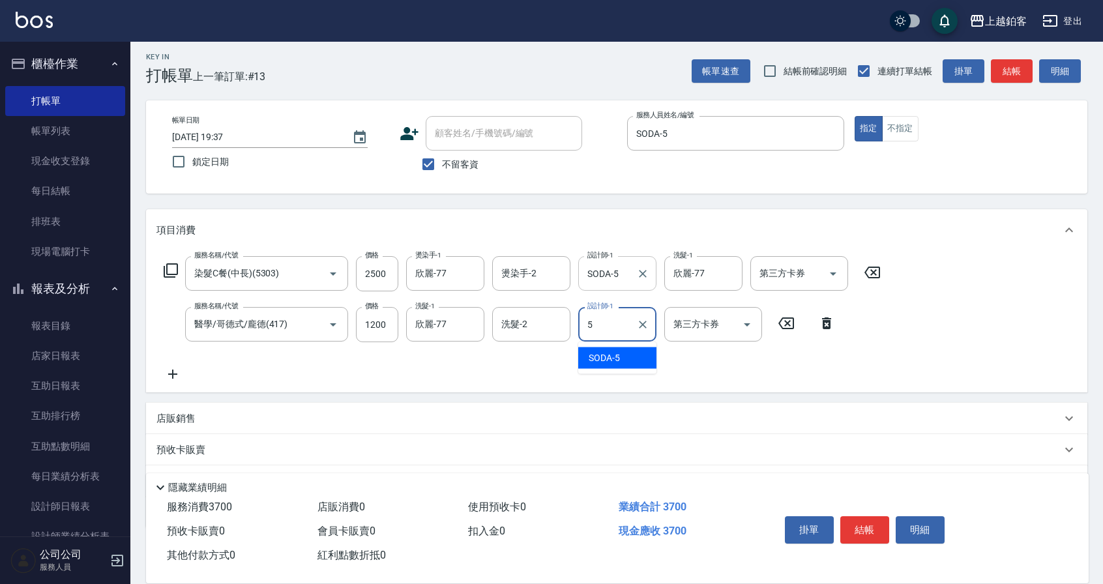
type input "SODA-5"
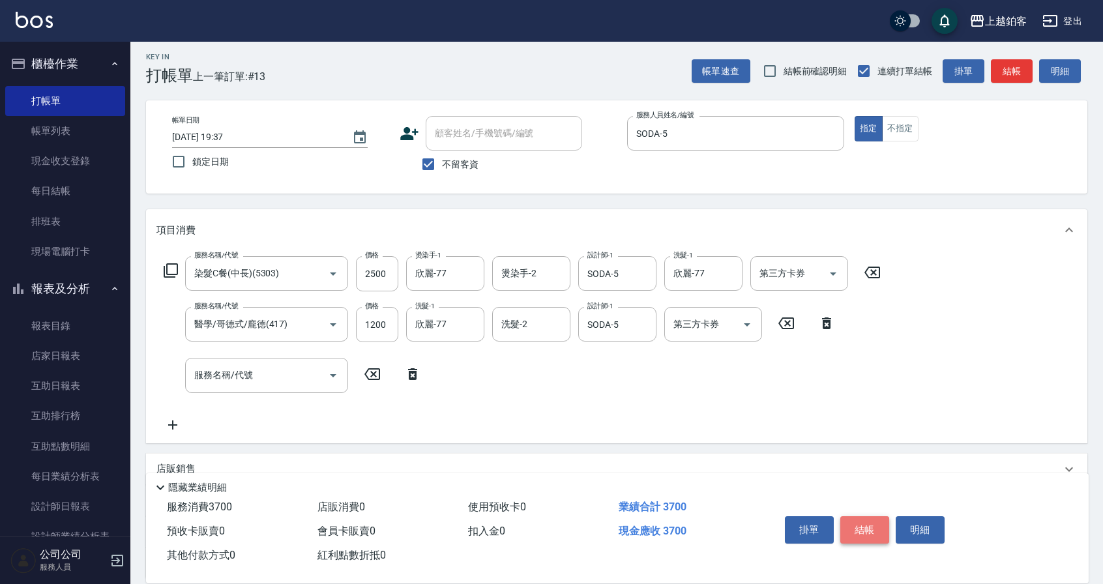
click at [860, 520] on button "結帳" at bounding box center [864, 529] width 49 height 27
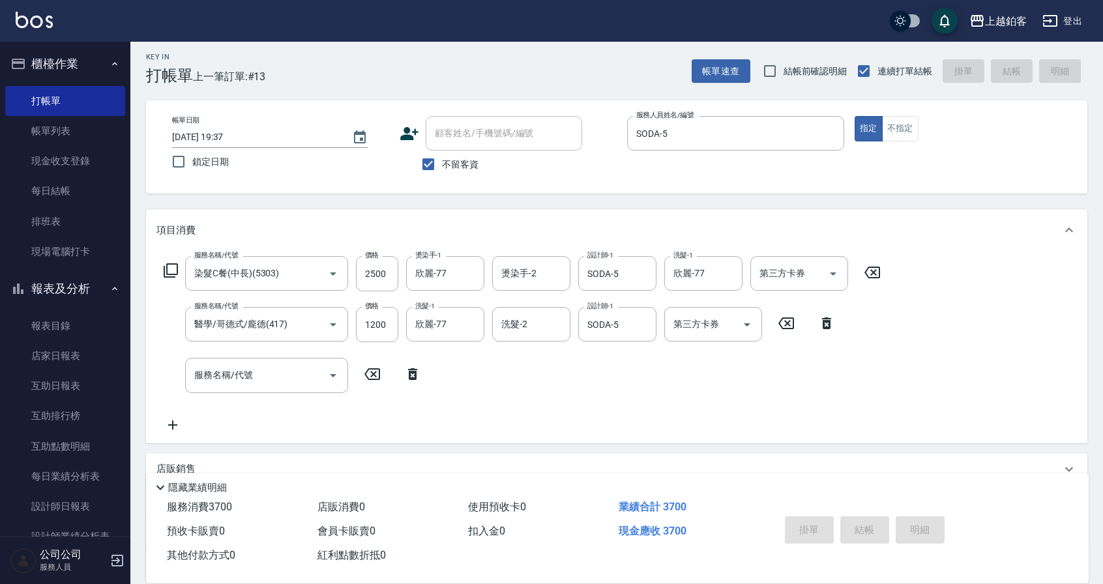
type input "[DATE] 19:38"
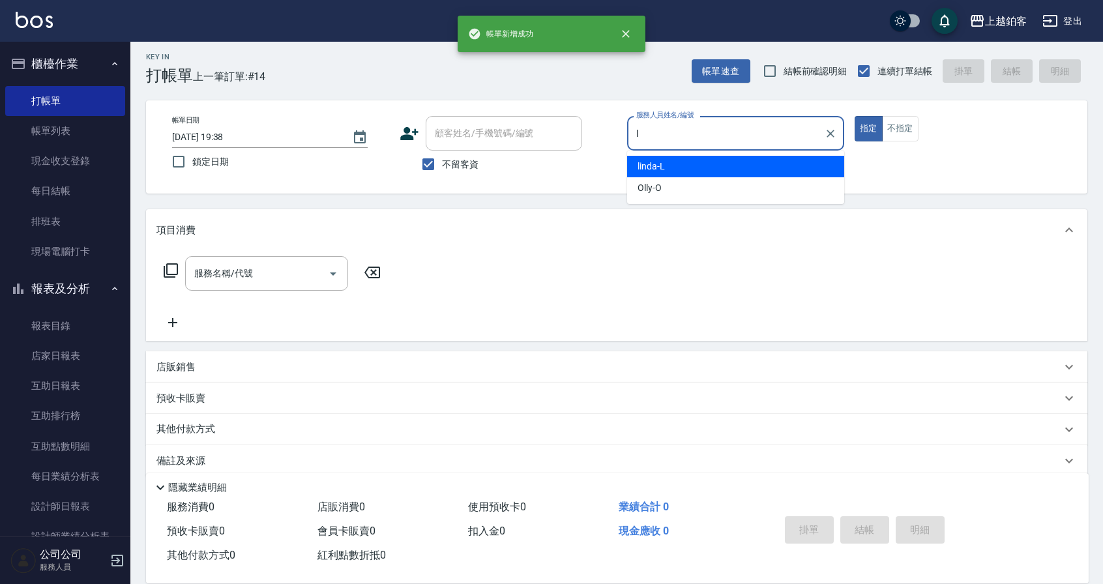
type input "linda-L"
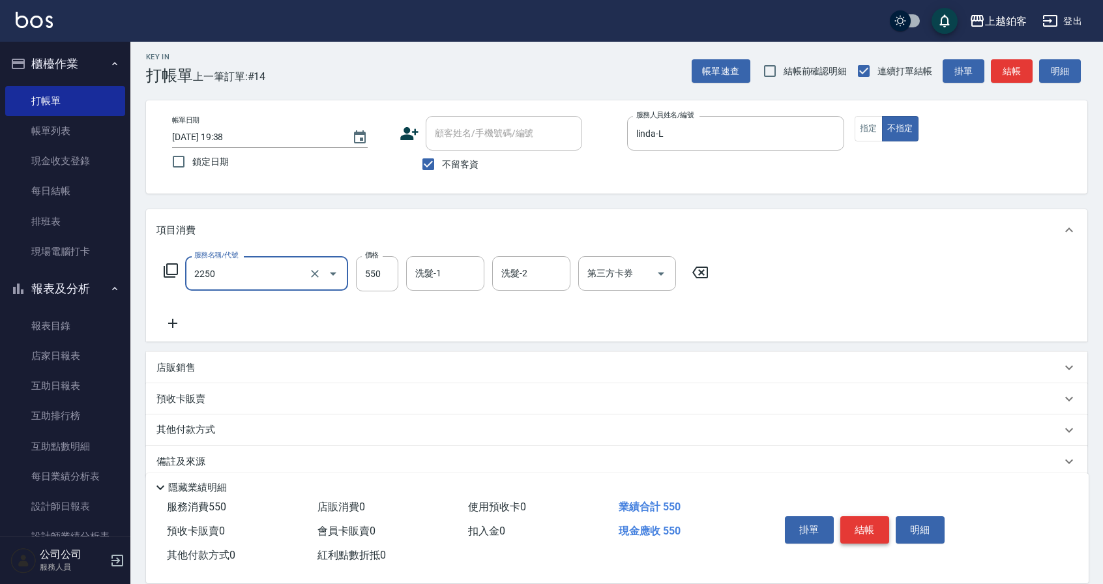
type input "B剪髮套餐(2250)"
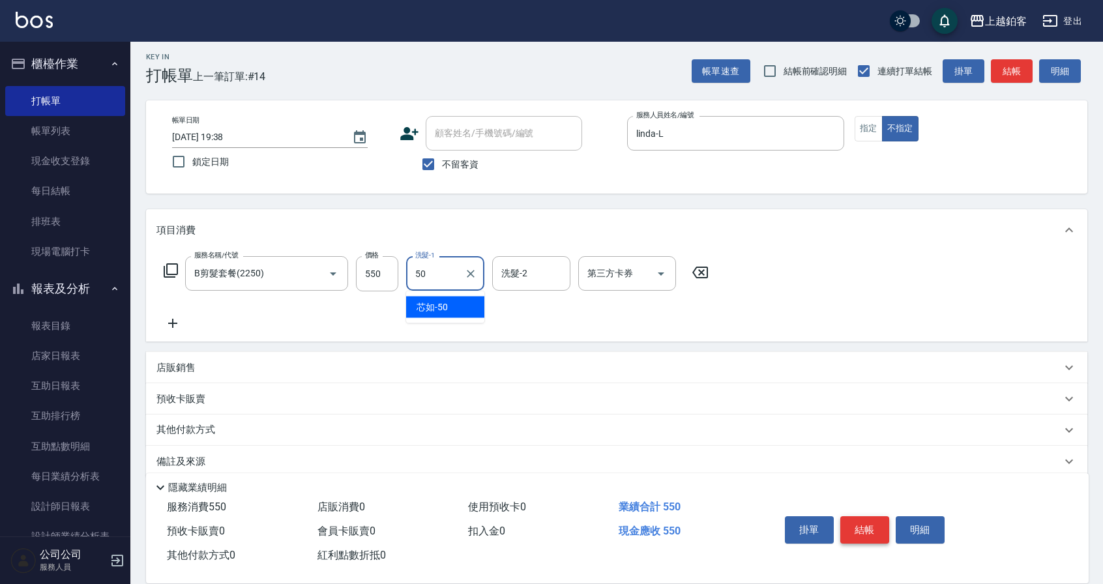
type input "芯如-50"
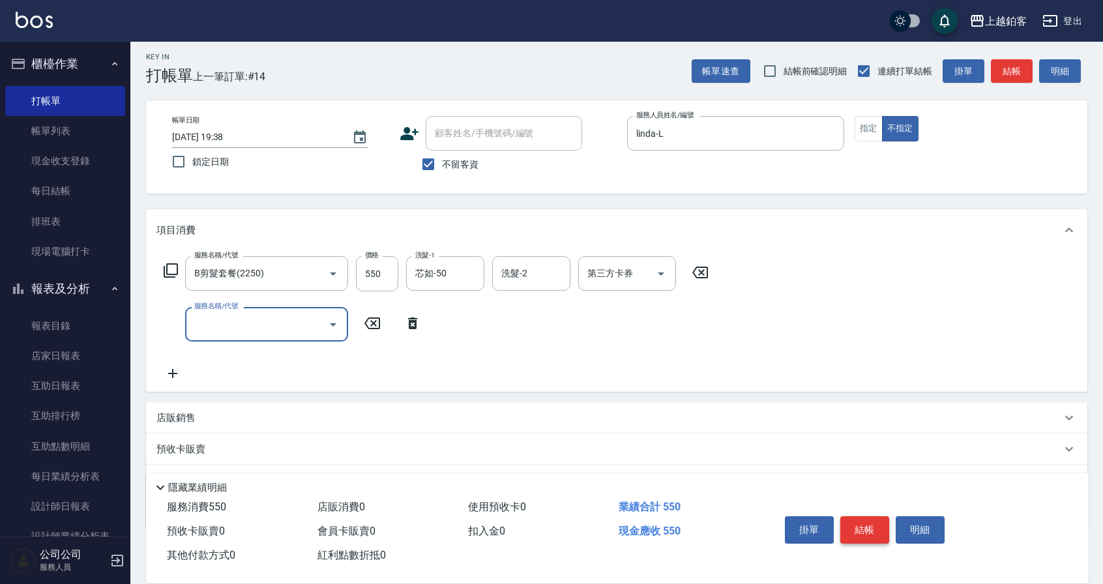
click at [867, 521] on button "結帳" at bounding box center [864, 529] width 49 height 27
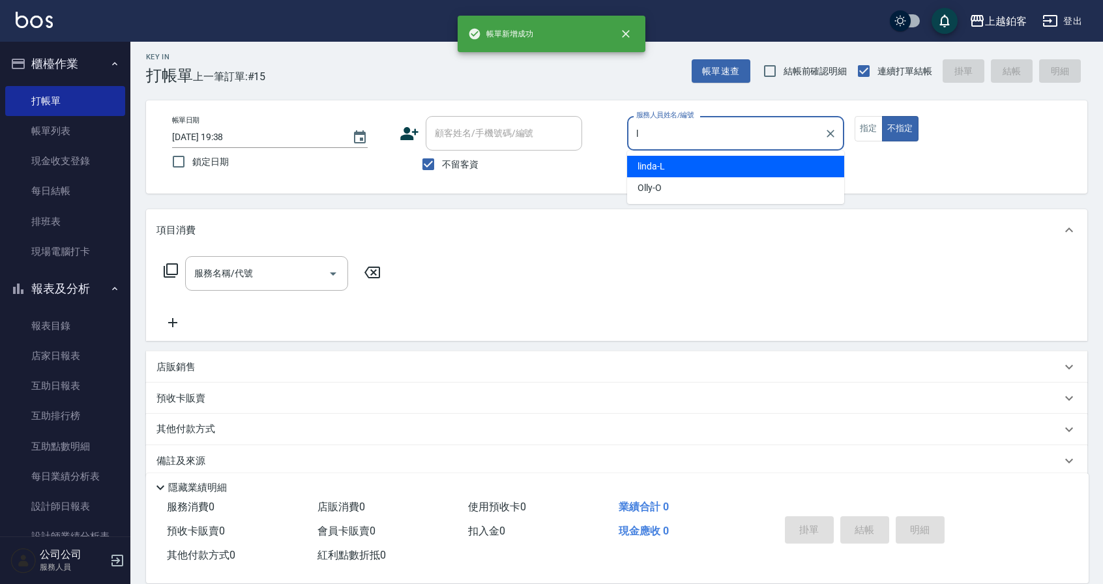
type input "linda-L"
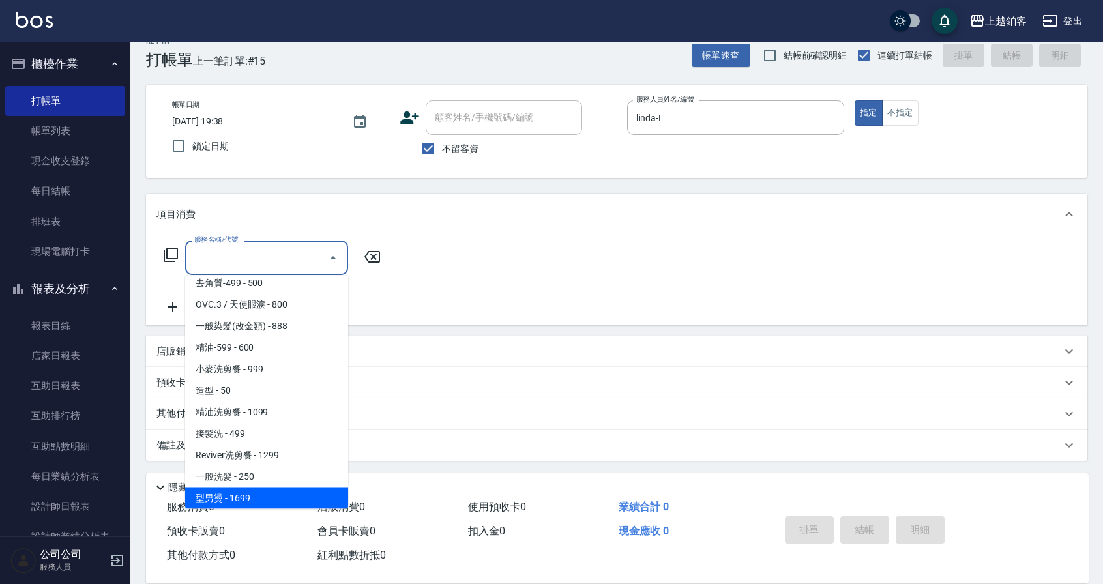
scroll to position [288, 0]
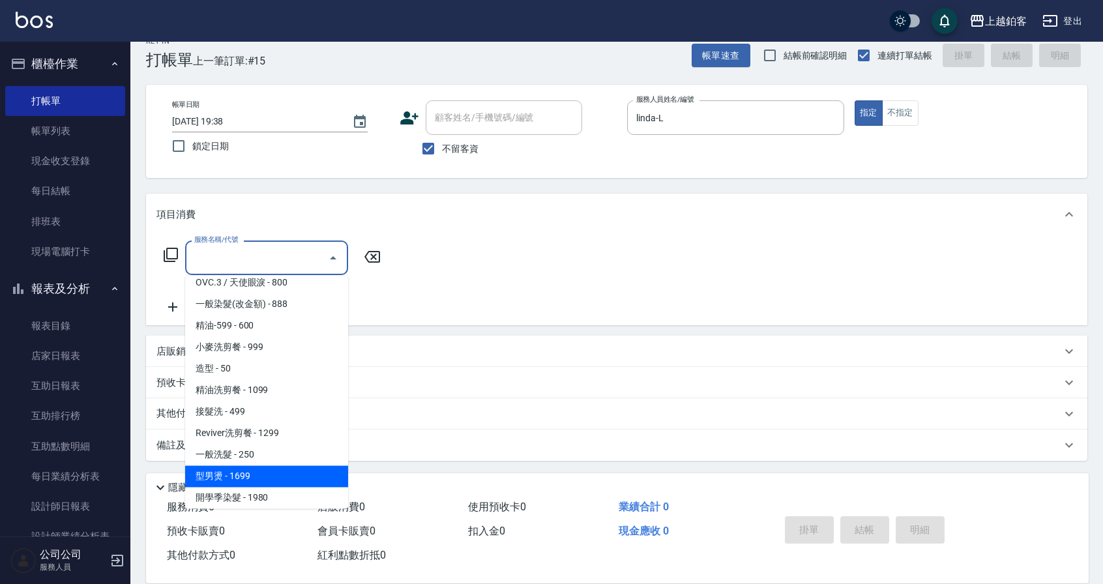
type input "一般洗髮(1300)"
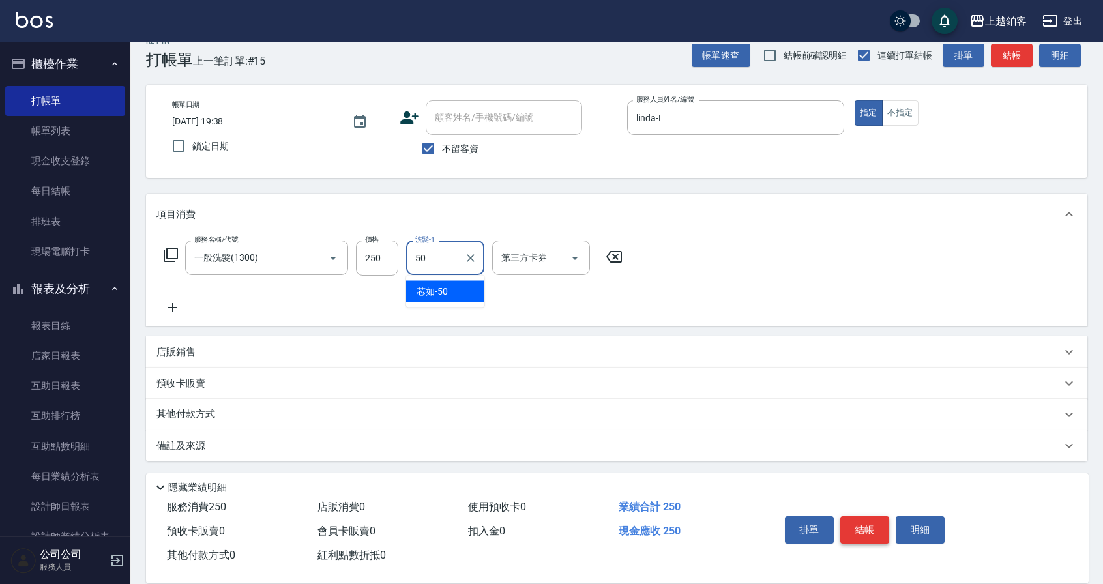
type input "芯如-50"
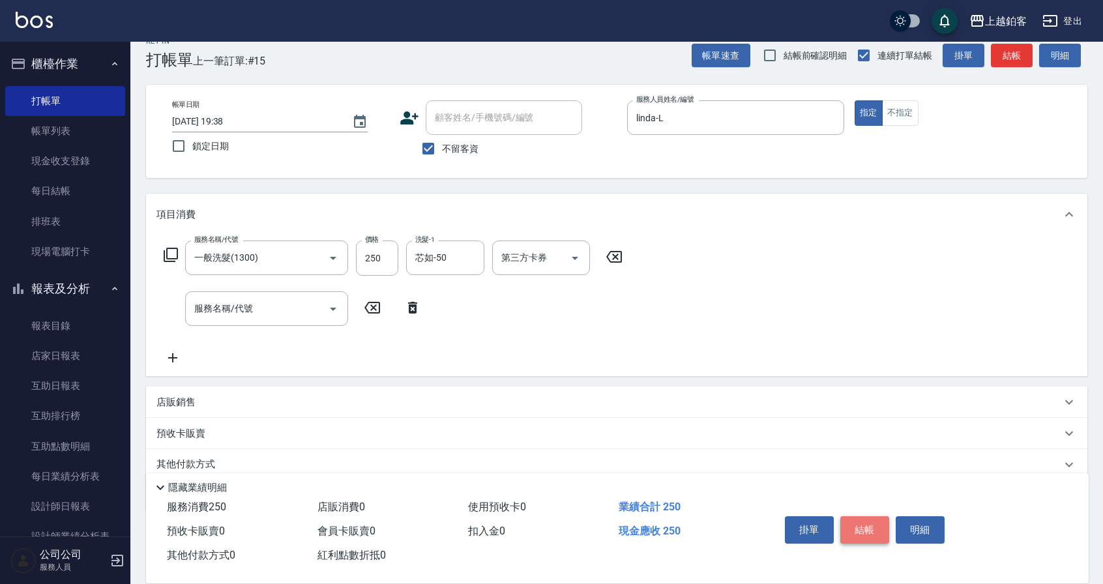
click at [865, 521] on button "結帳" at bounding box center [864, 529] width 49 height 27
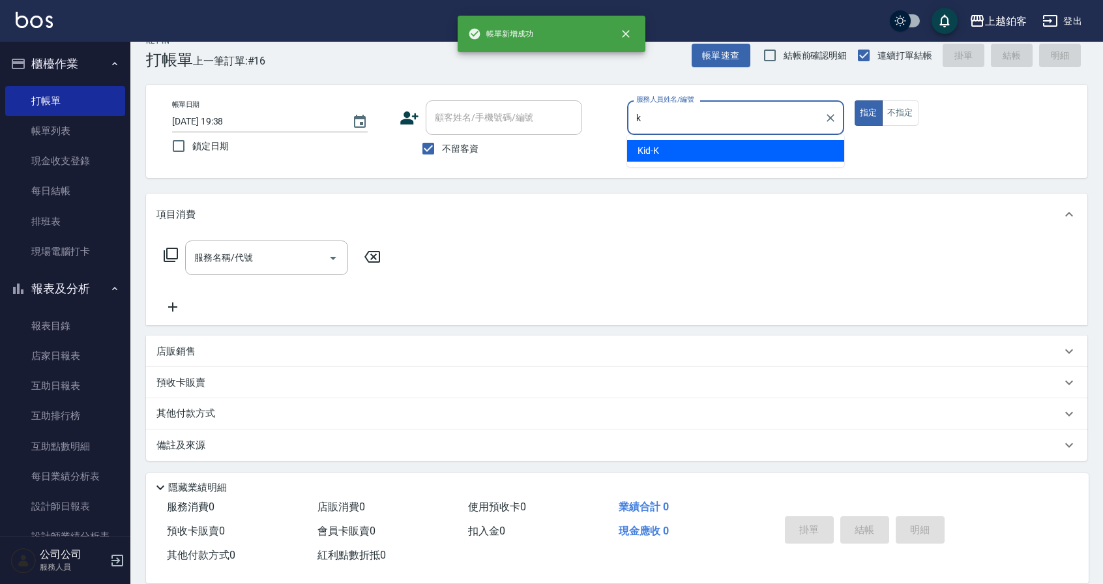
type input "Kid-K"
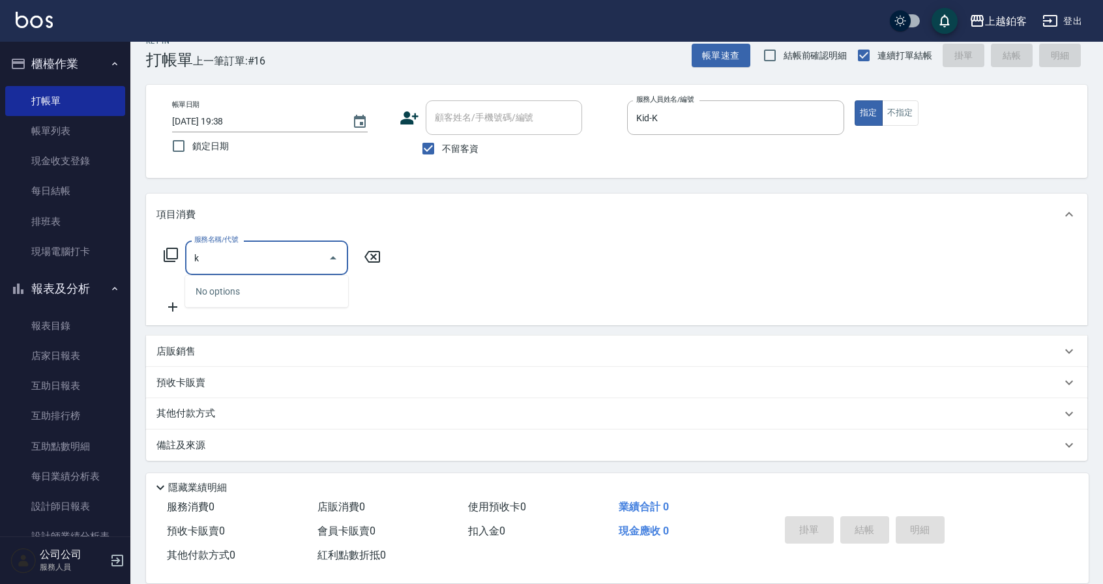
type input "k"
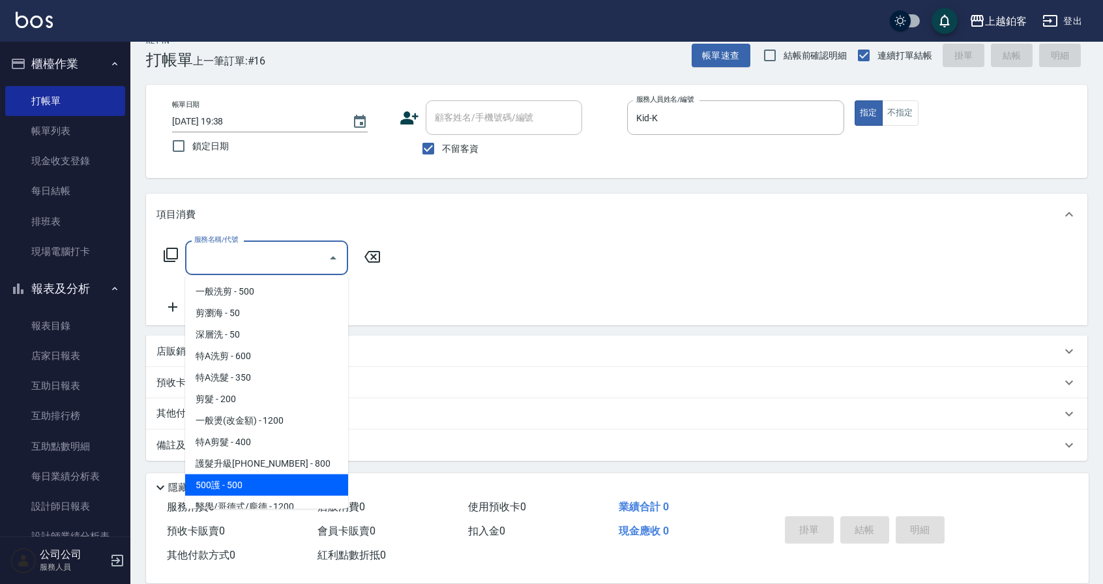
scroll to position [8, 0]
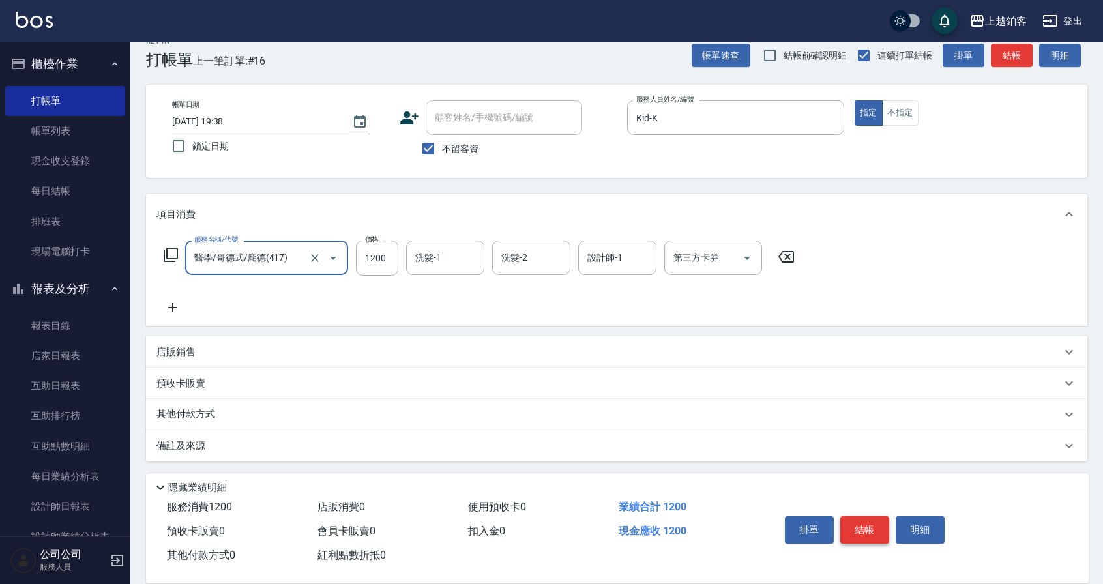
type input "醫學/哥德式/龐德(417)"
type input "1521"
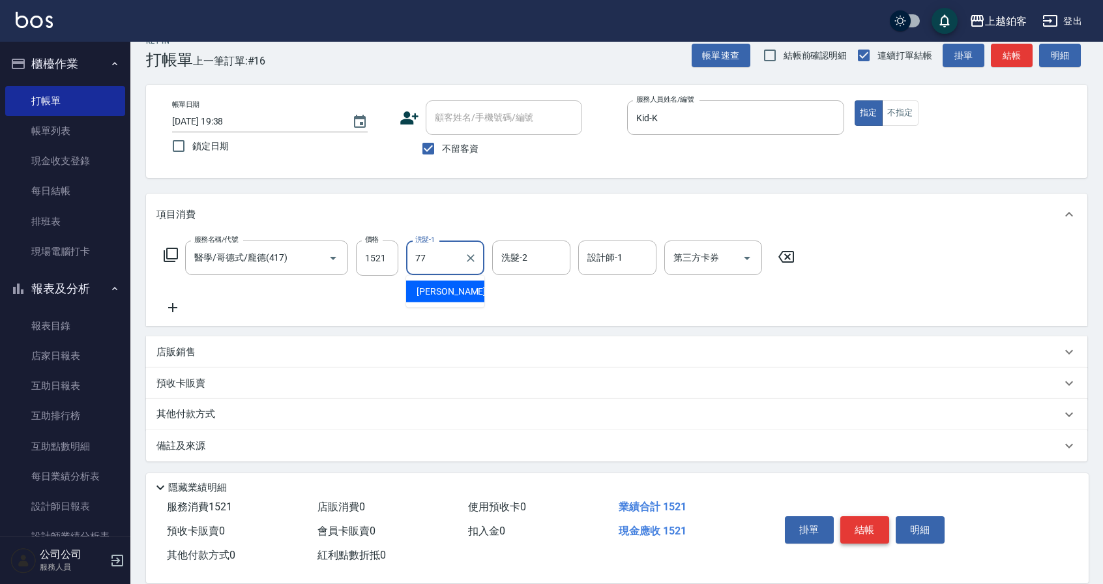
type input "欣麗-77"
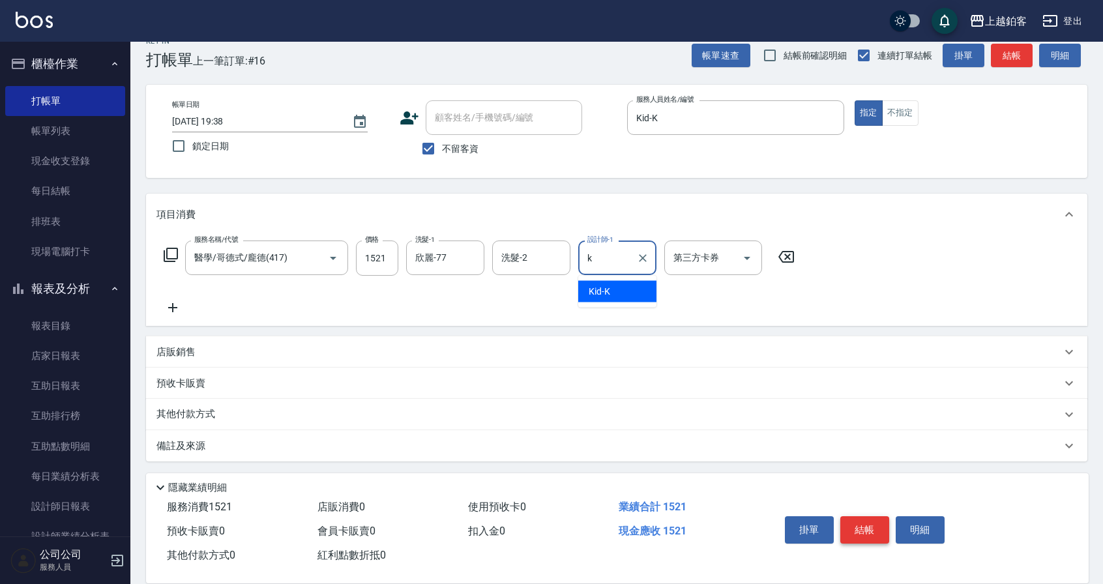
type input "Kid-K"
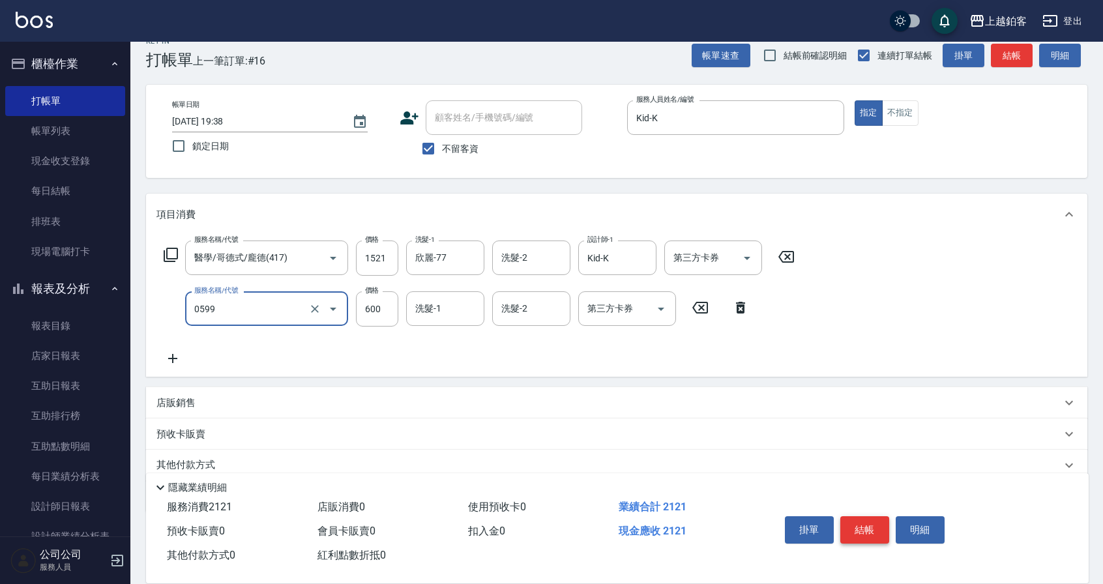
type input "精油-599(0599)"
type input "479"
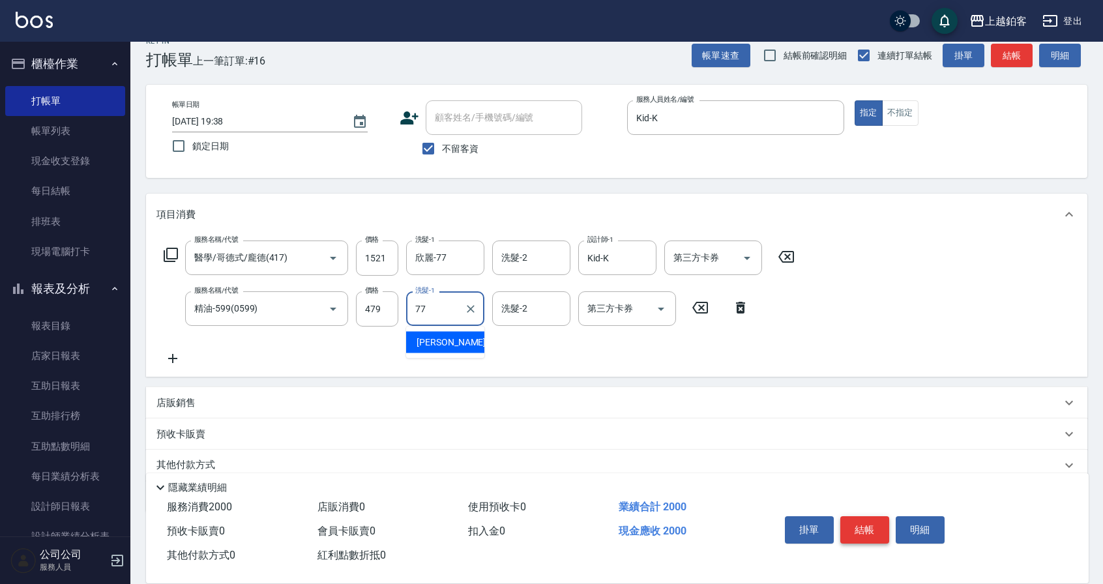
type input "欣麗-77"
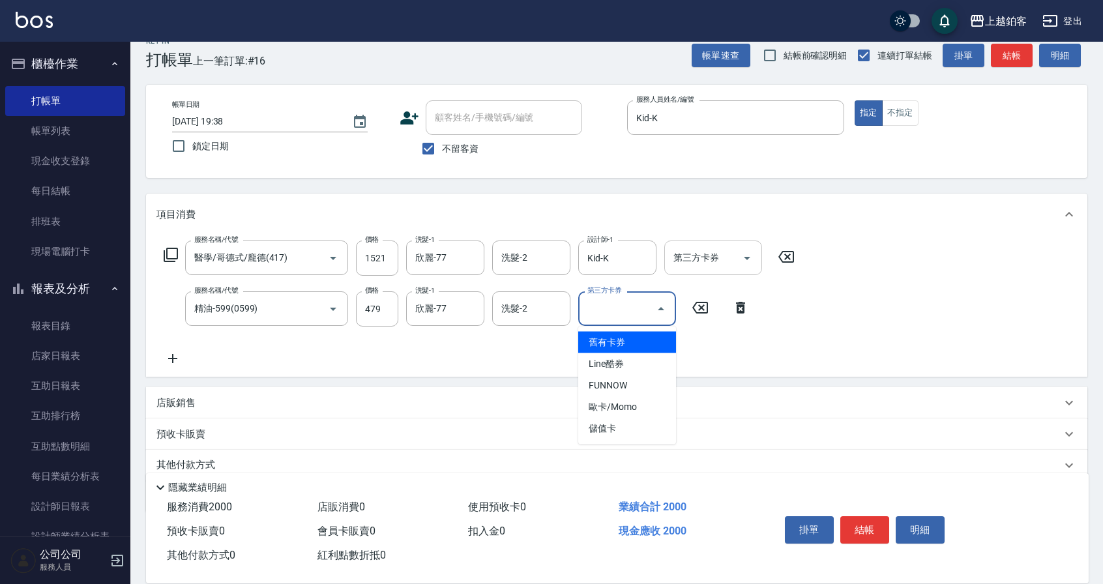
click at [752, 259] on icon "Open" at bounding box center [747, 258] width 16 height 16
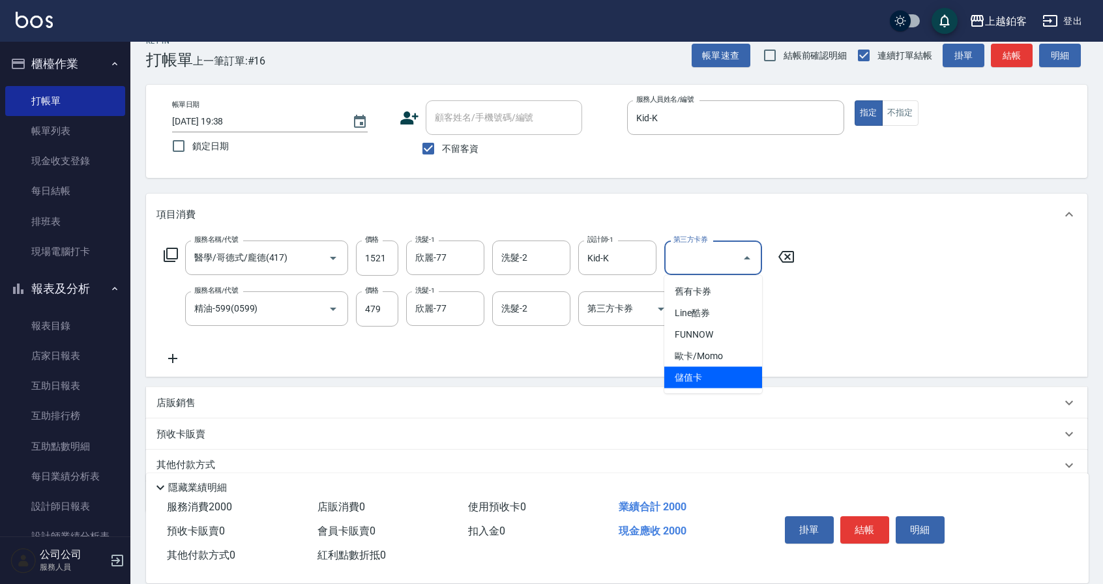
click at [713, 377] on span "儲值卡" at bounding box center [713, 378] width 98 height 22
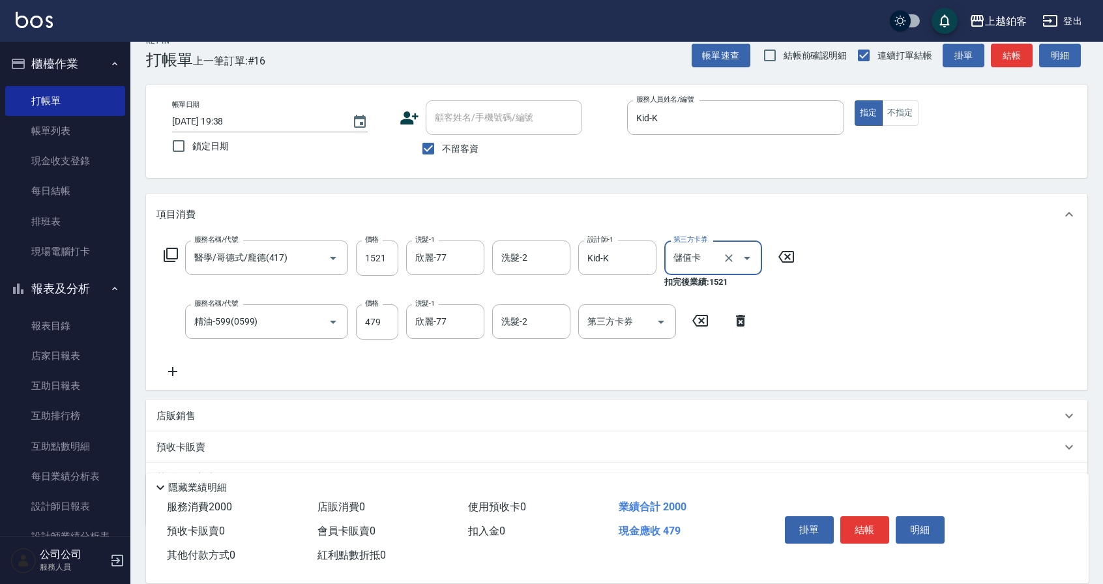
type input "儲值卡"
click at [947, 304] on div "服務名稱/代號 醫學/哥德式/龐德(417) 服務名稱/代號 價格 1521 價格 洗髮-1 欣麗-77 洗髮-1 洗髮-2 洗髮-2 設計師-1 Kid-K…" at bounding box center [616, 312] width 941 height 154
click at [865, 526] on button "結帳" at bounding box center [864, 529] width 49 height 27
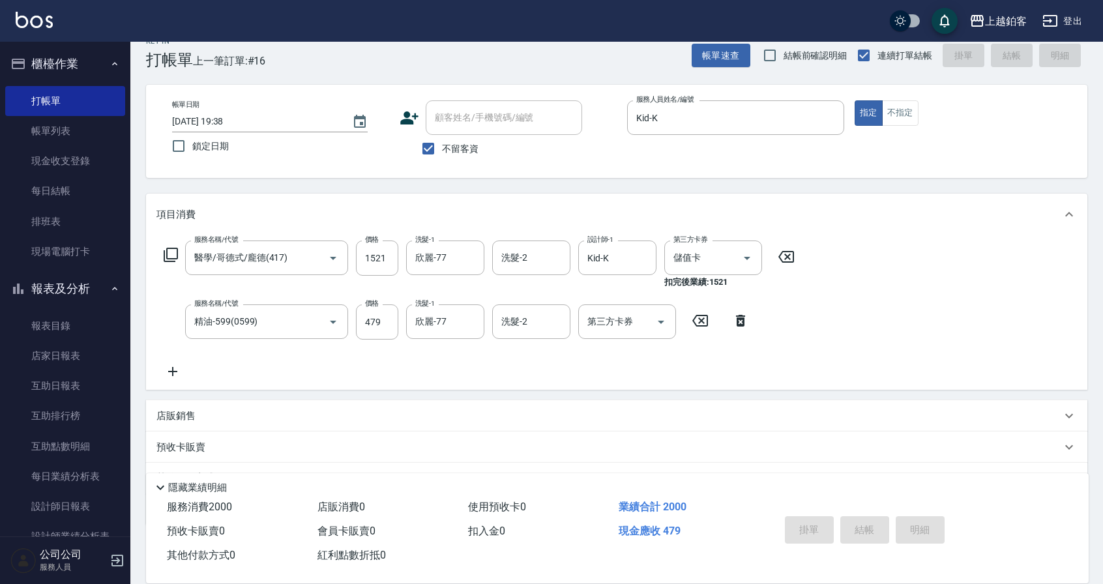
type input "[DATE] 19:40"
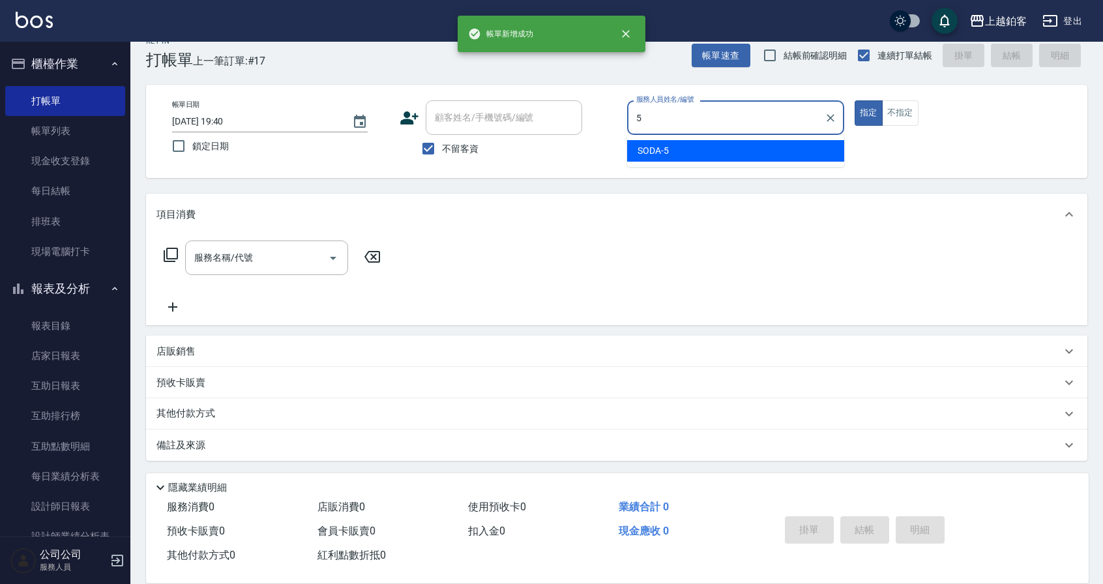
type input "SODA-5"
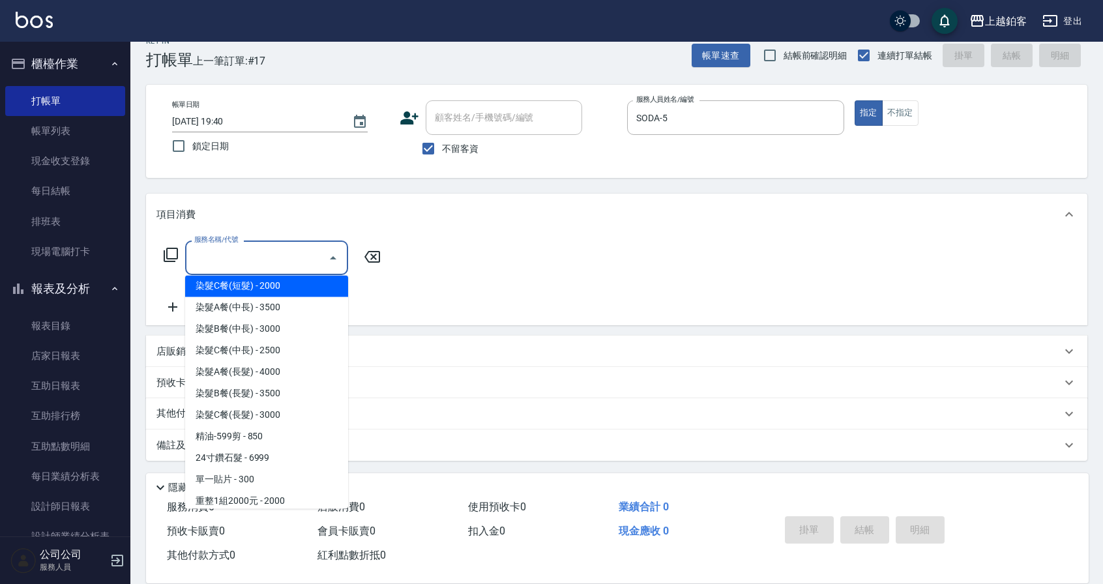
scroll to position [1081, 0]
type input "染髮B餐(短髮)(5202)"
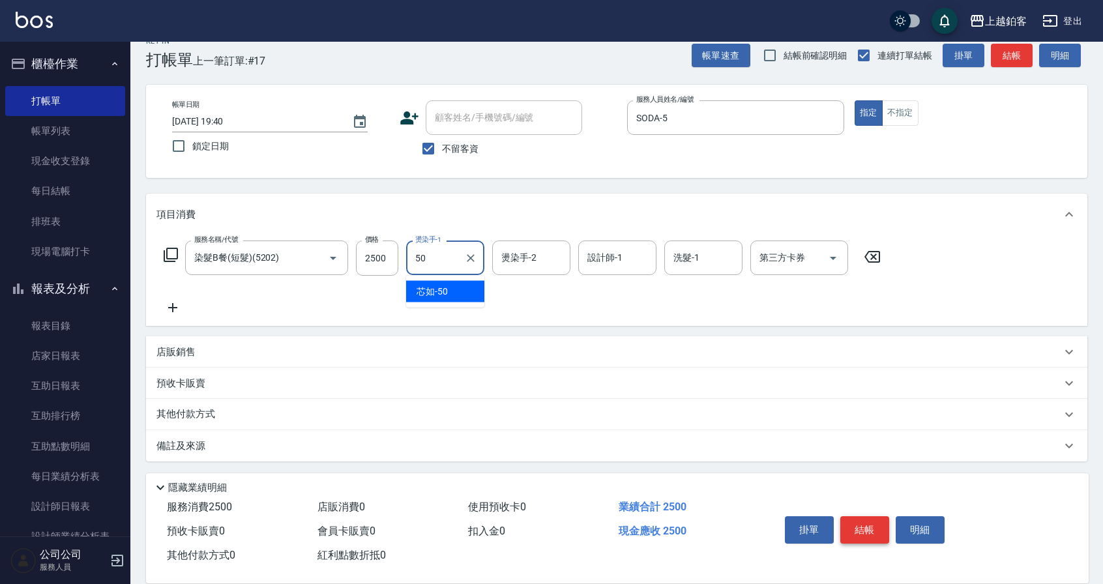
type input "芯如-50"
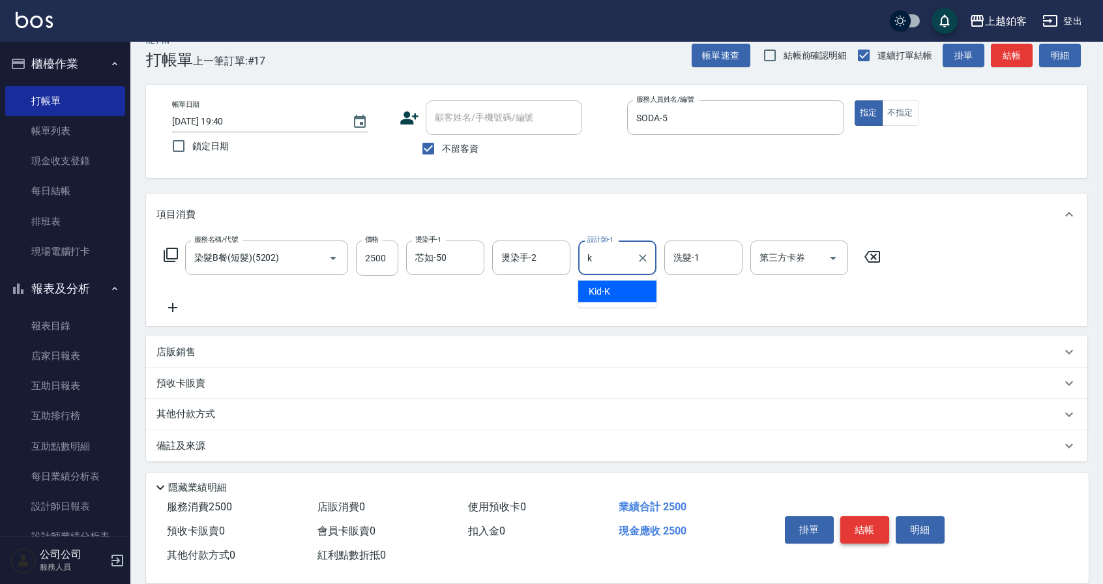
type input "Kid-K"
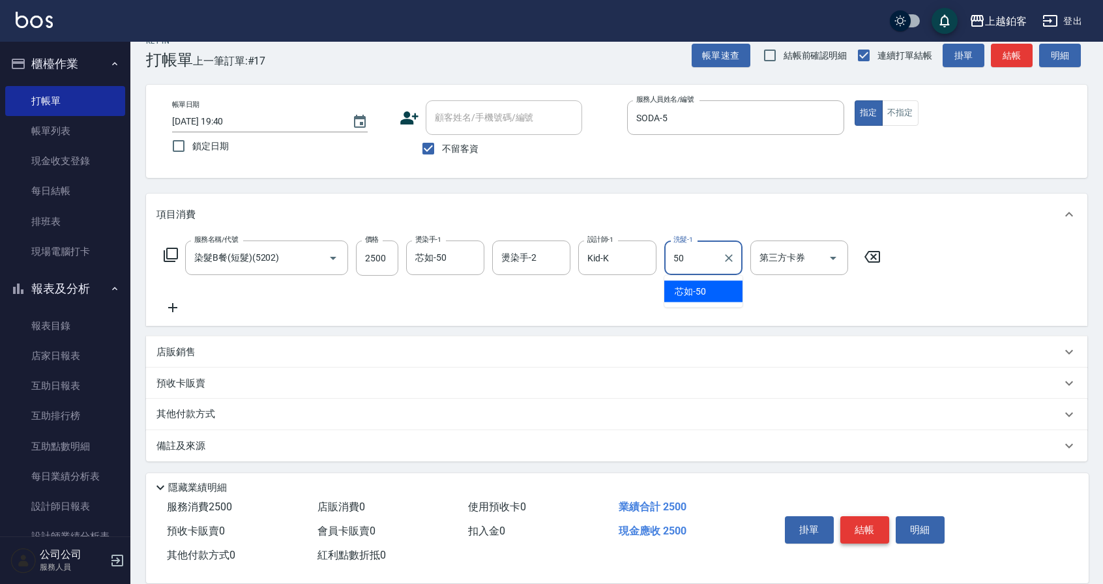
type input "芯如-50"
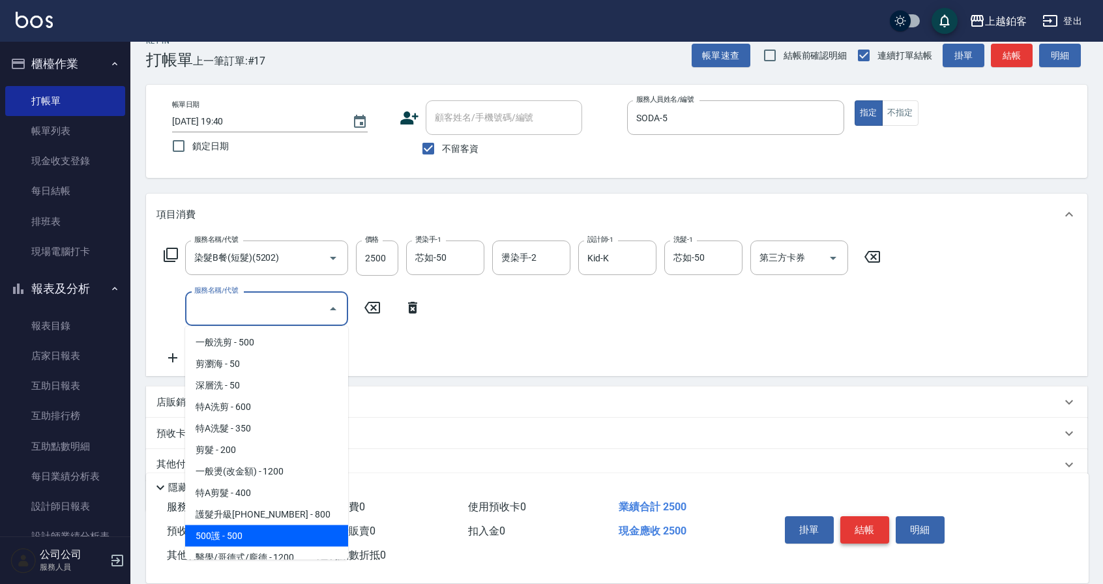
scroll to position [8, 0]
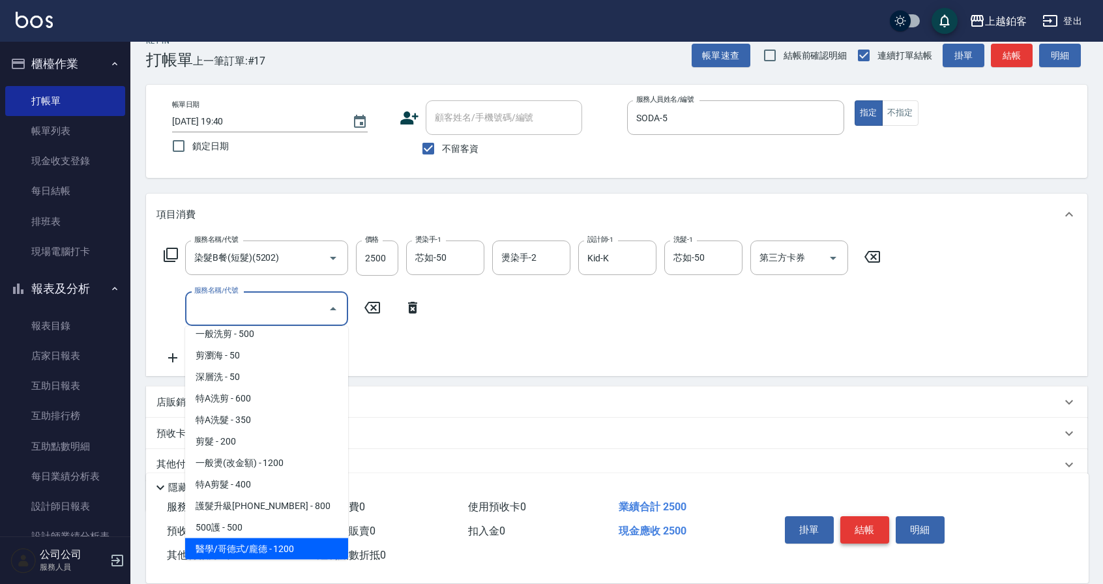
type input "醫學/哥德式/龐德(417)"
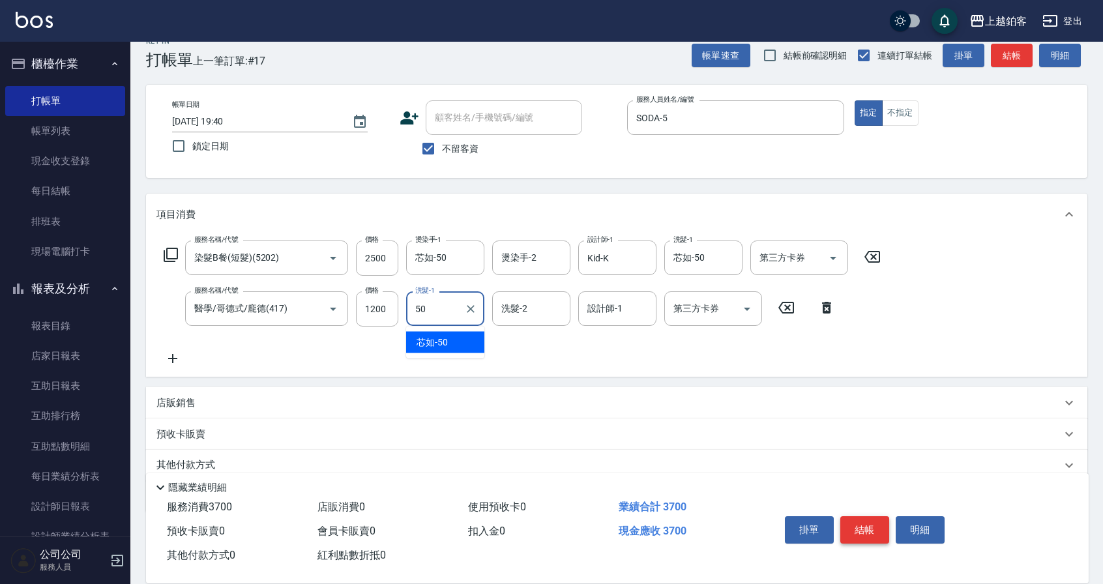
type input "芯如-50"
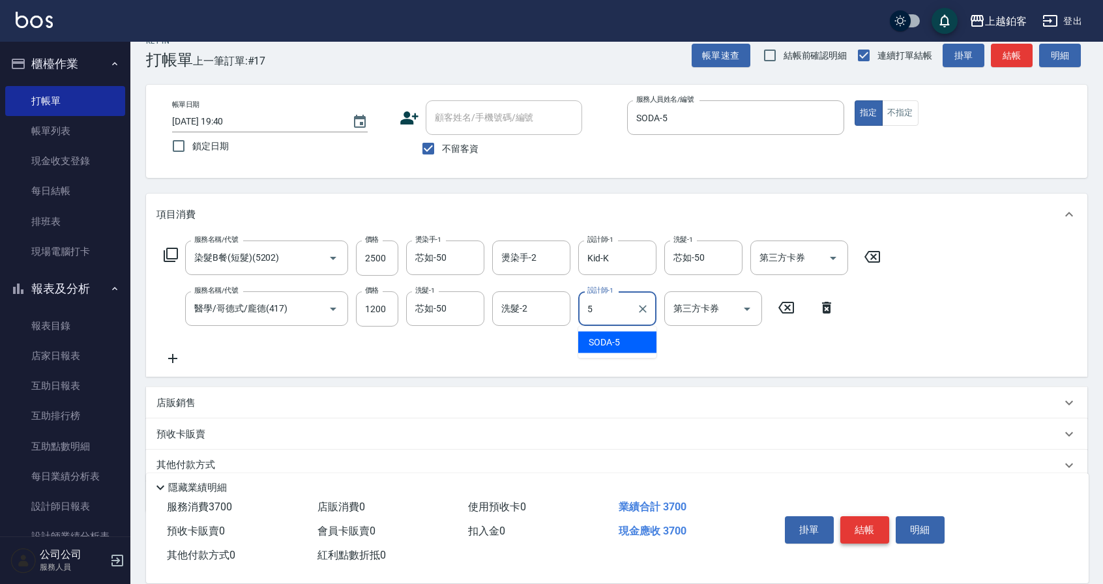
type input "SODA-5"
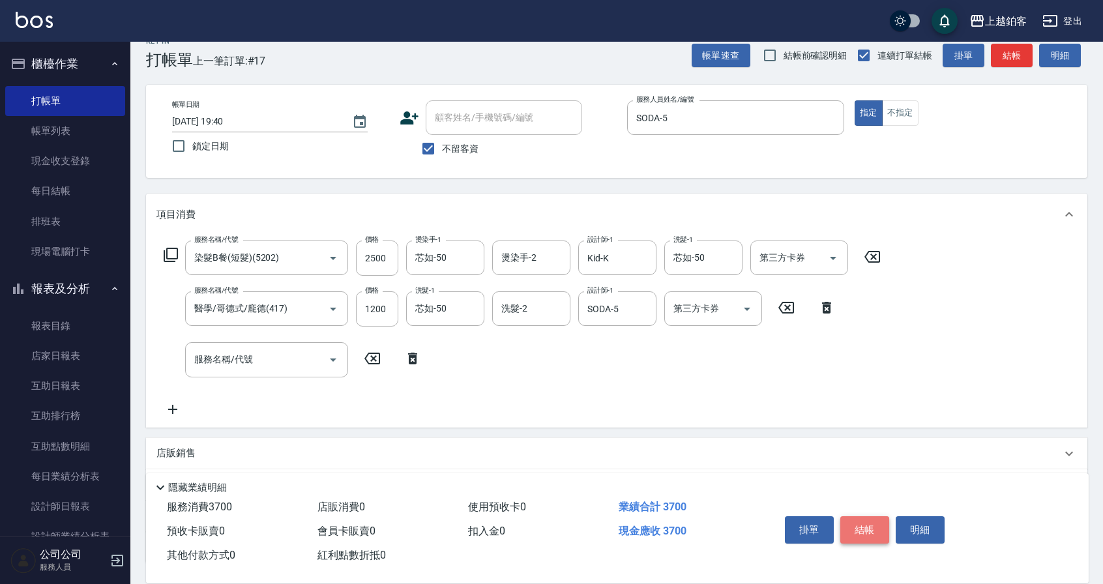
click at [860, 530] on button "結帳" at bounding box center [864, 529] width 49 height 27
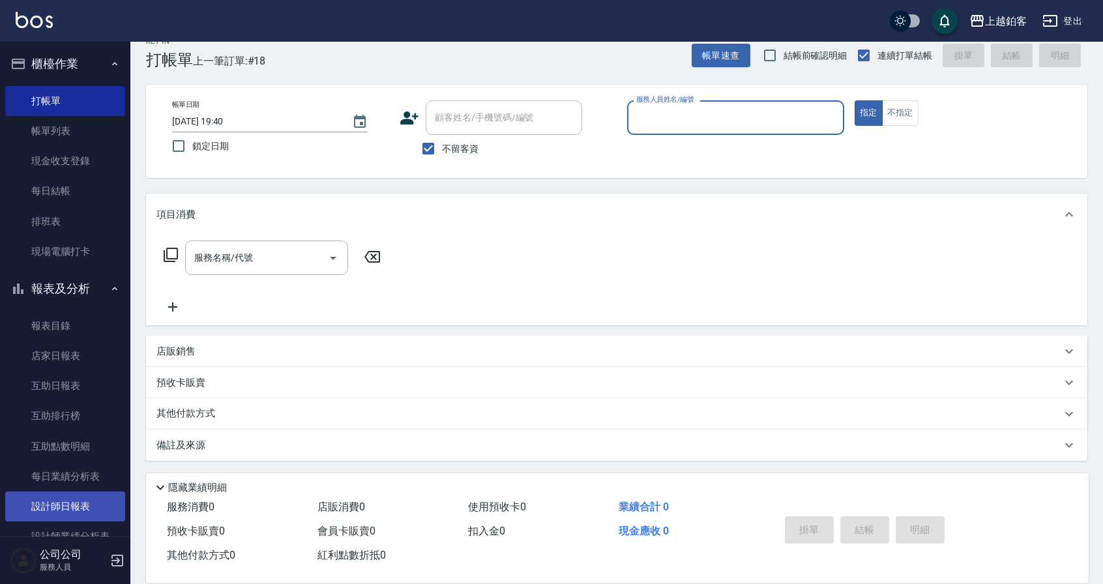
click at [57, 502] on link "設計師日報表" at bounding box center [65, 506] width 120 height 30
